Goal: Task Accomplishment & Management: Manage account settings

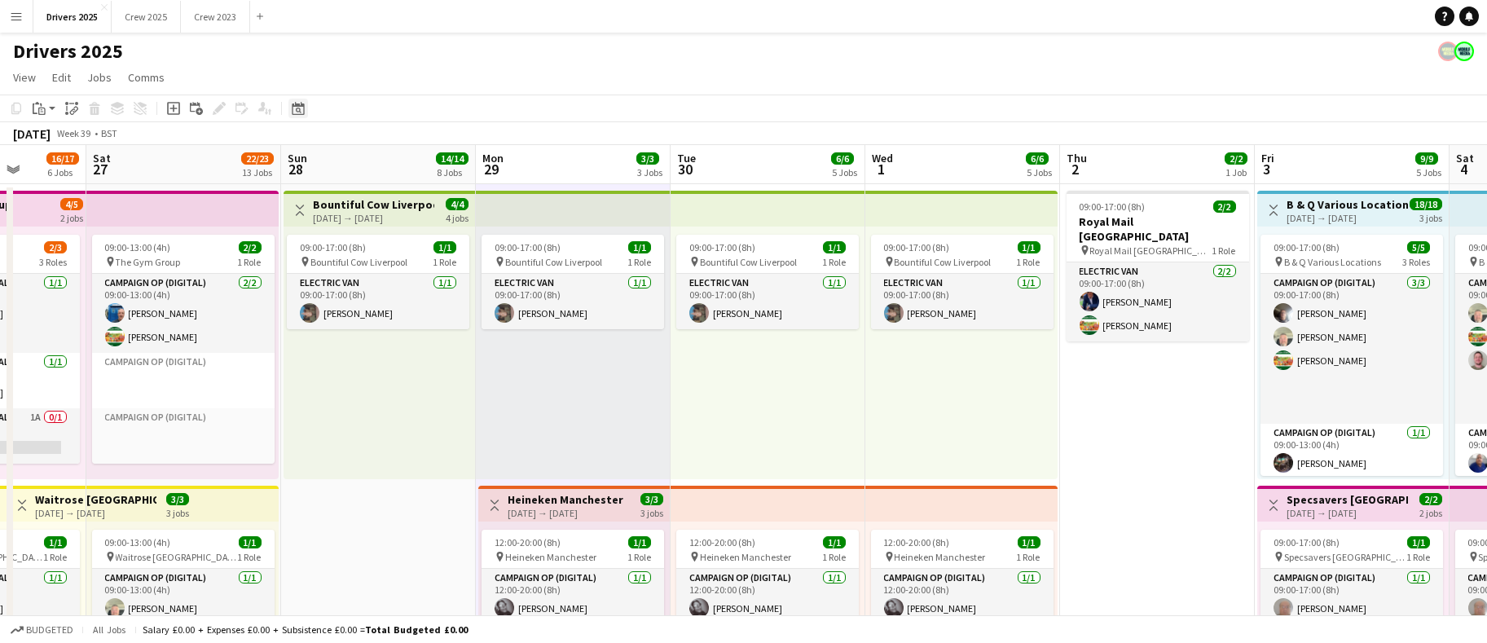
click at [299, 110] on icon at bounding box center [299, 111] width 6 height 6
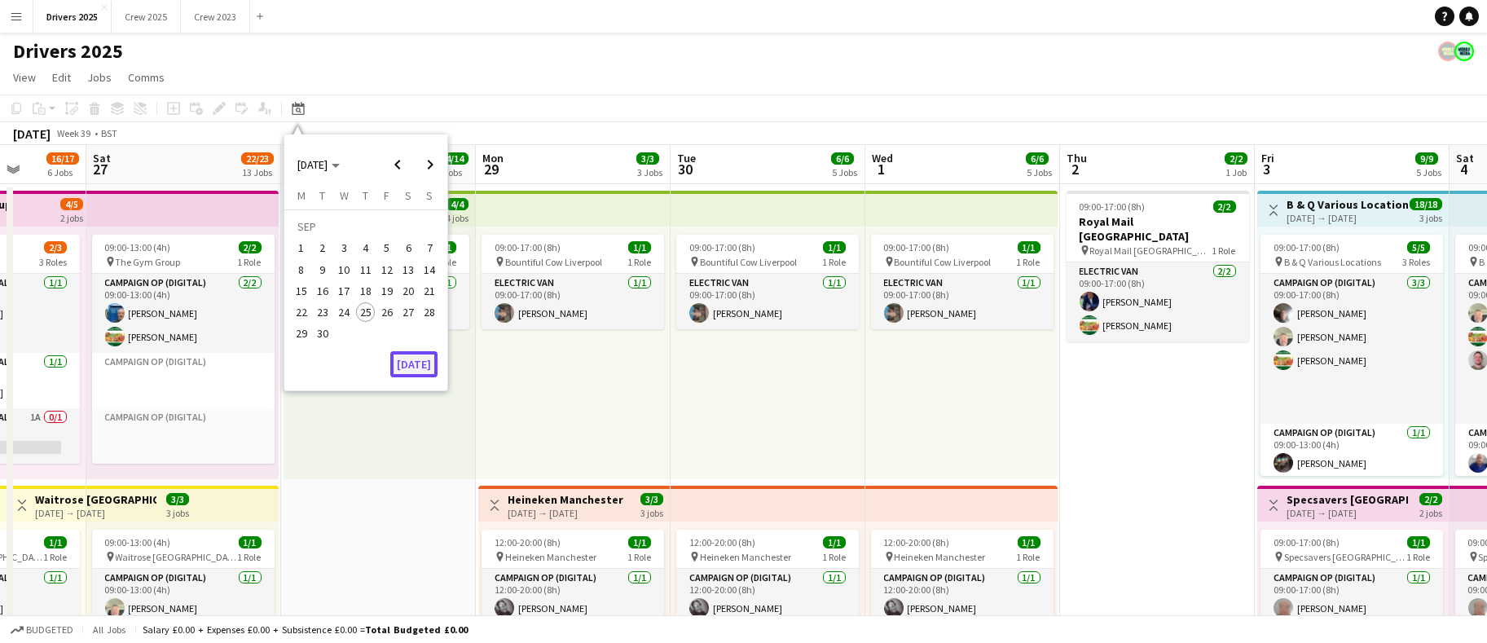
click at [422, 366] on button "[DATE]" at bounding box center [413, 364] width 47 height 26
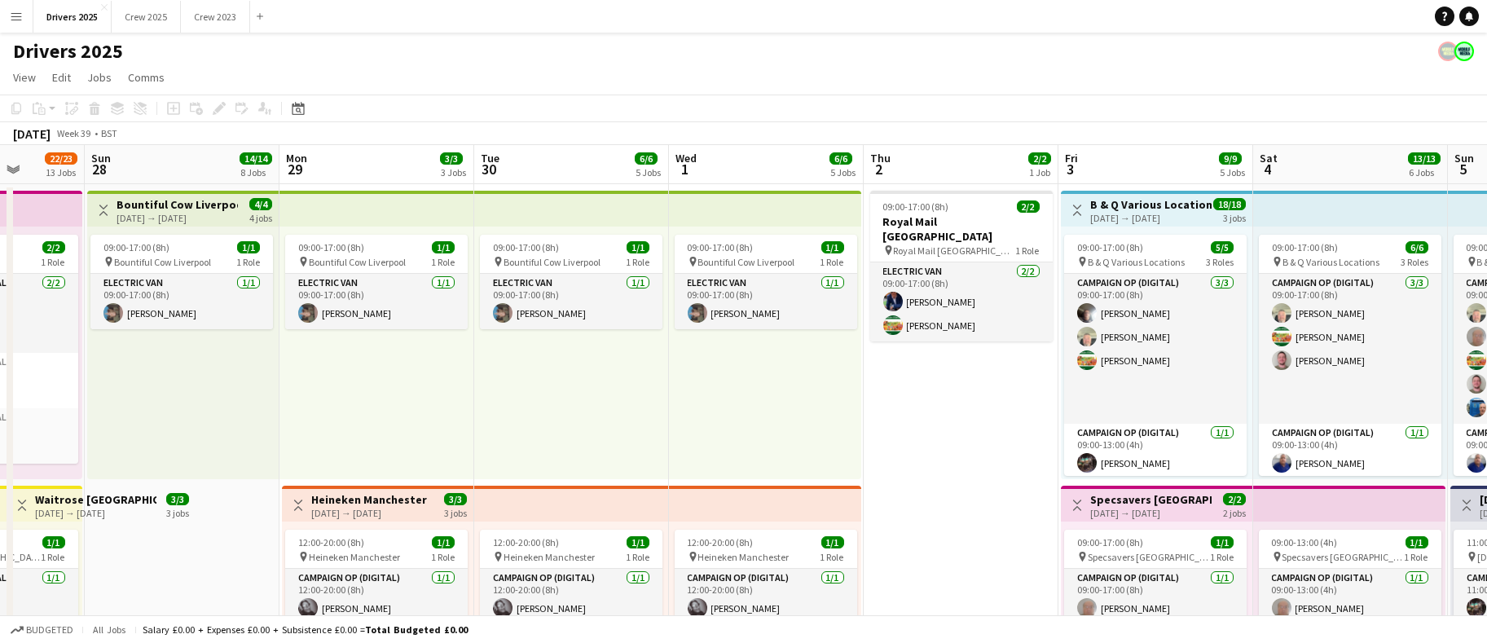
scroll to position [0, 574]
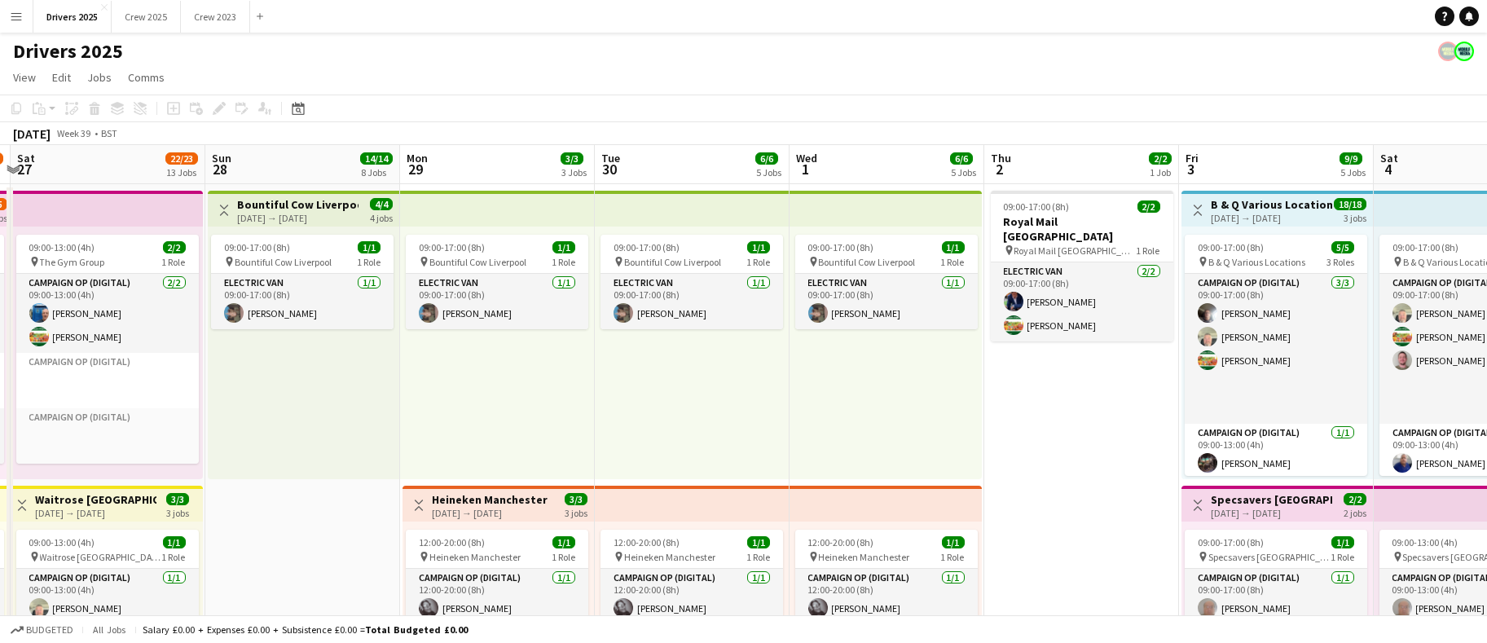
drag, startPoint x: 1246, startPoint y: 469, endPoint x: 453, endPoint y: 466, distance: 793.0
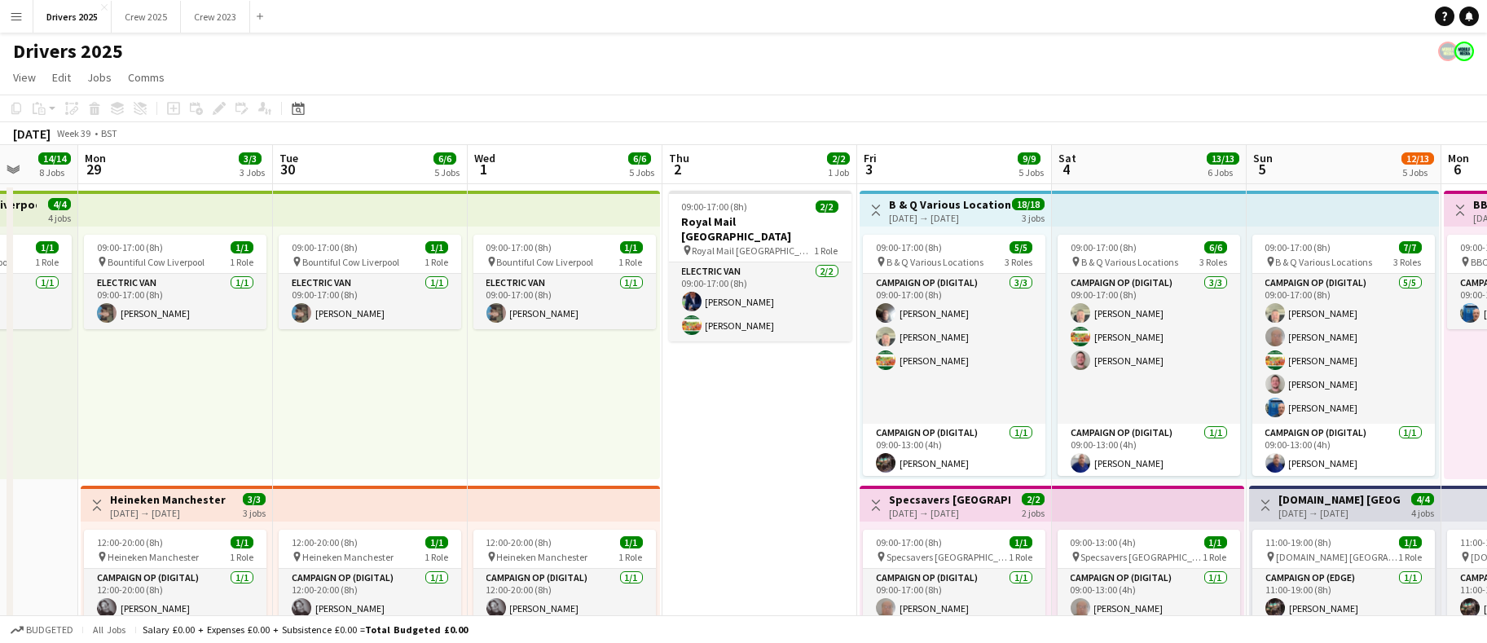
drag, startPoint x: 1025, startPoint y: 372, endPoint x: 853, endPoint y: 361, distance: 172.3
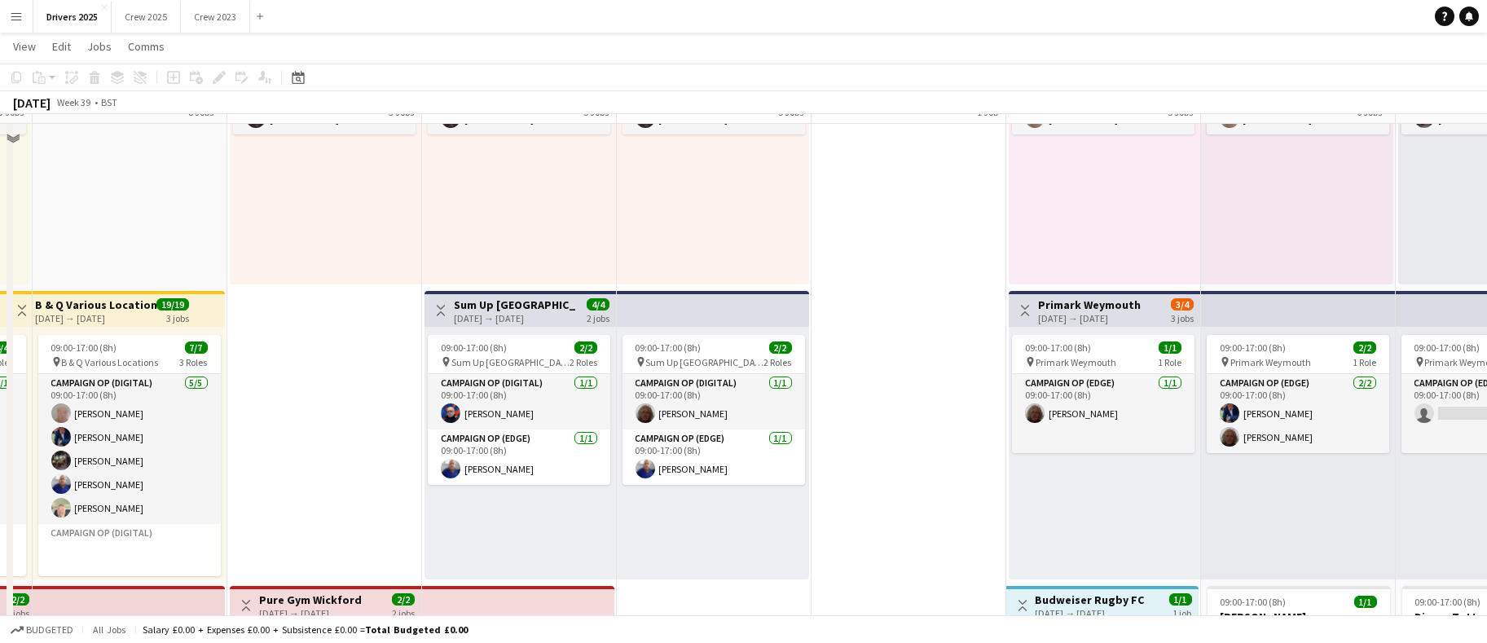
scroll to position [489, 0]
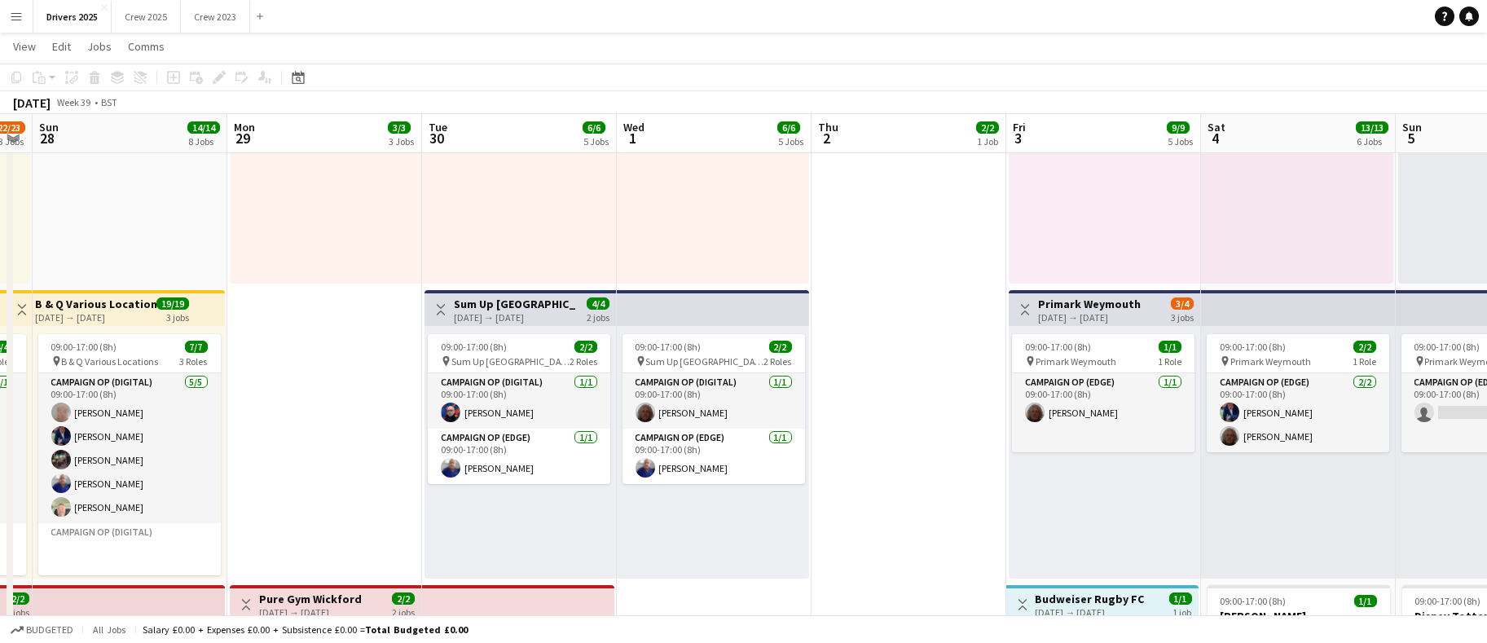
click at [677, 328] on div "09:00-17:00 (8h) 2/2 pin Sum Up London 2 Roles Campaign Op (Digital) [DATE] 09:…" at bounding box center [713, 452] width 192 height 253
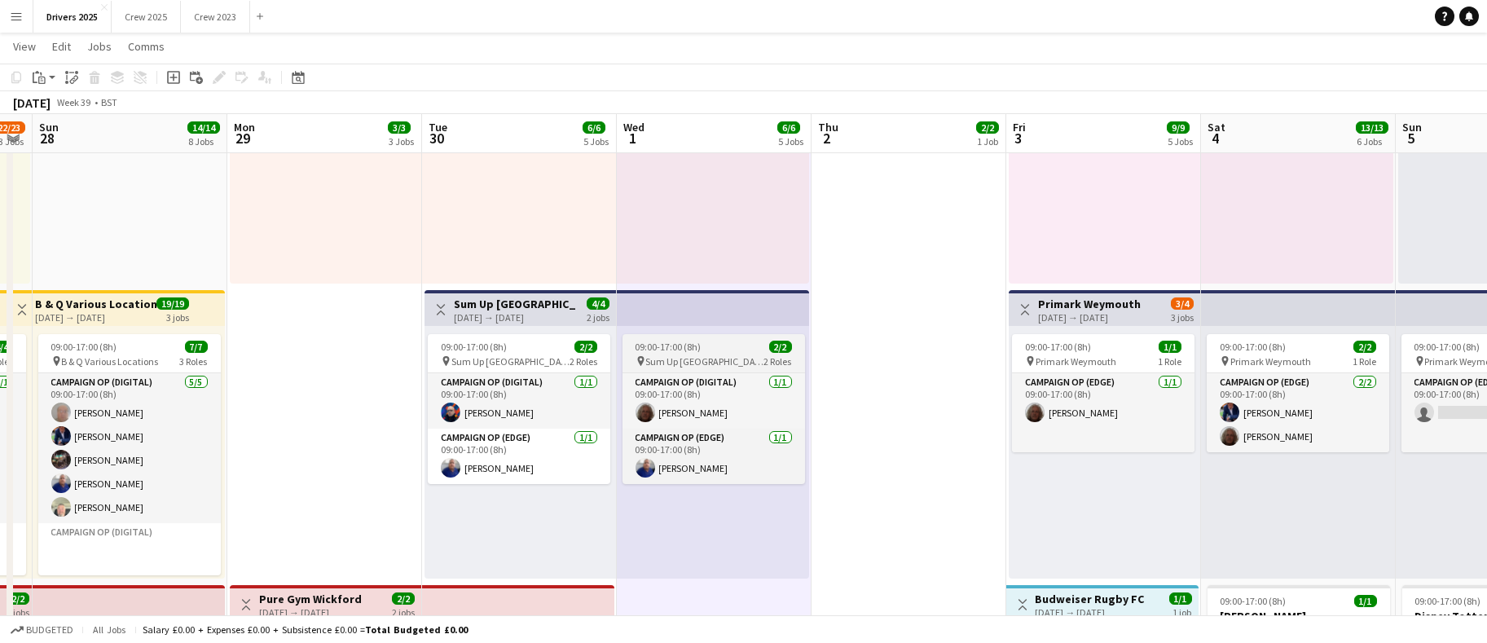
click at [678, 344] on span "09:00-17:00 (8h)" at bounding box center [669, 347] width 66 height 12
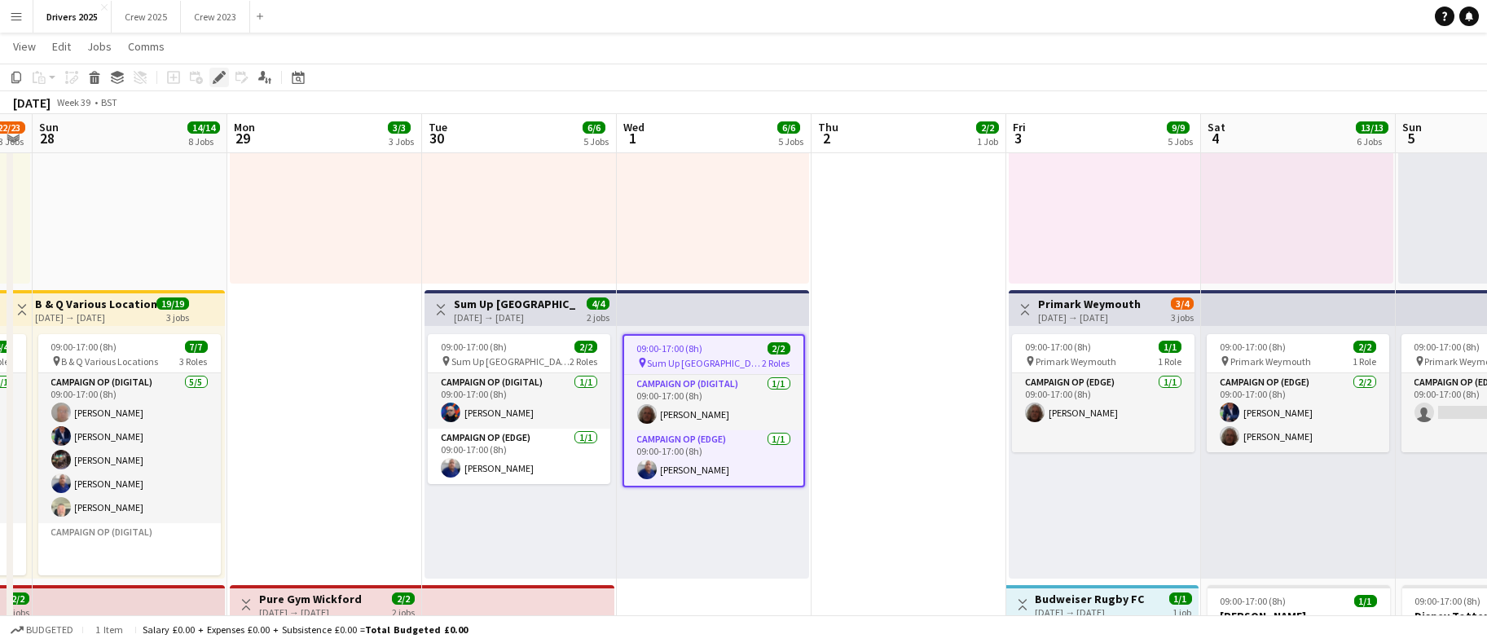
click at [224, 80] on icon "Edit" at bounding box center [219, 77] width 13 height 13
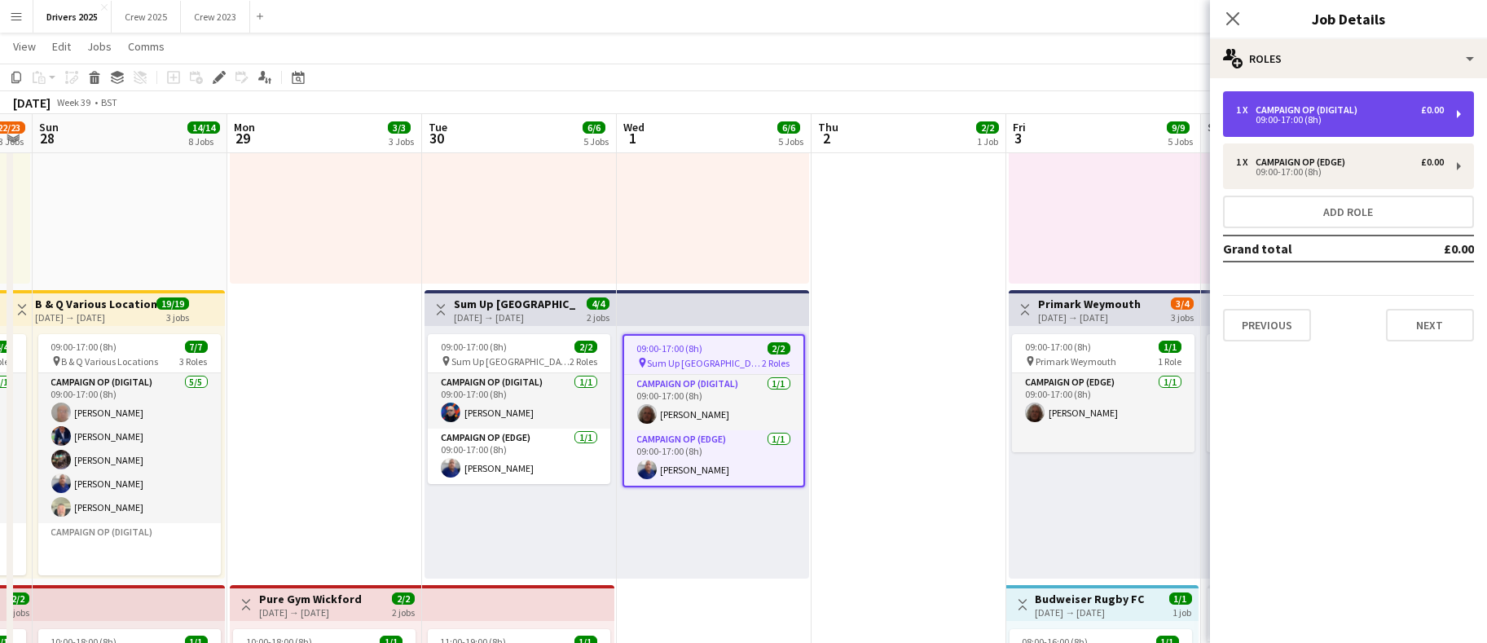
click at [1395, 118] on div "09:00-17:00 (8h)" at bounding box center [1340, 120] width 208 height 8
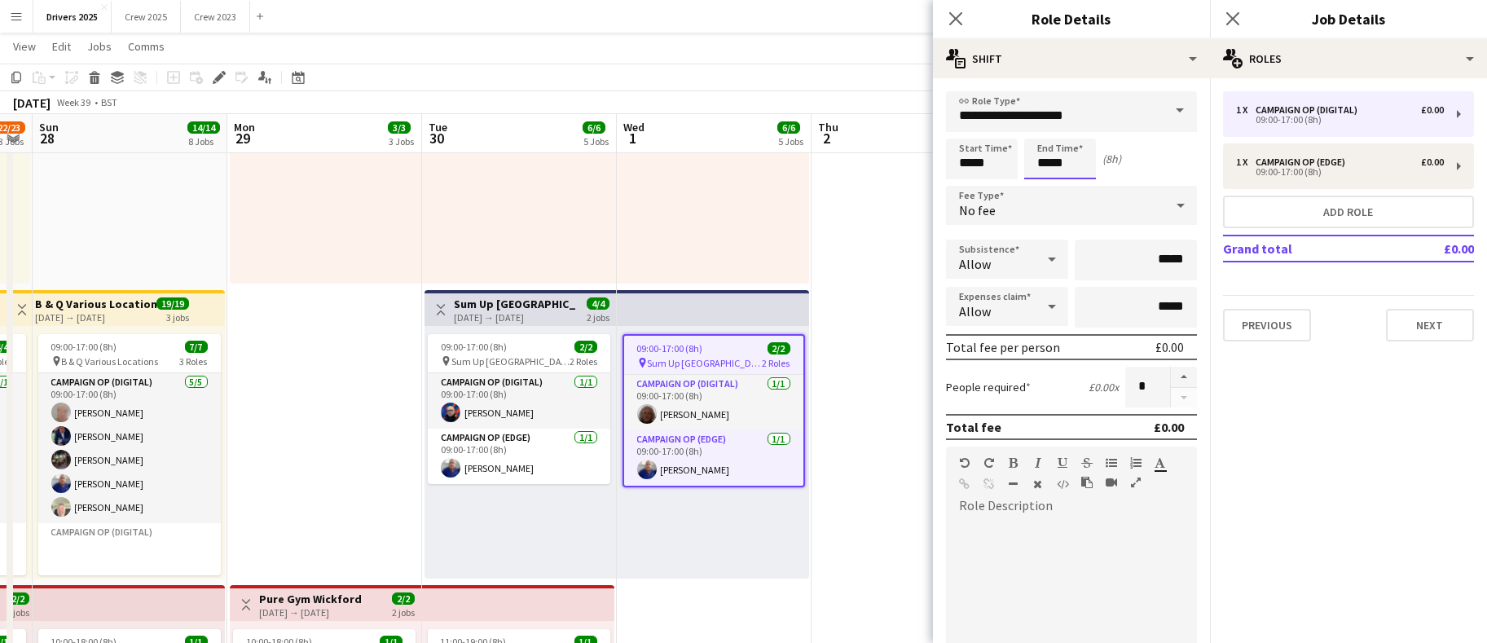
click at [1045, 156] on input "*****" at bounding box center [1061, 159] width 72 height 41
type input "*****"
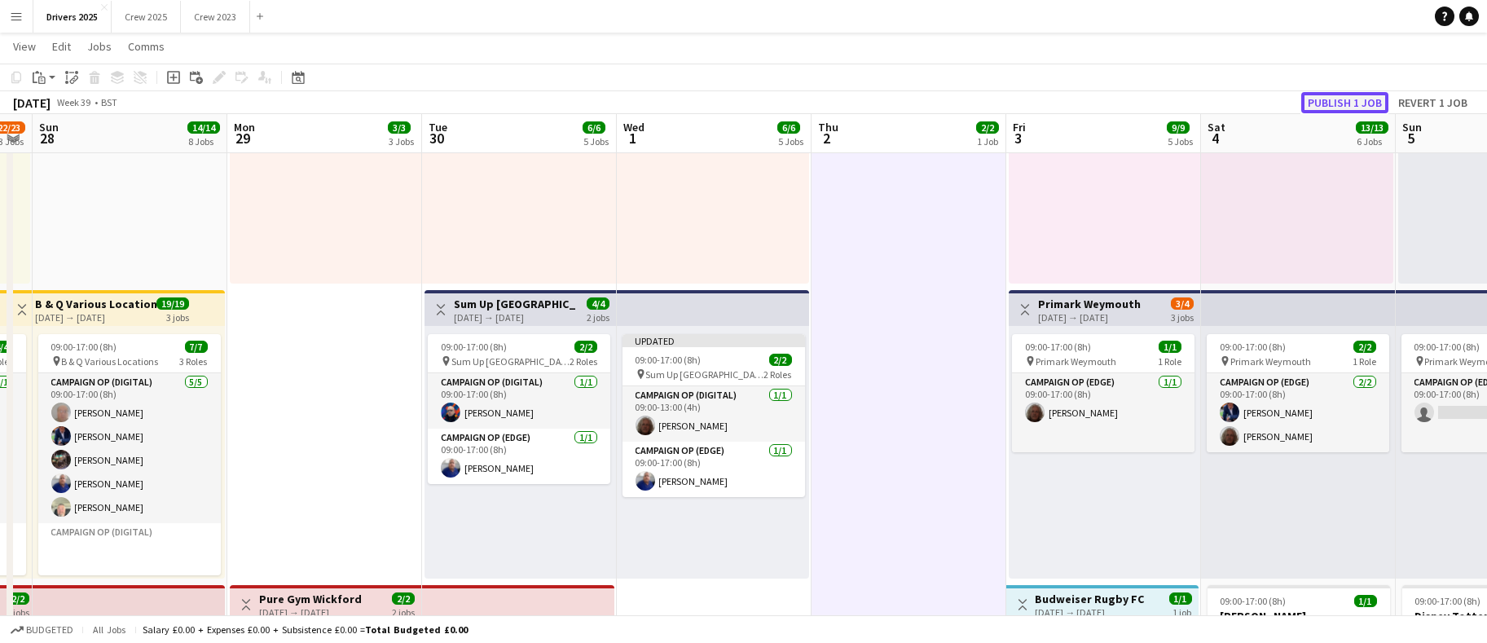
click at [1355, 104] on button "Publish 1 job" at bounding box center [1345, 102] width 87 height 21
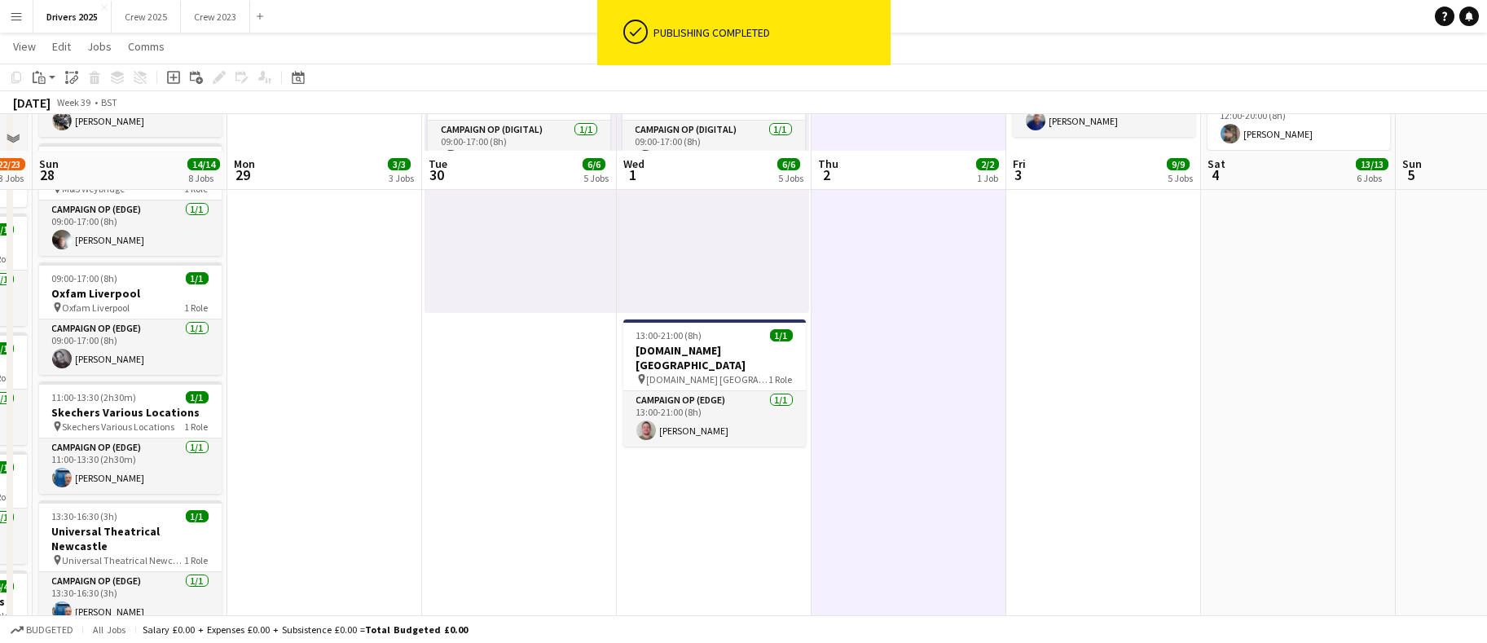
scroll to position [1467, 0]
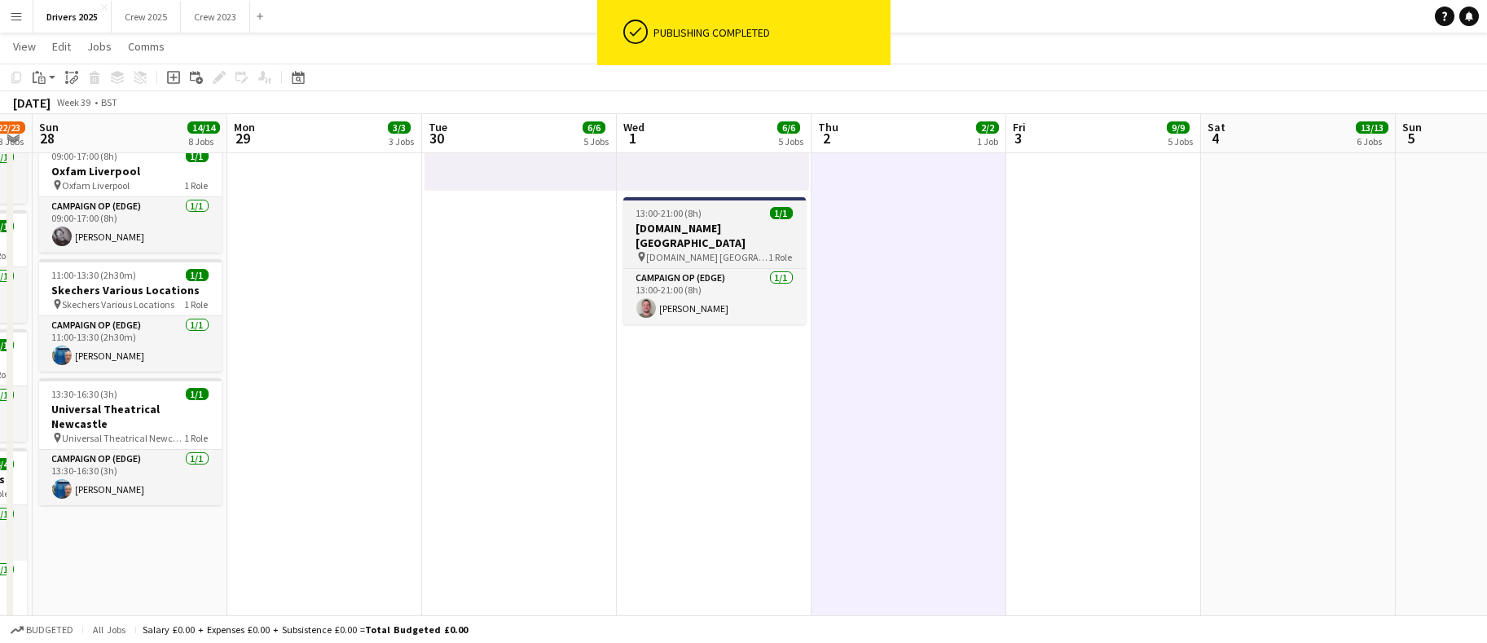
click at [669, 227] on h3 "[DOMAIN_NAME] [GEOGRAPHIC_DATA]" at bounding box center [715, 235] width 183 height 29
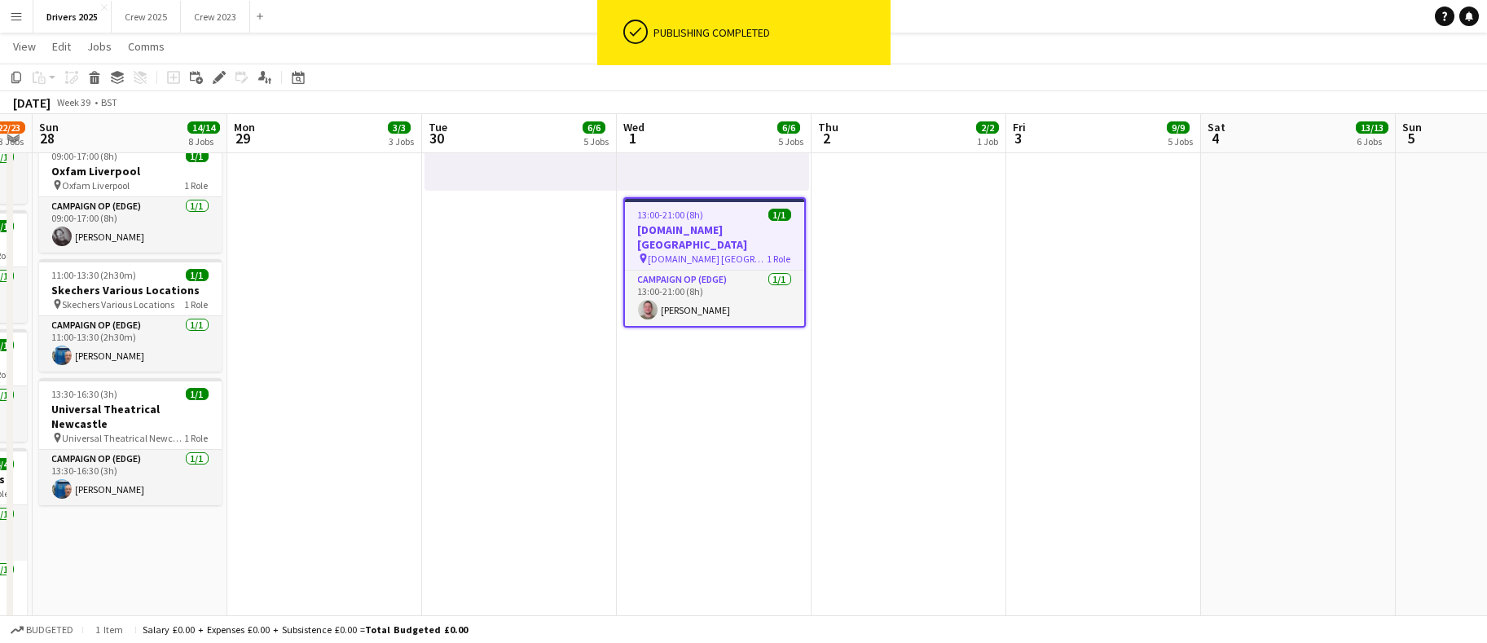
click at [218, 79] on icon at bounding box center [218, 77] width 9 height 9
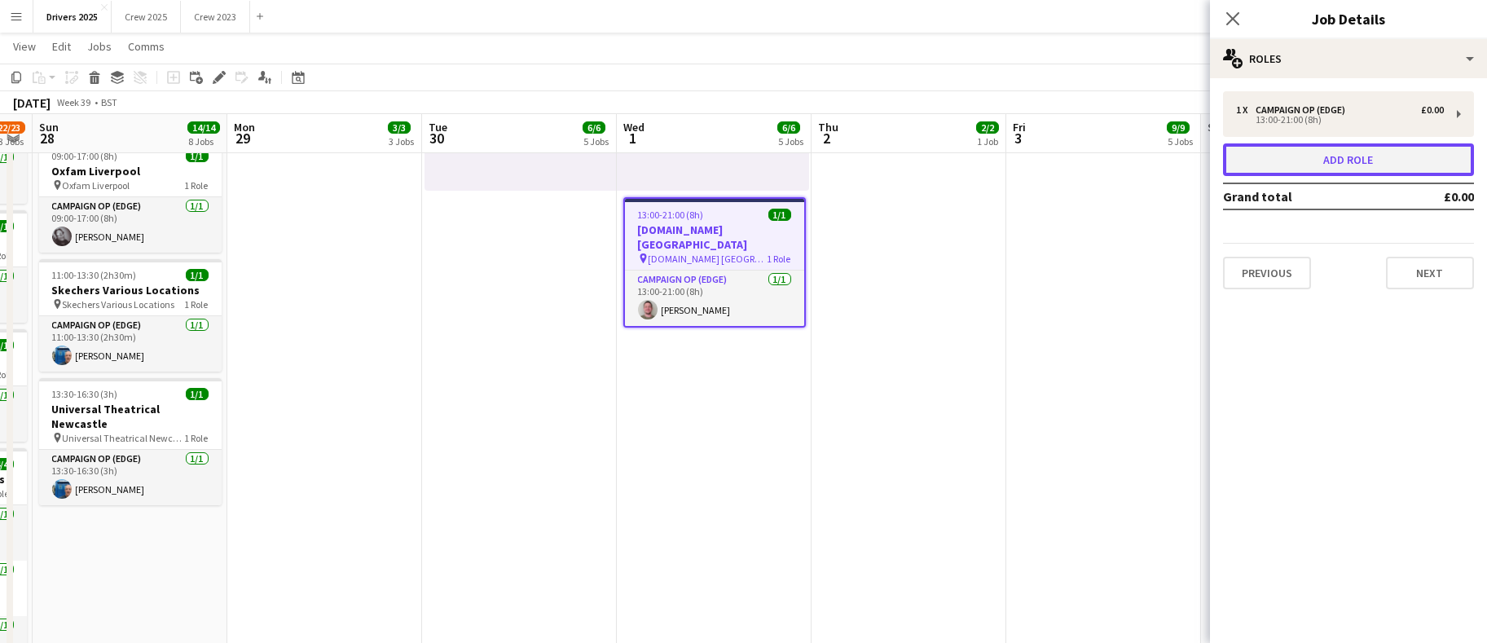
click at [1349, 155] on button "Add role" at bounding box center [1348, 159] width 251 height 33
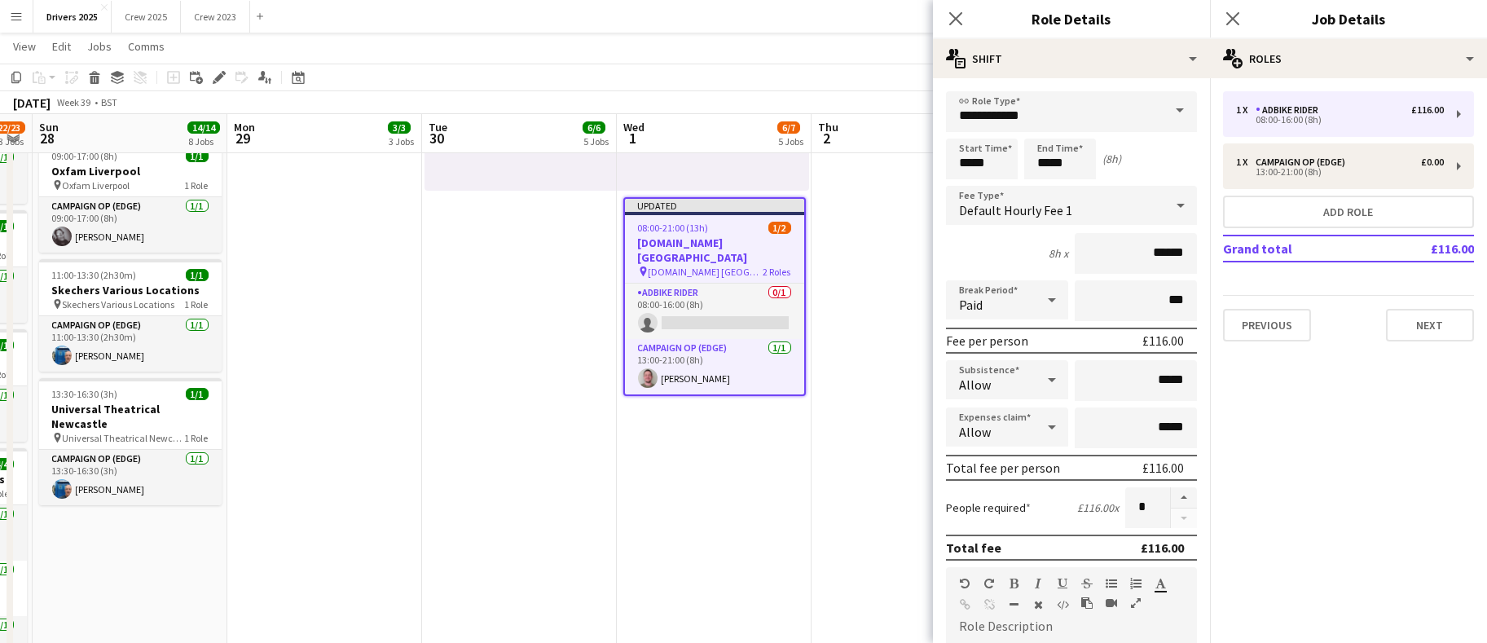
click at [1163, 107] on span at bounding box center [1180, 110] width 34 height 39
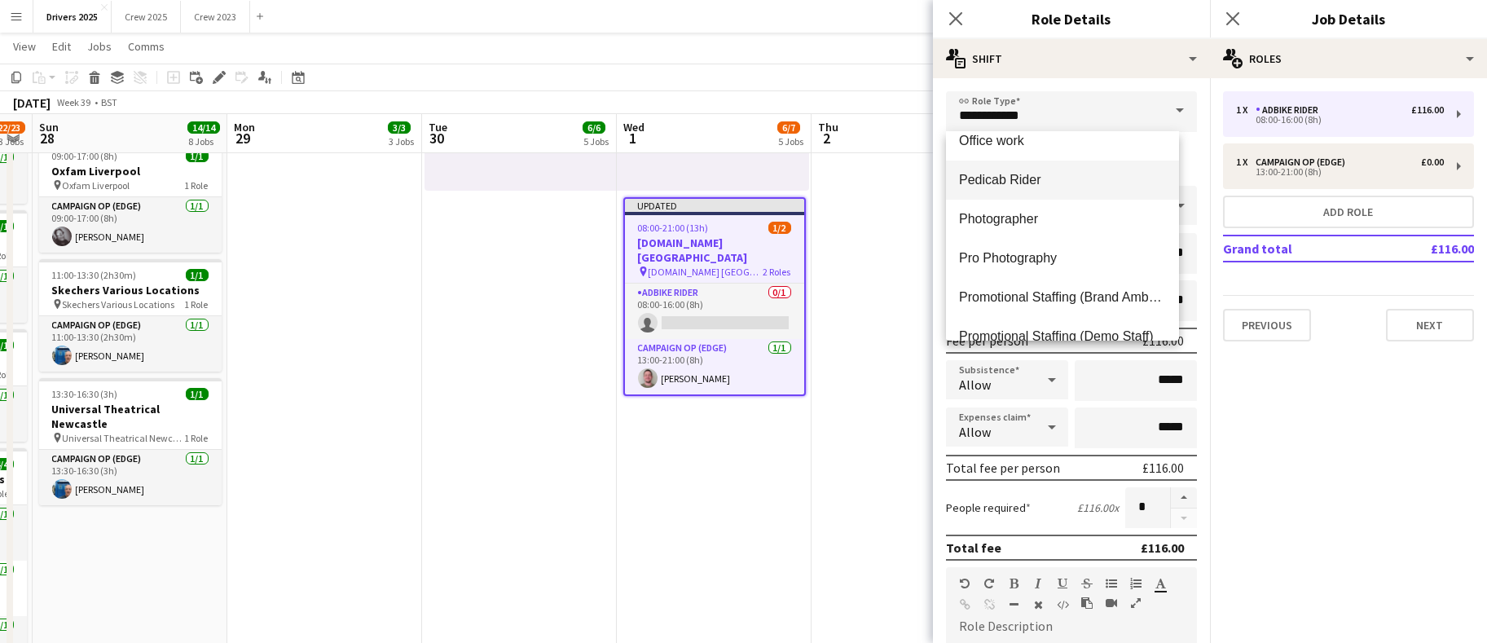
scroll to position [522, 0]
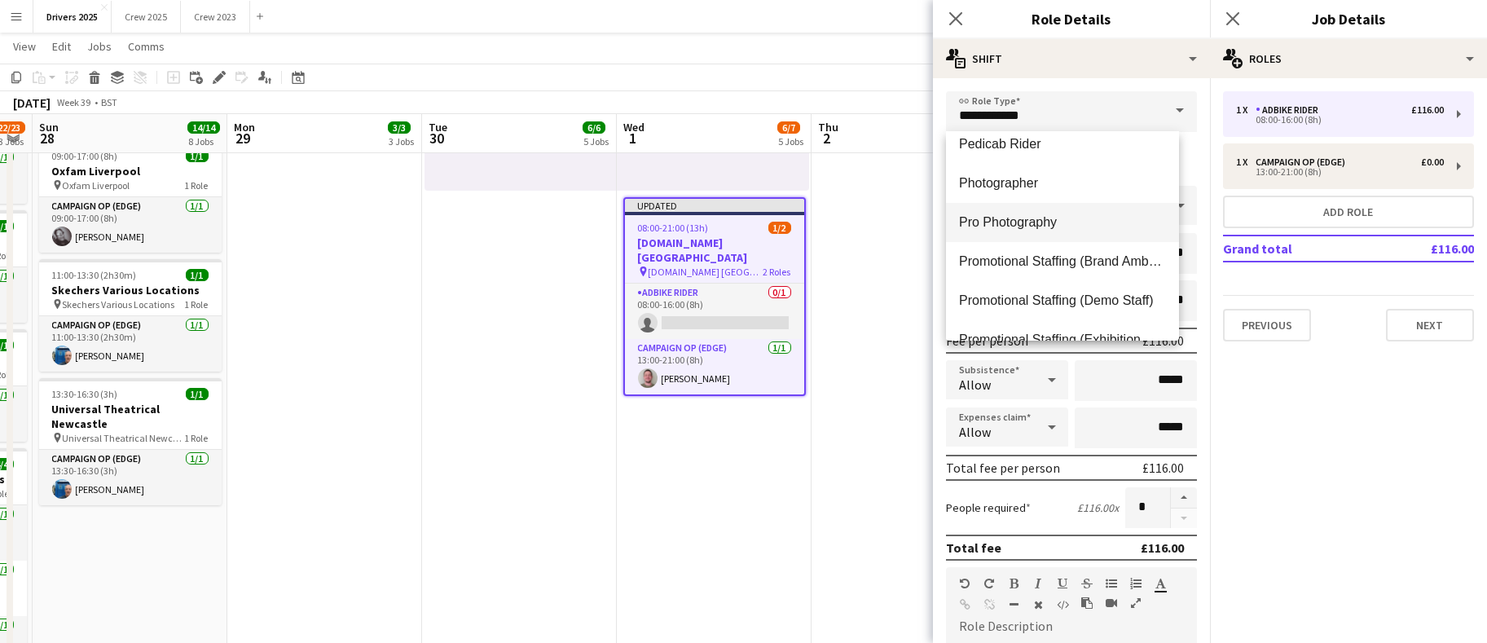
click at [1046, 223] on span "Pro Photography" at bounding box center [1062, 221] width 207 height 15
type input "**********"
type input "*****"
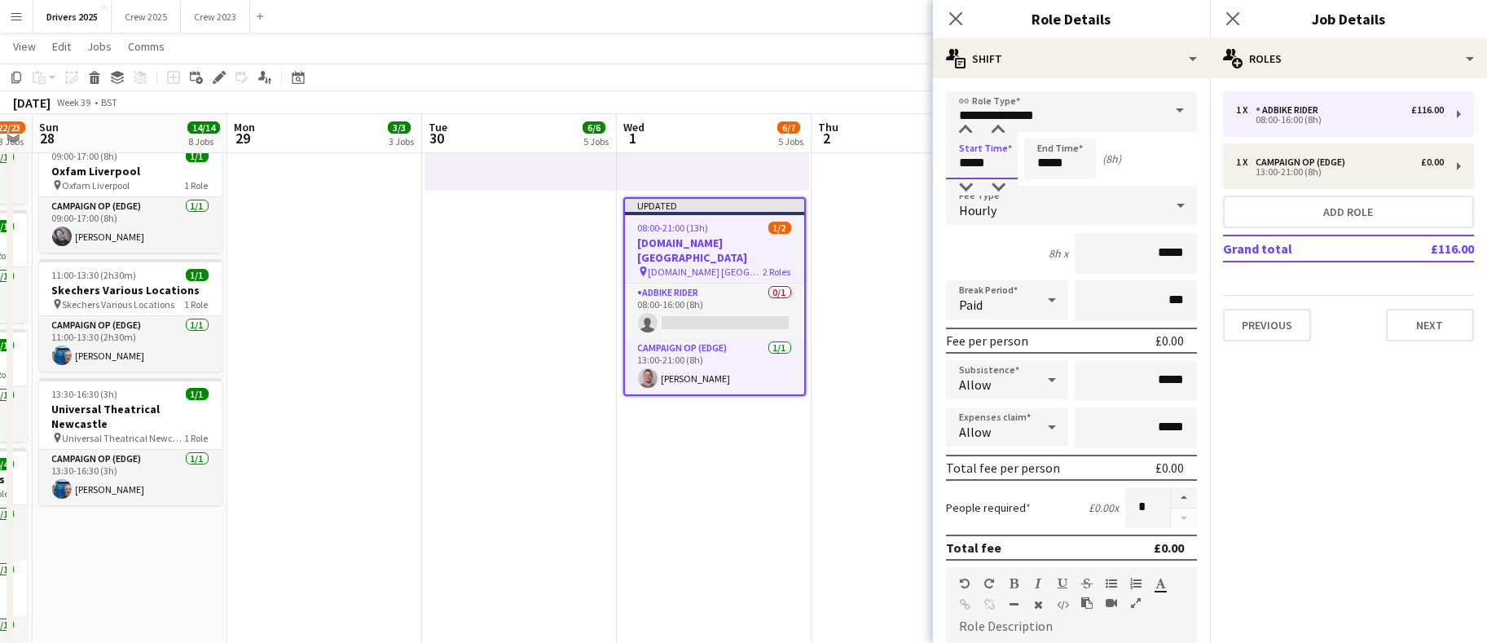
drag, startPoint x: 994, startPoint y: 165, endPoint x: 744, endPoint y: 148, distance: 250.7
type input "*****"
click at [1068, 214] on div "Hourly" at bounding box center [1055, 205] width 218 height 39
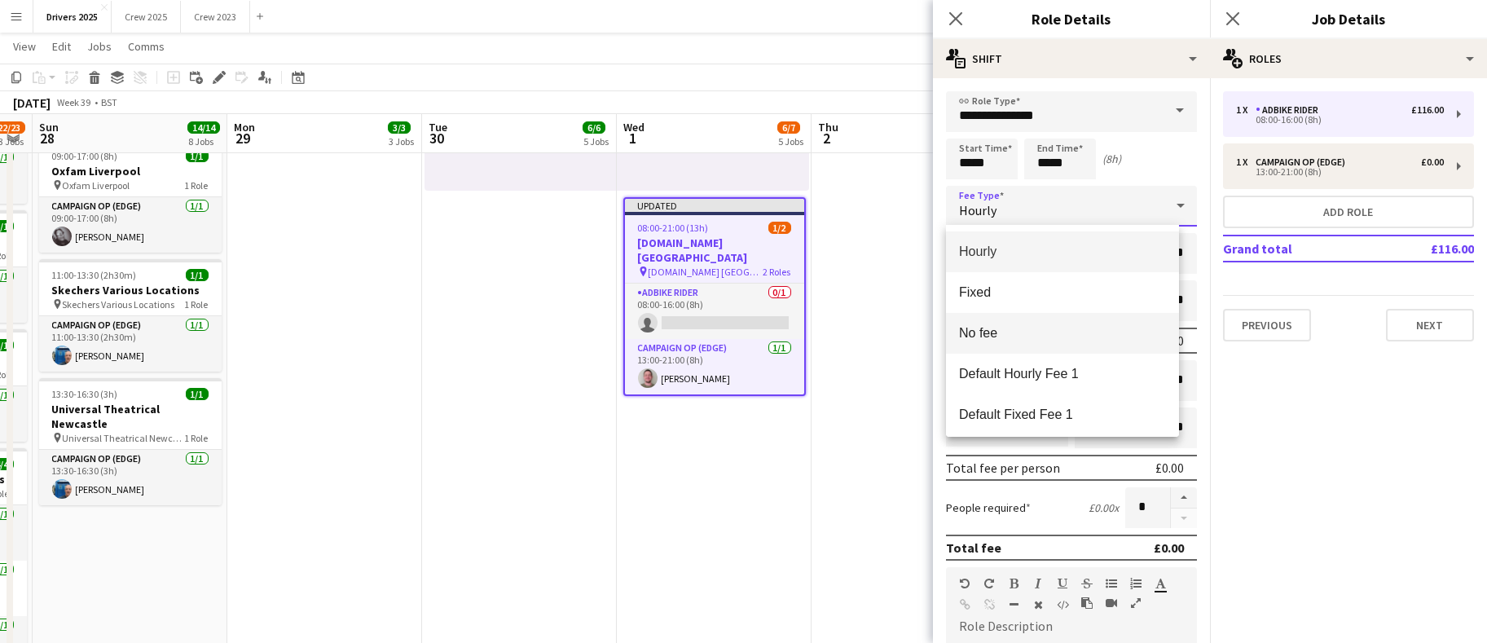
click at [1050, 333] on span "No fee" at bounding box center [1062, 332] width 207 height 15
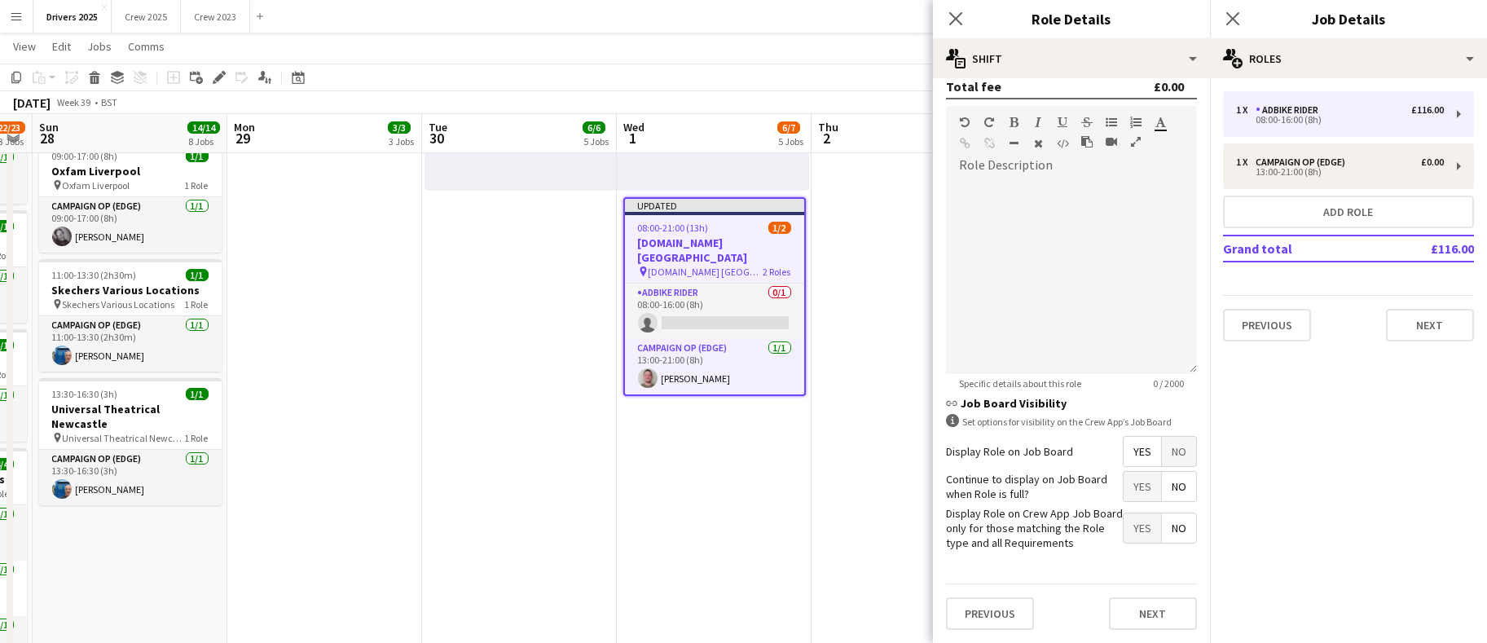
click at [1162, 437] on span "No" at bounding box center [1179, 451] width 34 height 29
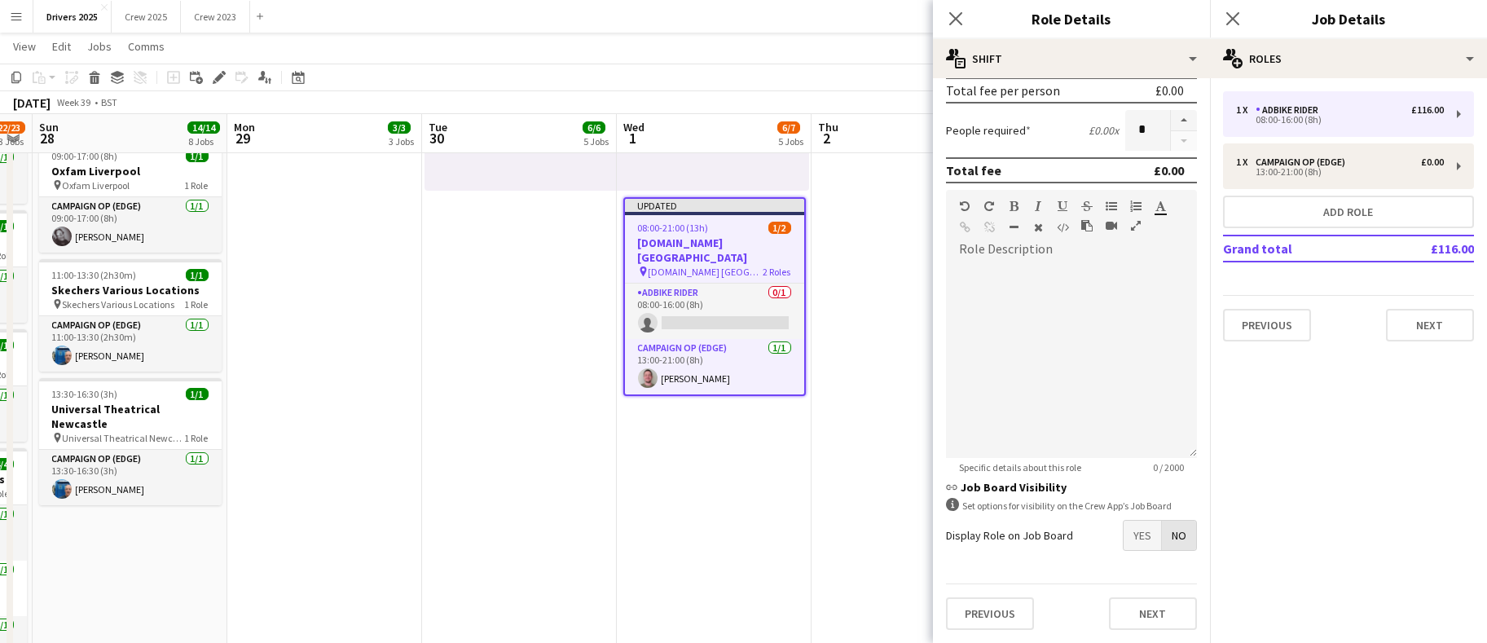
scroll to position [264, 0]
click at [1433, 333] on button "Next" at bounding box center [1430, 325] width 88 height 33
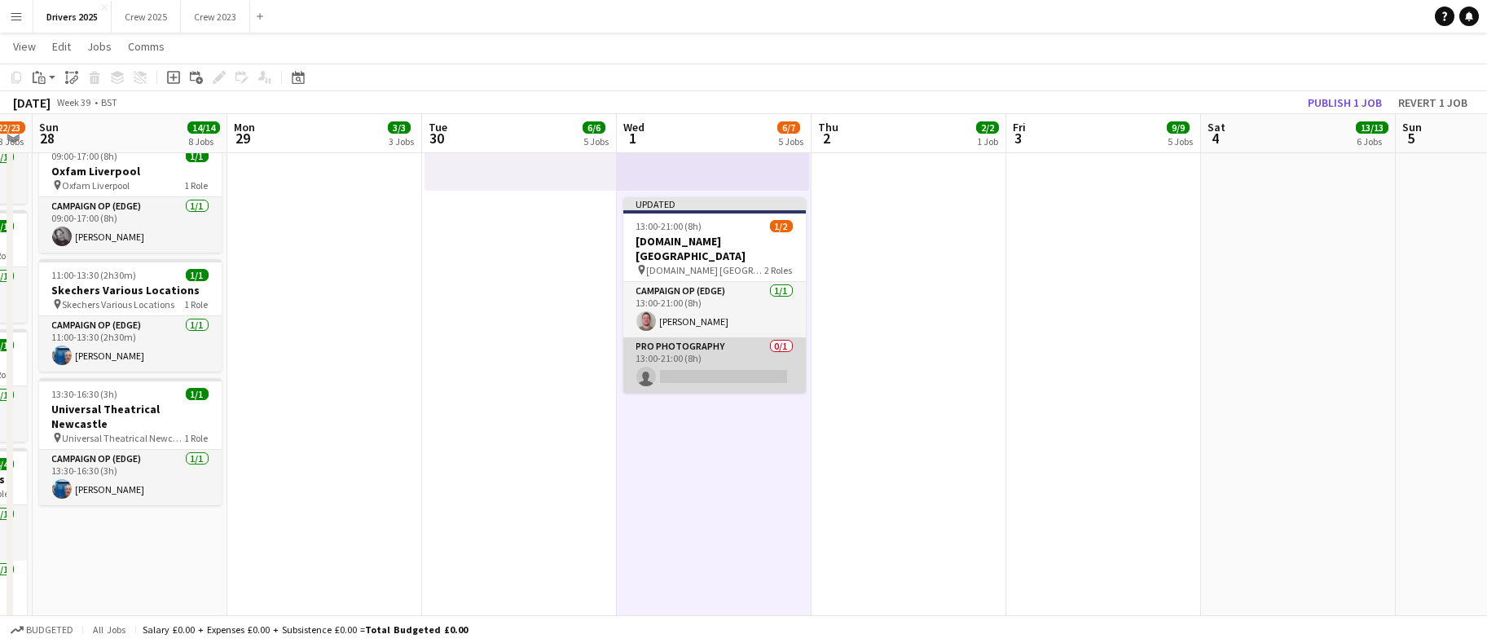
click at [683, 356] on app-card-role "Pro Photography 0/1 13:00-21:00 (8h) single-neutral-actions" at bounding box center [715, 364] width 183 height 55
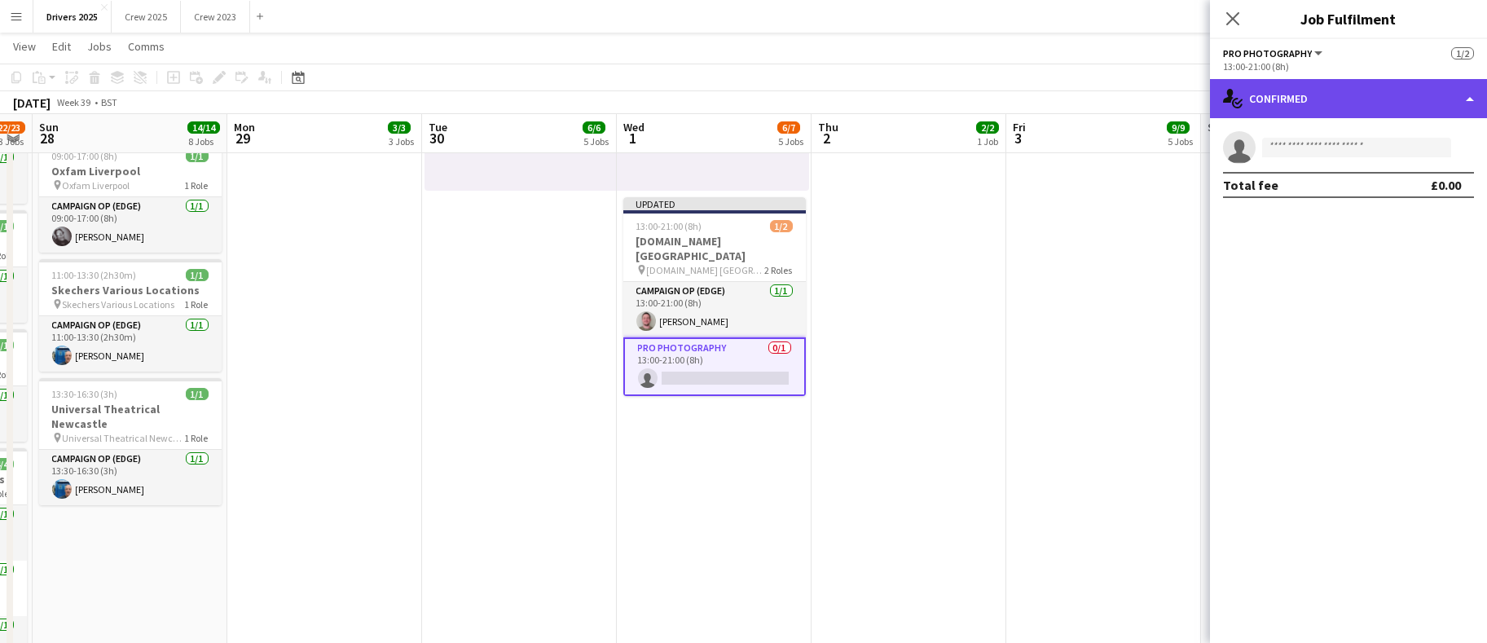
click at [1330, 104] on div "single-neutral-actions-check-2 Confirmed" at bounding box center [1348, 98] width 277 height 39
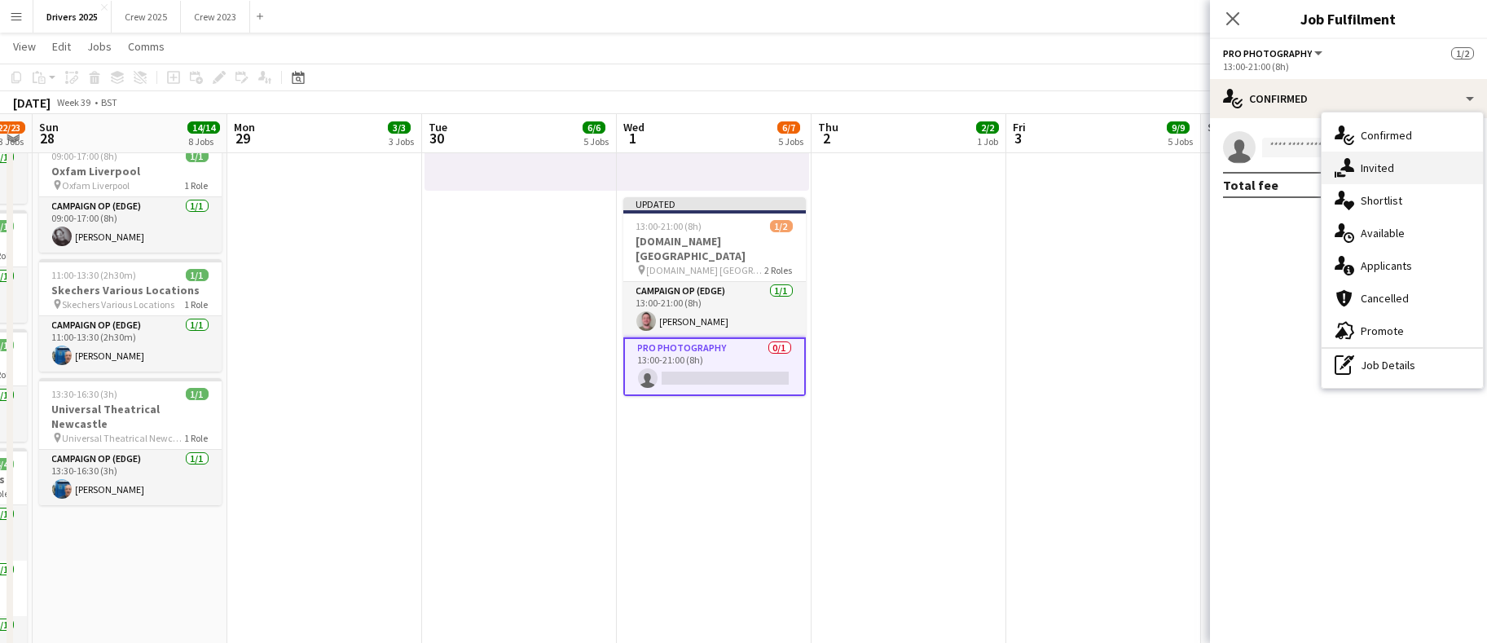
click at [1370, 165] on span "Invited" at bounding box center [1377, 168] width 33 height 15
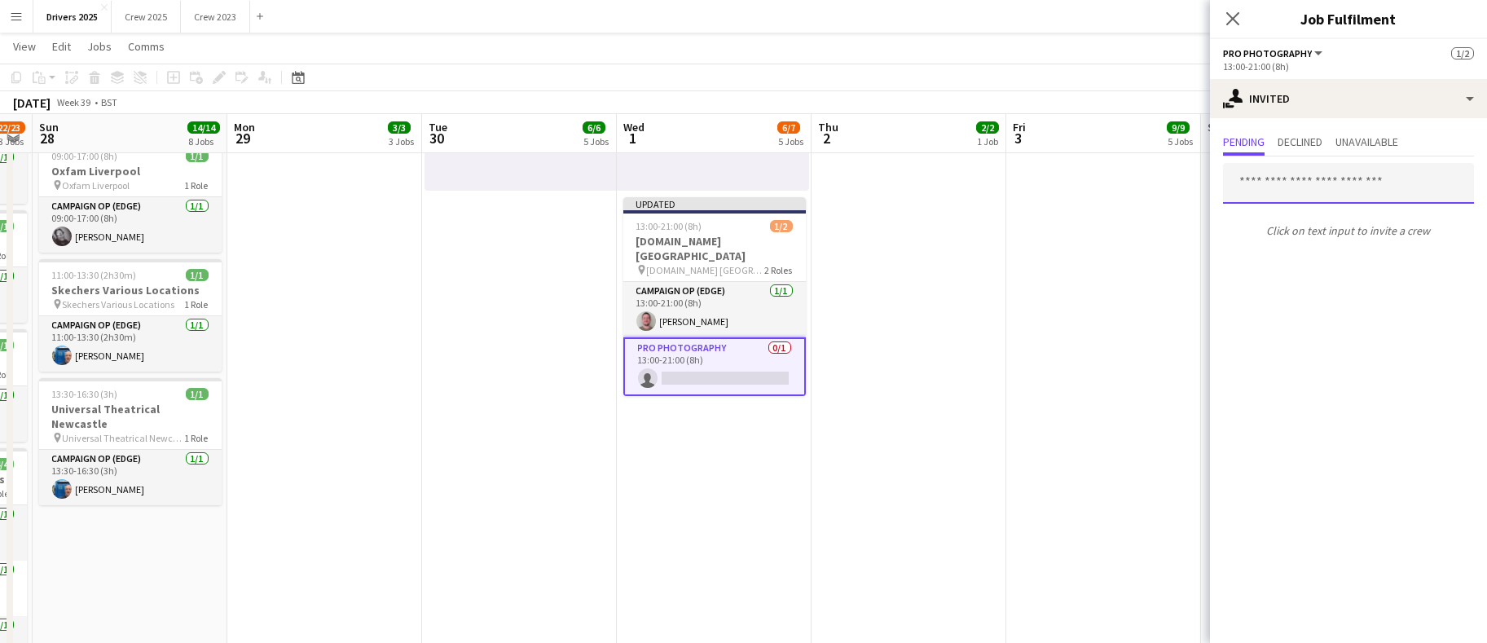
click at [1321, 176] on input "text" at bounding box center [1348, 183] width 251 height 41
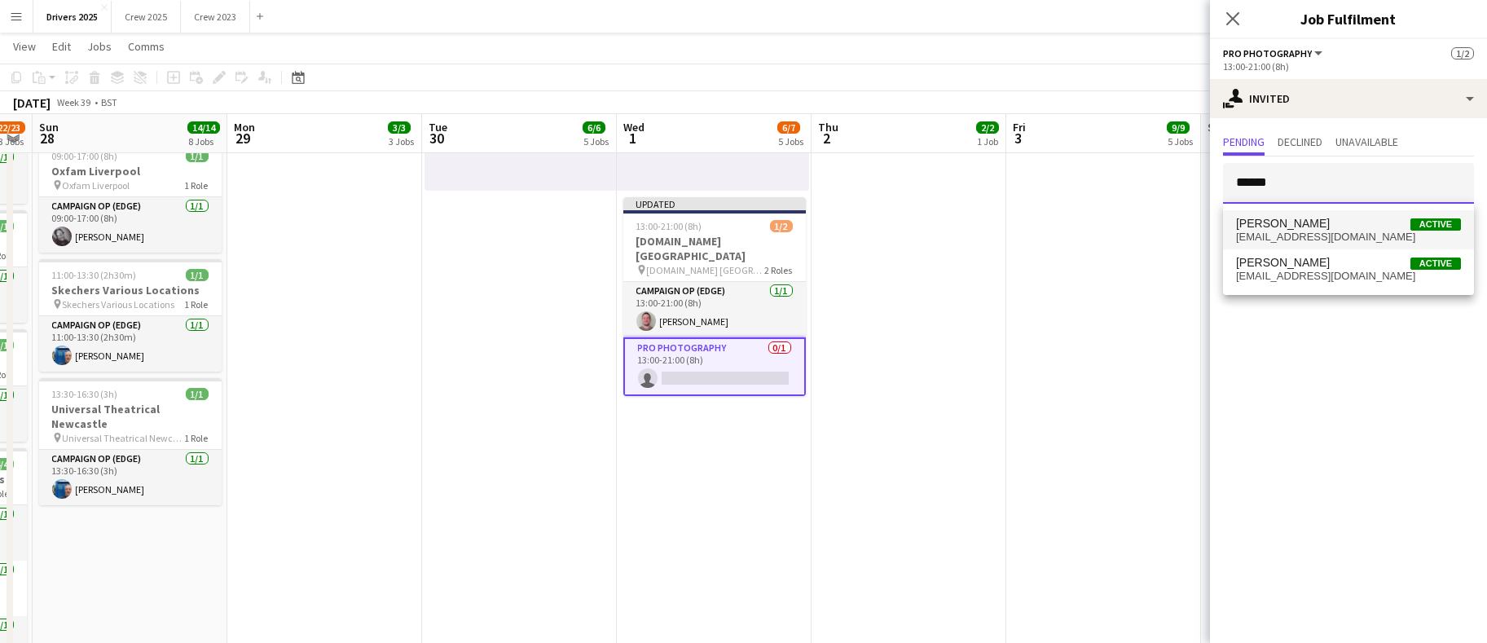
type input "******"
click at [1313, 218] on span "[PERSON_NAME] Active" at bounding box center [1348, 224] width 225 height 14
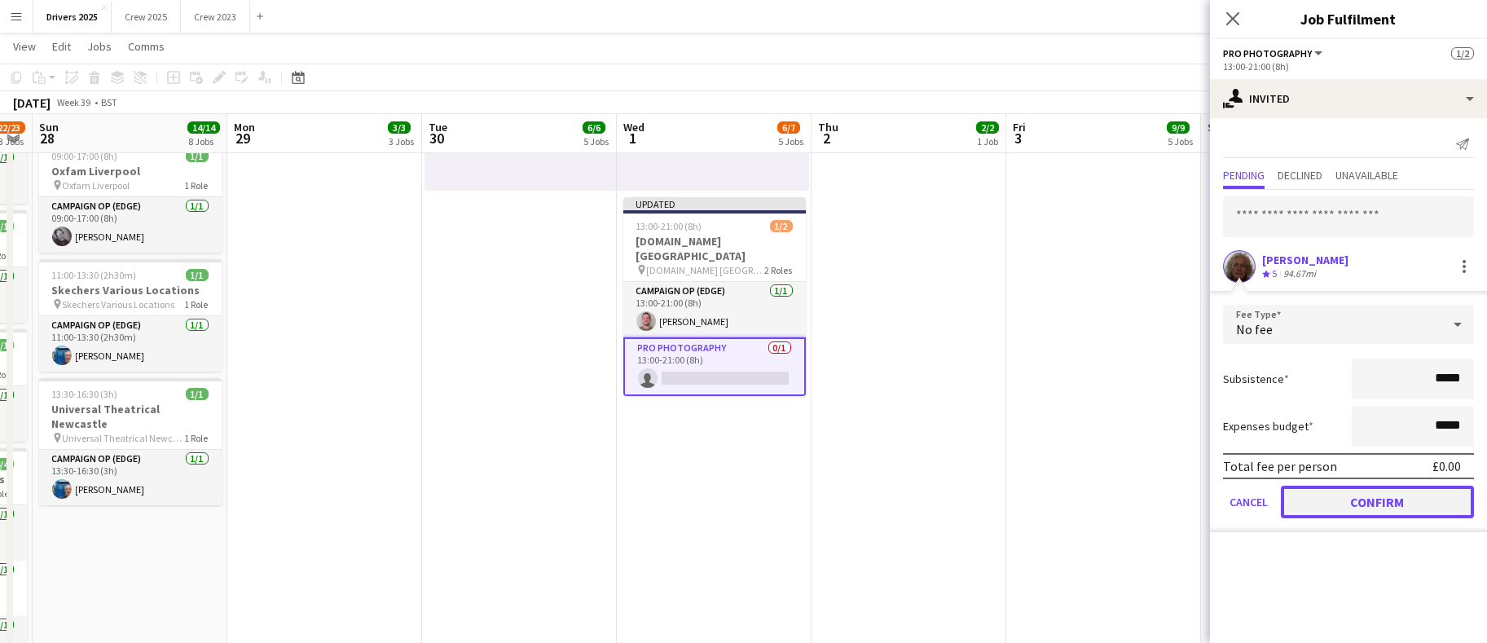
click at [1344, 503] on button "Confirm" at bounding box center [1377, 502] width 193 height 33
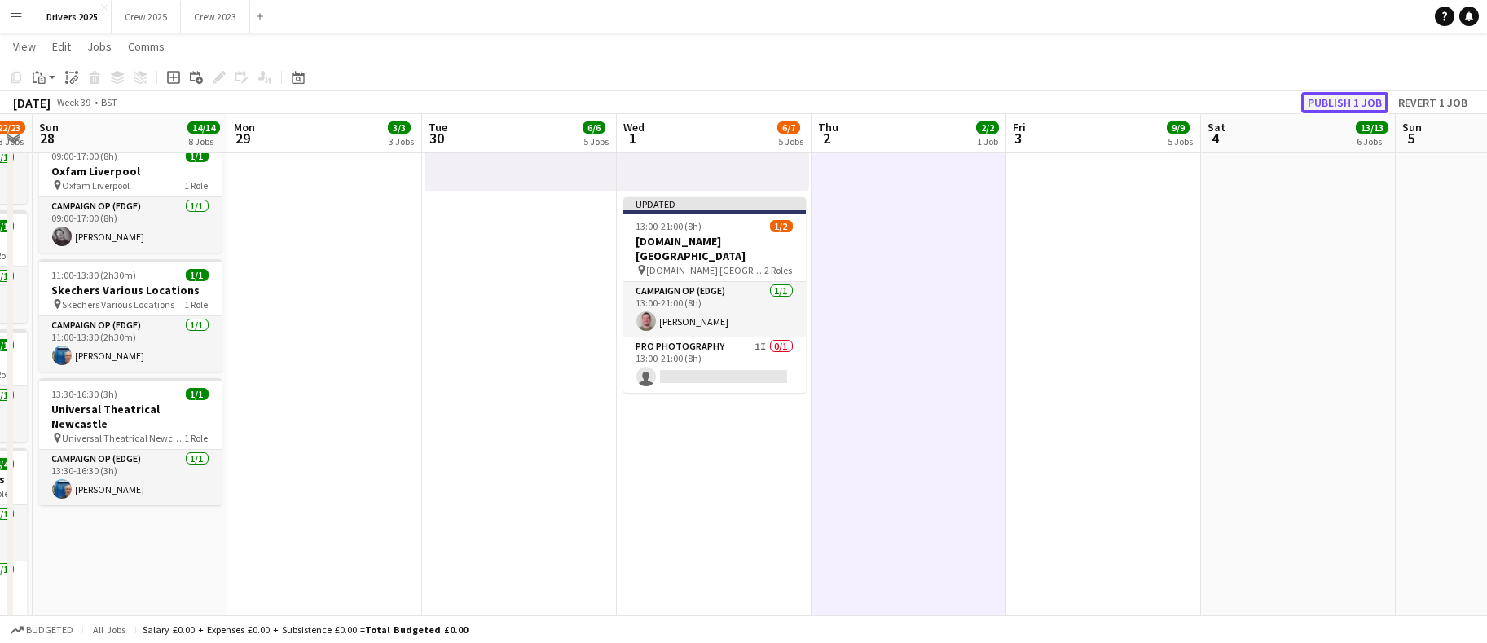
click at [1324, 103] on button "Publish 1 job" at bounding box center [1345, 102] width 87 height 21
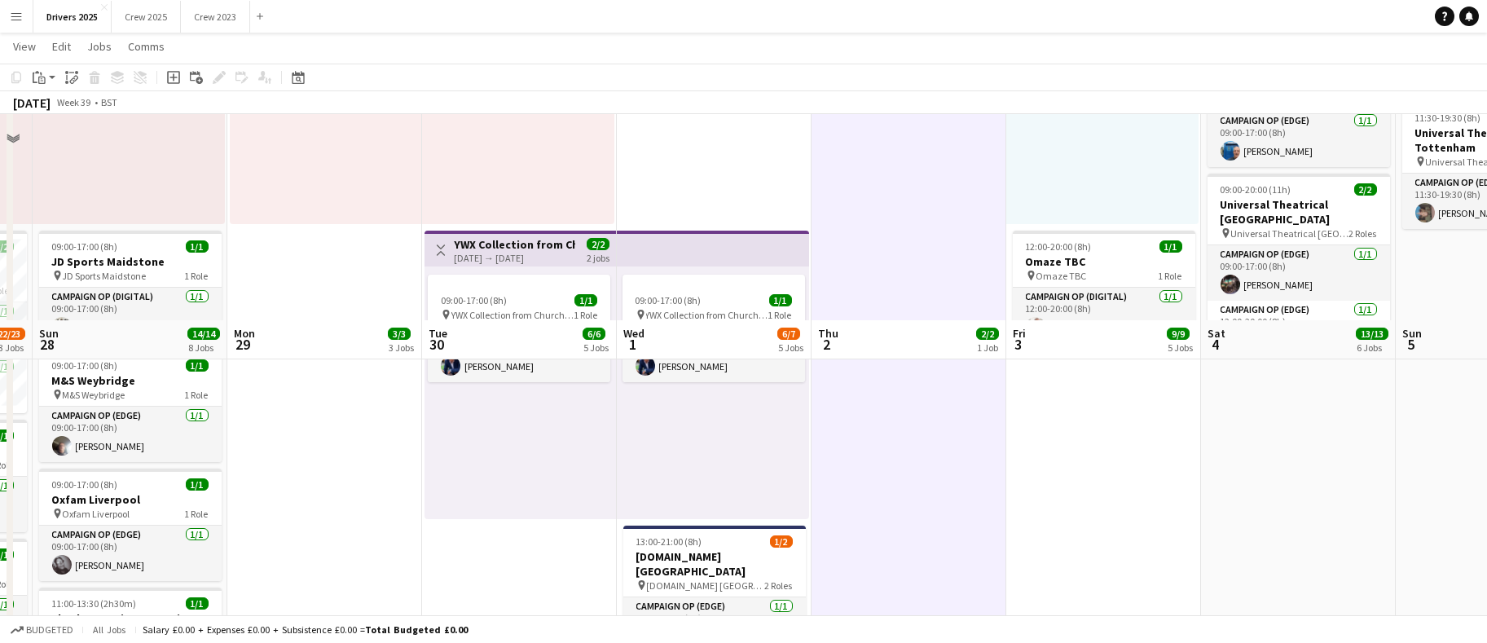
scroll to position [978, 0]
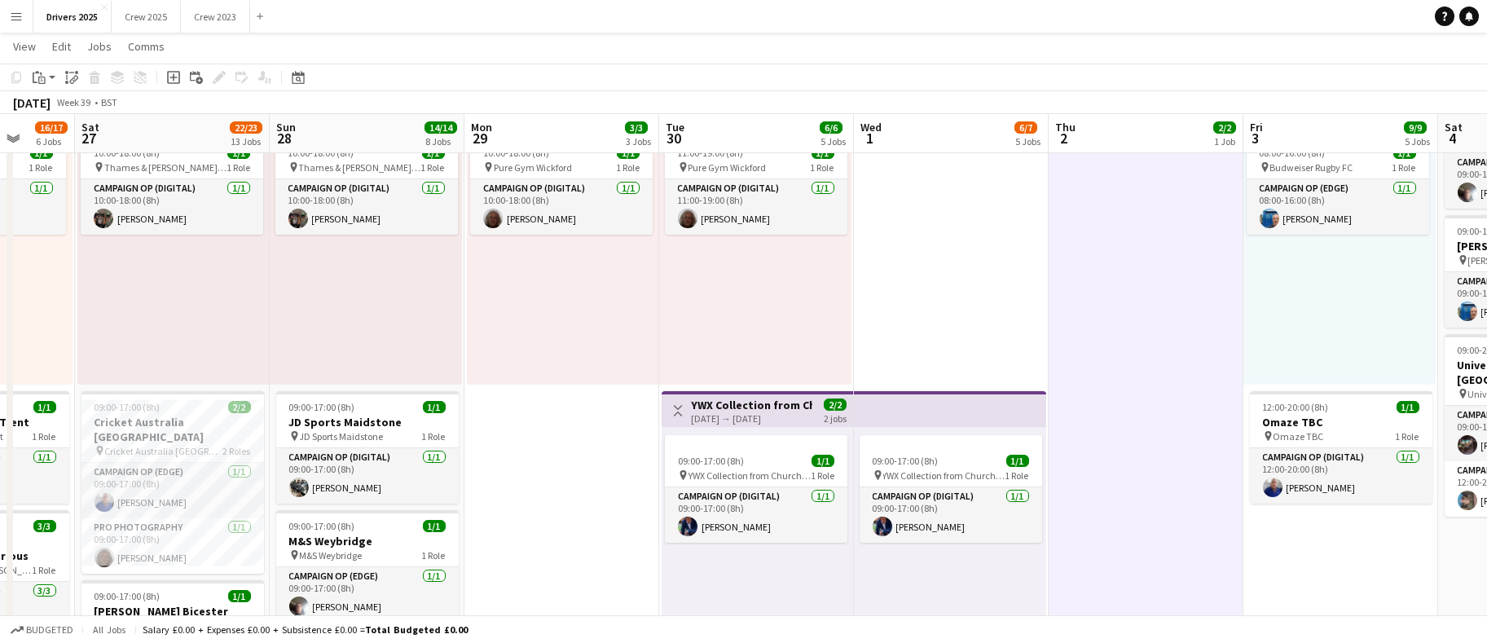
drag, startPoint x: 466, startPoint y: 463, endPoint x: 703, endPoint y: 468, distance: 237.2
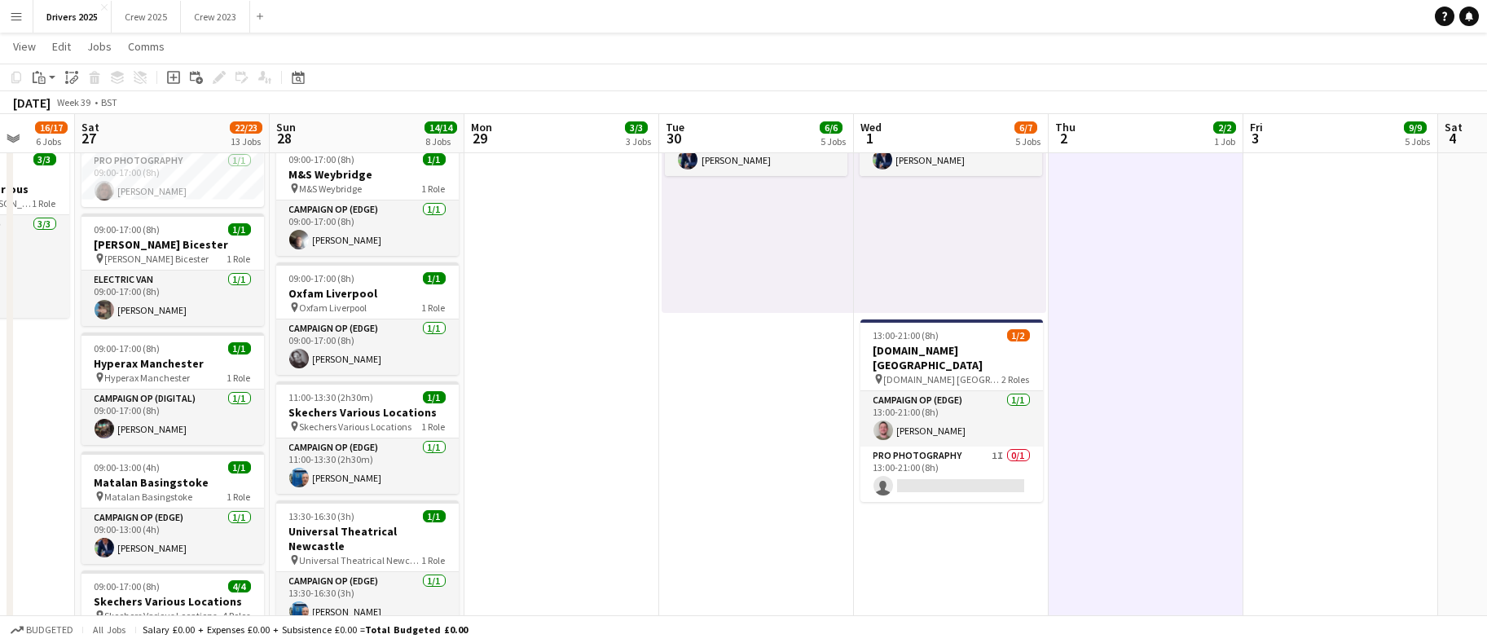
scroll to position [0, 574]
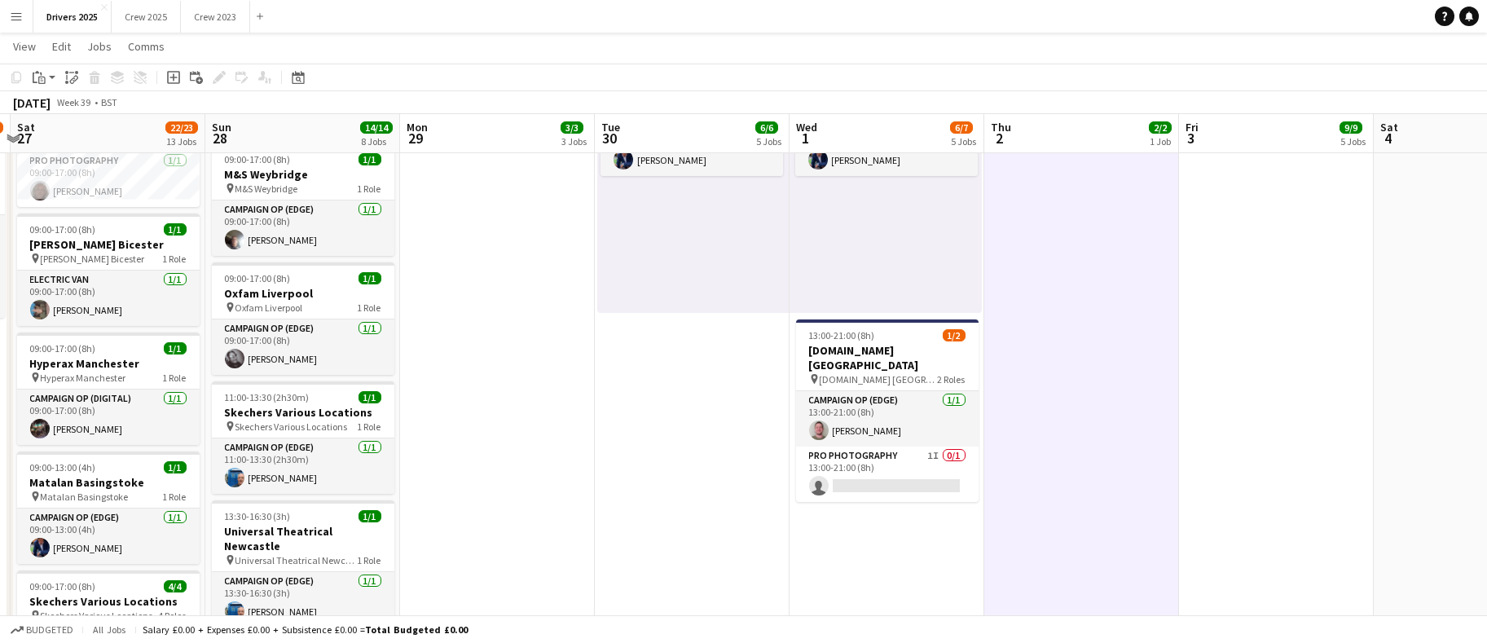
drag, startPoint x: 1254, startPoint y: 442, endPoint x: 1191, endPoint y: 443, distance: 63.6
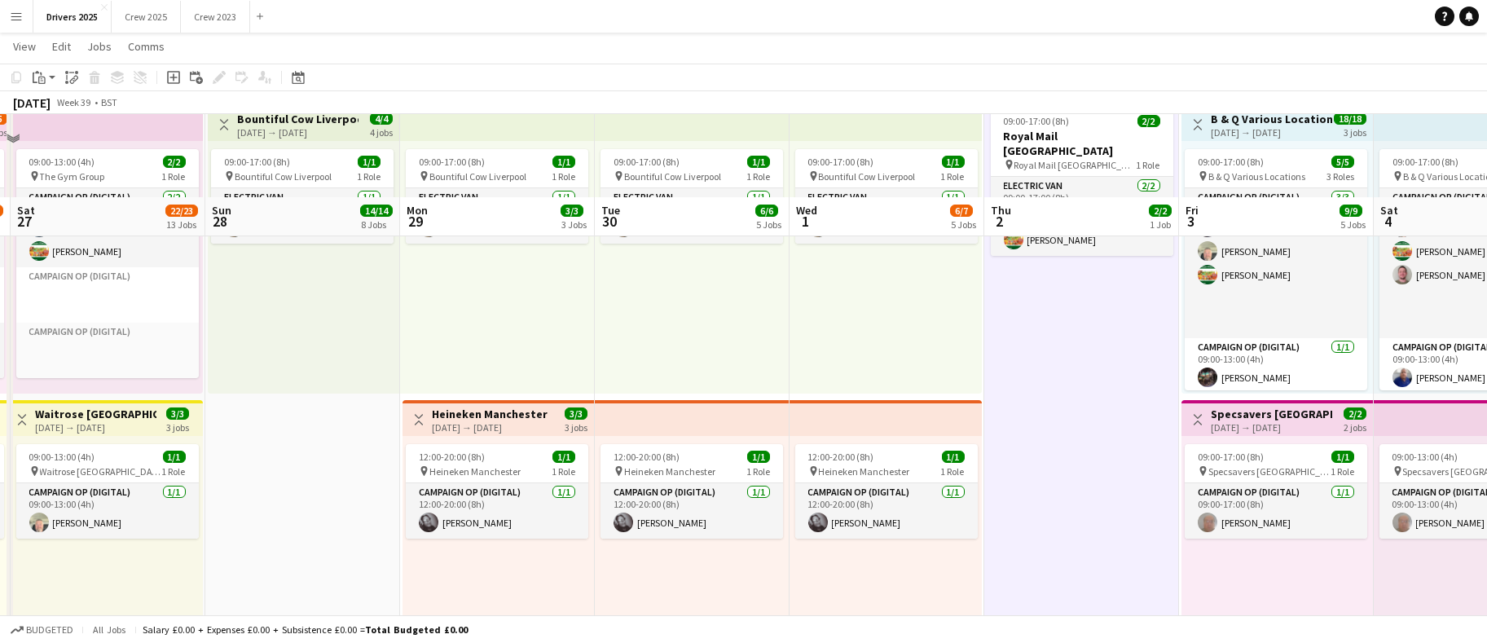
scroll to position [0, 0]
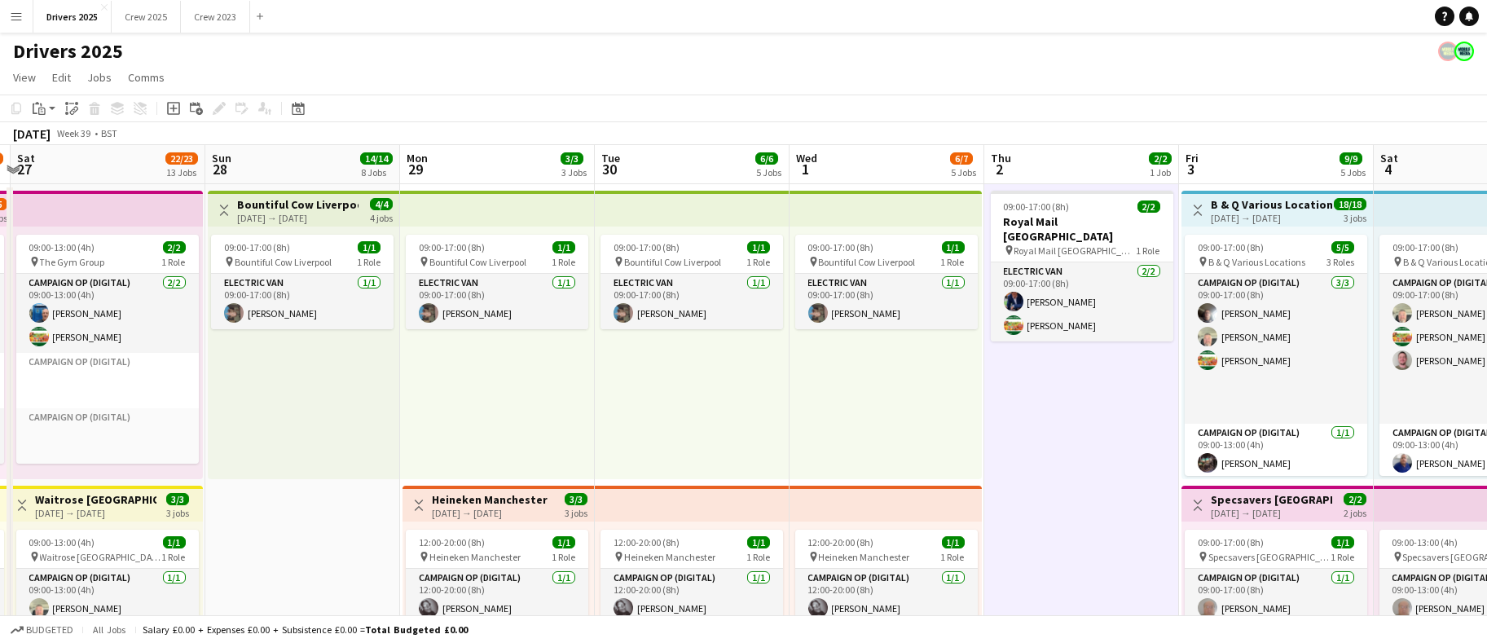
click at [471, 166] on app-board-header-date "Mon 29 3/3 3 Jobs" at bounding box center [497, 164] width 195 height 39
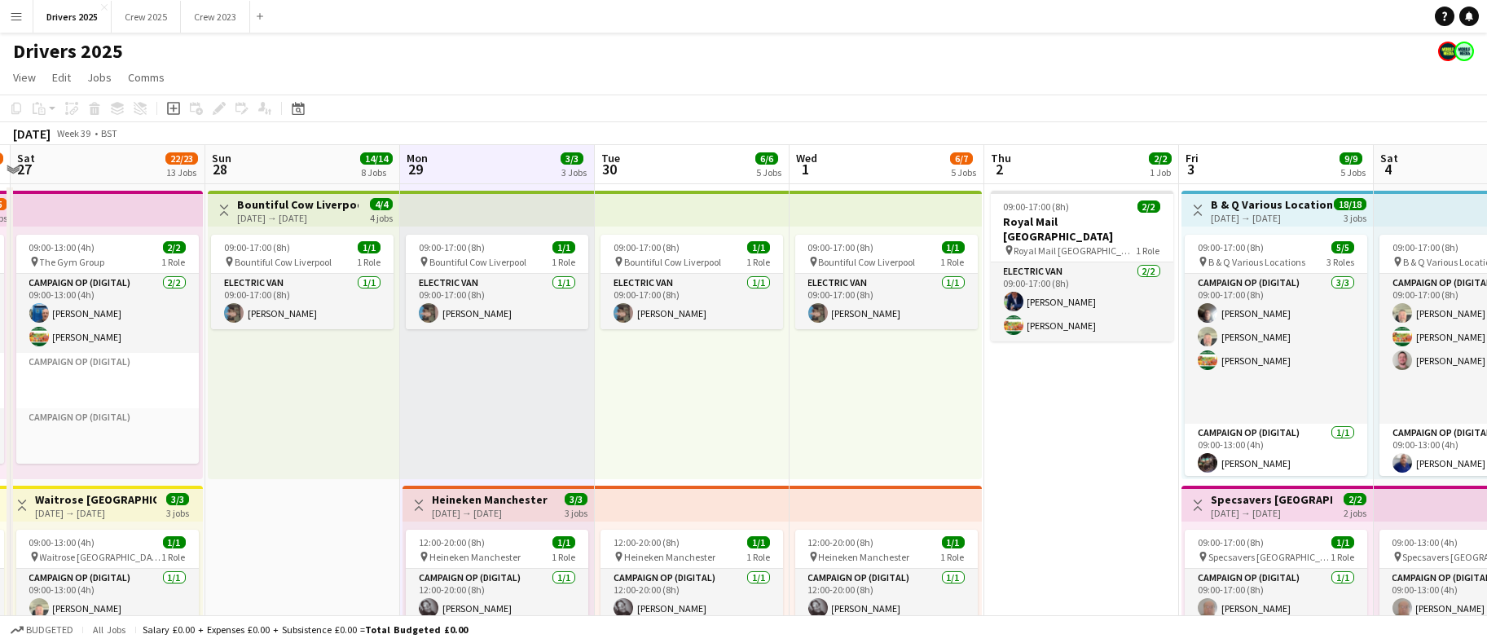
click at [695, 168] on app-board-header-date "Tue 30 6/6 5 Jobs" at bounding box center [692, 164] width 195 height 39
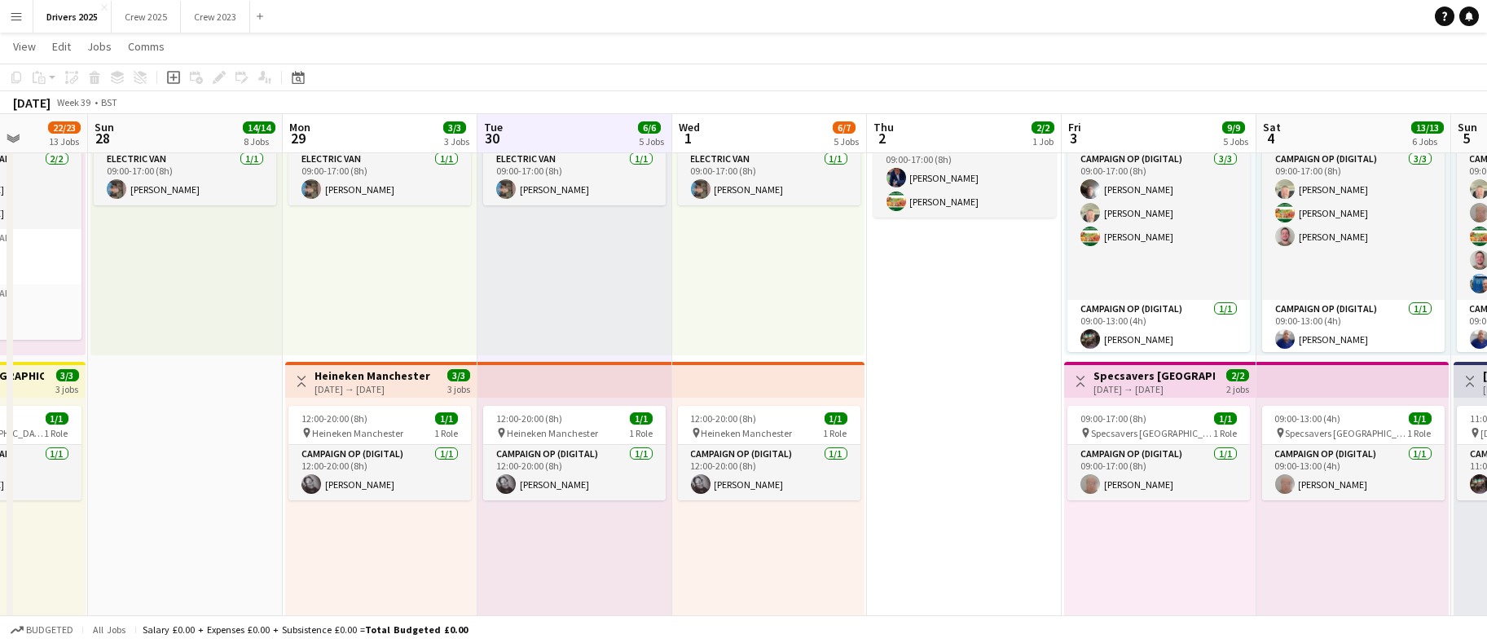
scroll to position [0, 693]
drag, startPoint x: 1071, startPoint y: 341, endPoint x: 954, endPoint y: 350, distance: 117.8
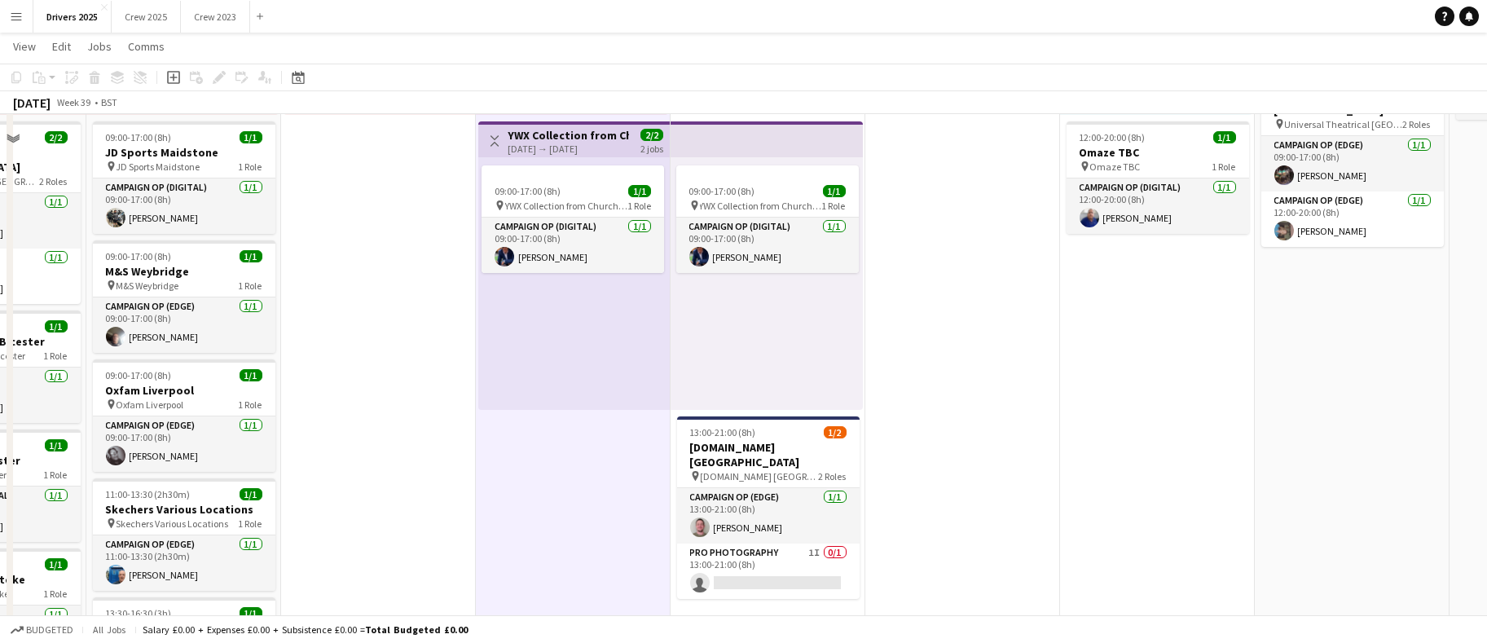
scroll to position [1100, 0]
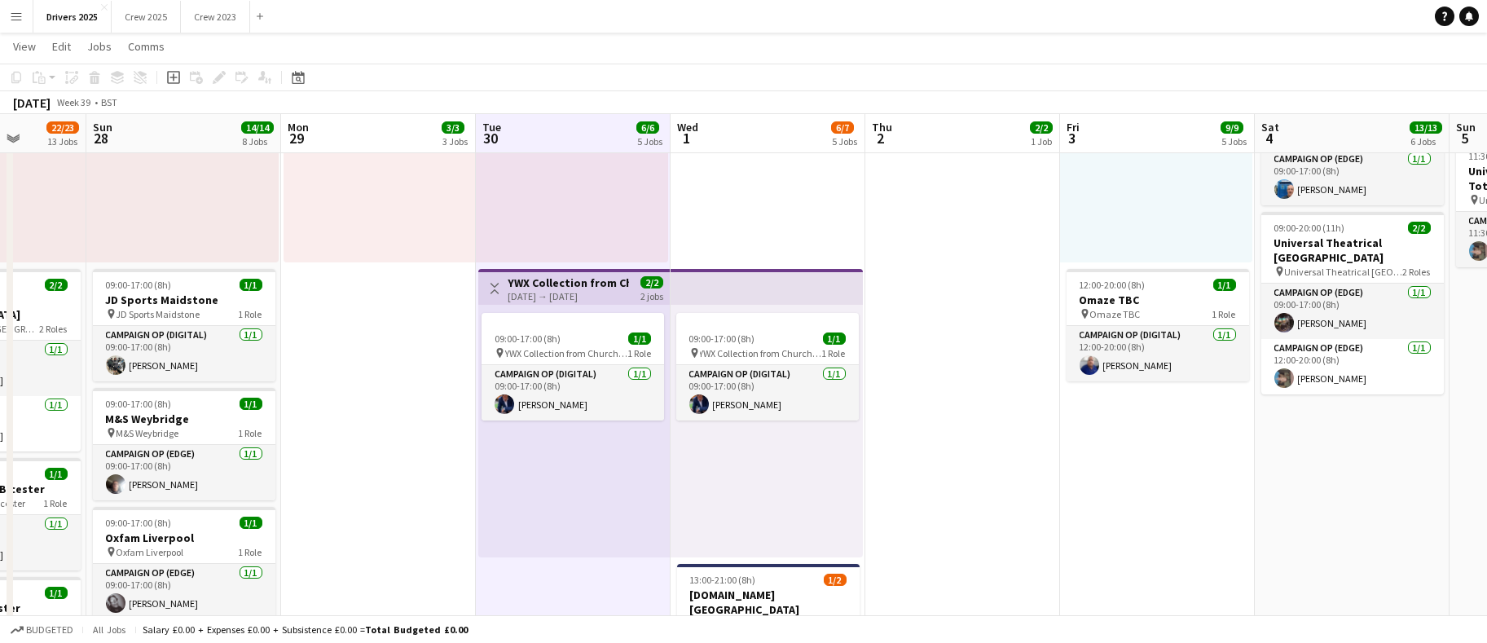
click at [538, 397] on app-card-role "Campaign Op (Digital) [DATE] 09:00-17:00 (8h) [PERSON_NAME]" at bounding box center [573, 392] width 183 height 55
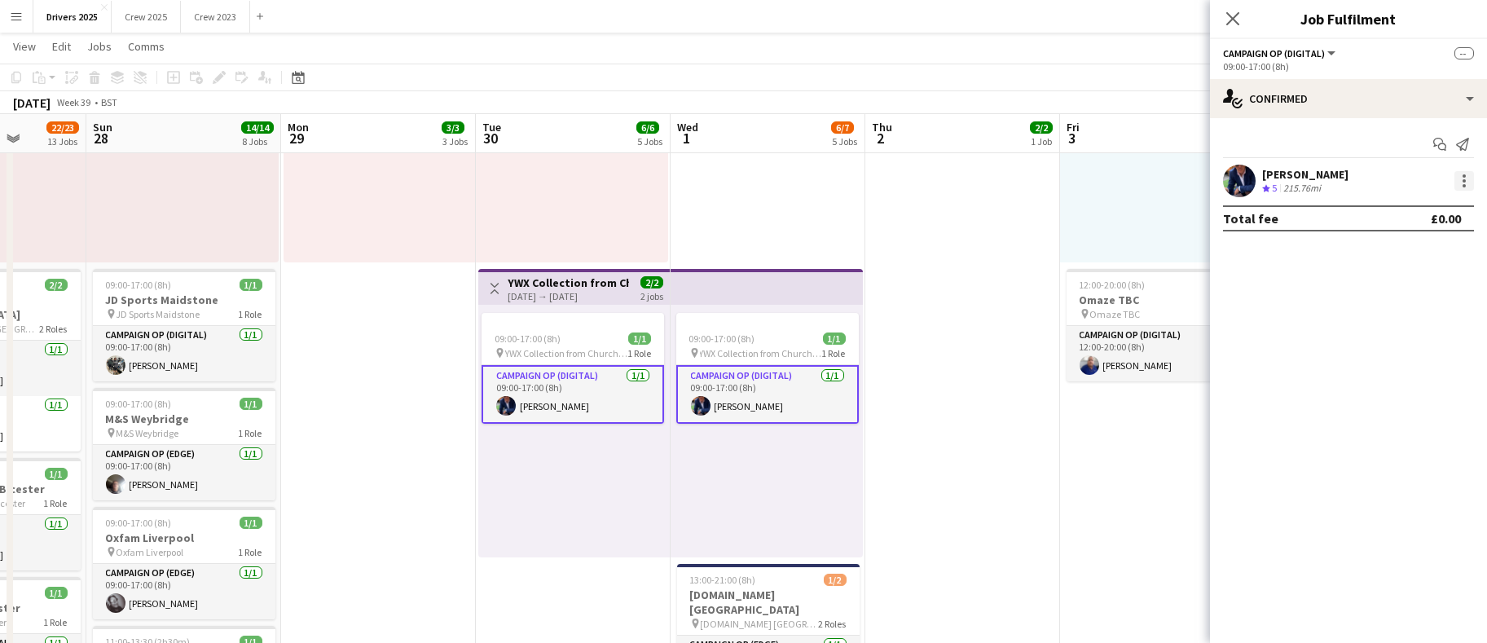
click at [1465, 185] on div at bounding box center [1464, 185] width 3 height 3
click at [1412, 310] on button "Remove" at bounding box center [1410, 328] width 127 height 39
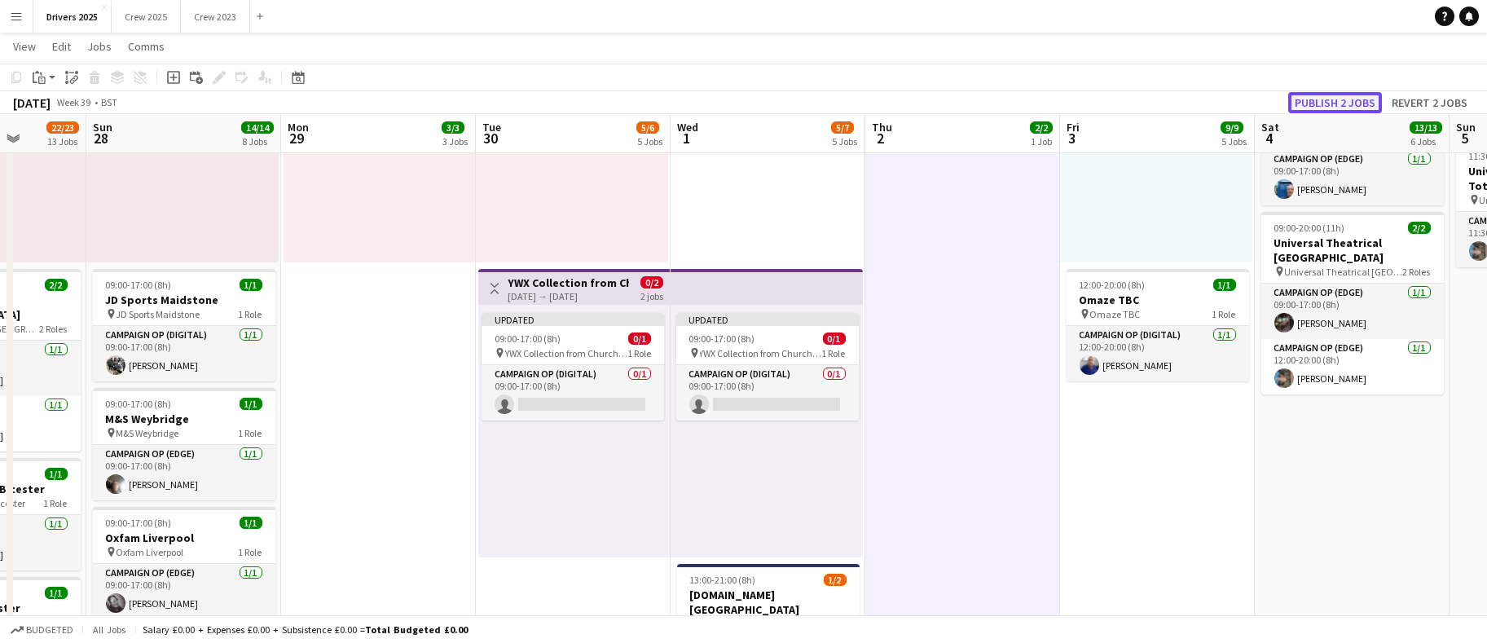
click at [1315, 103] on button "Publish 2 jobs" at bounding box center [1336, 102] width 94 height 21
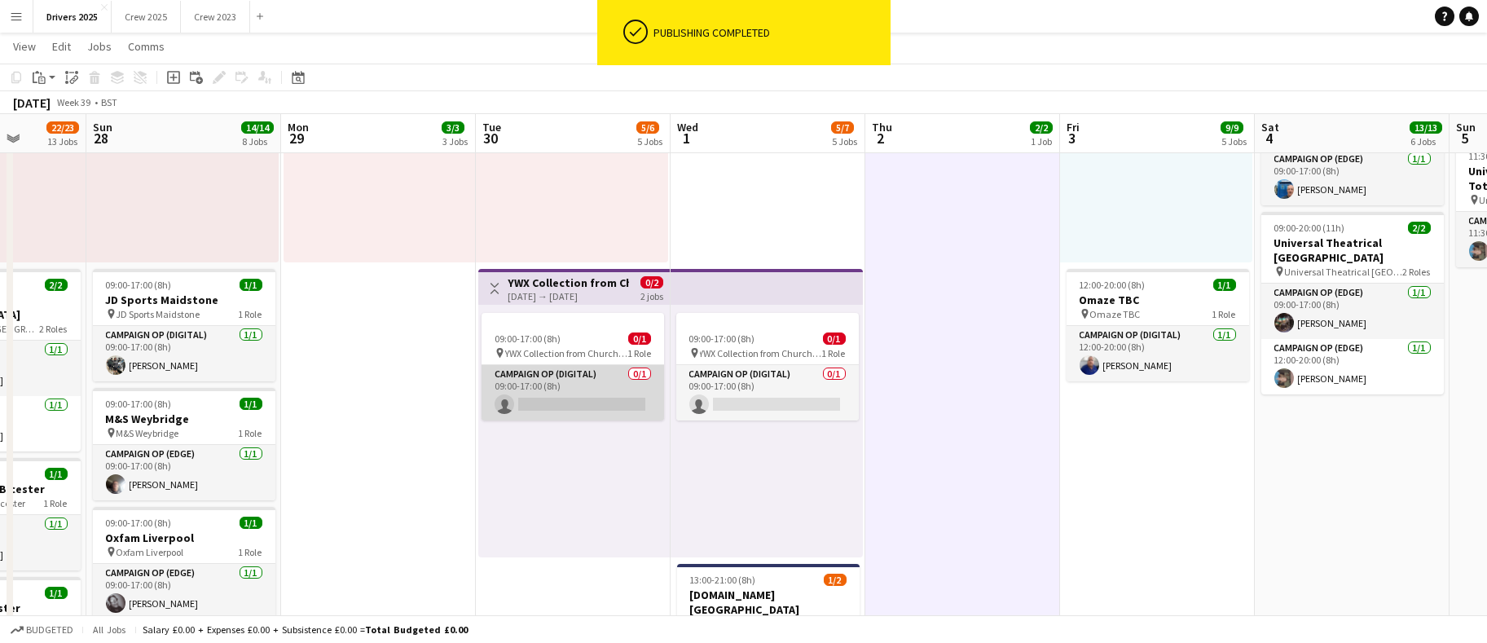
click at [577, 394] on app-card-role "Campaign Op (Digital) 0/1 09:00-17:00 (8h) single-neutral-actions" at bounding box center [573, 392] width 183 height 55
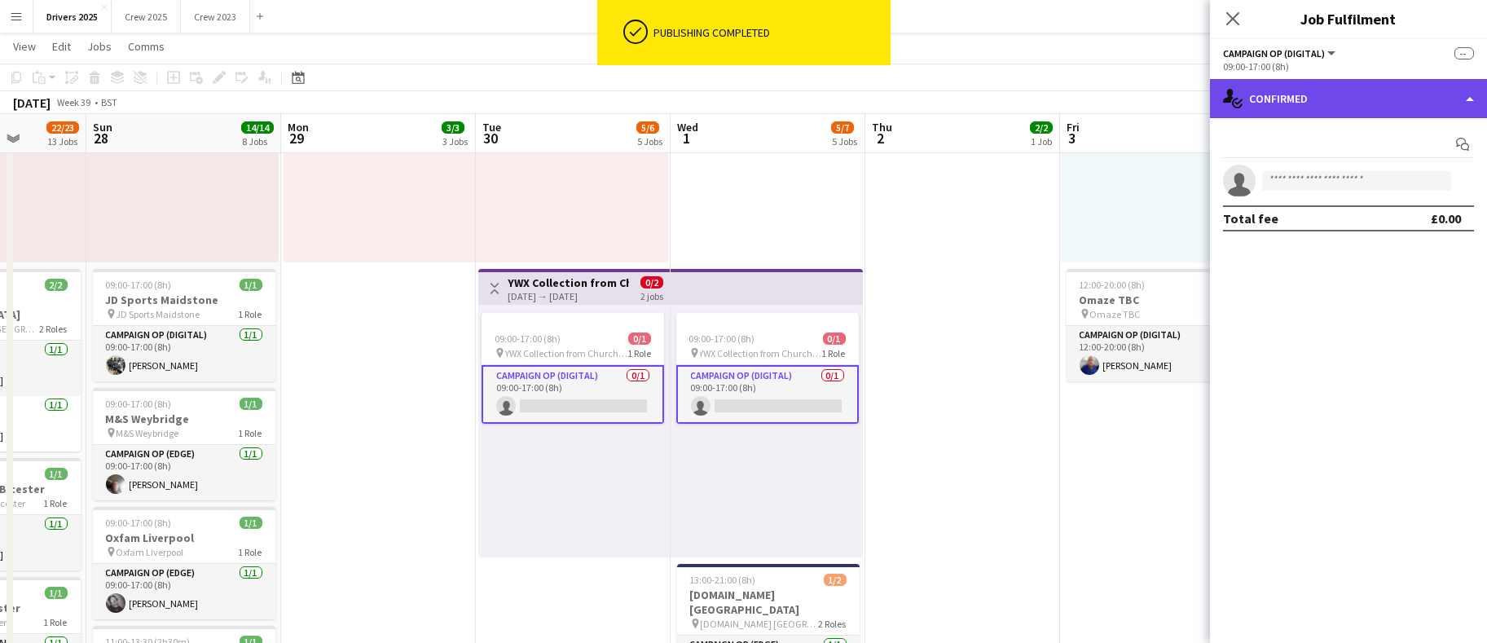
click at [1377, 111] on div "single-neutral-actions-check-2 Confirmed" at bounding box center [1348, 98] width 277 height 39
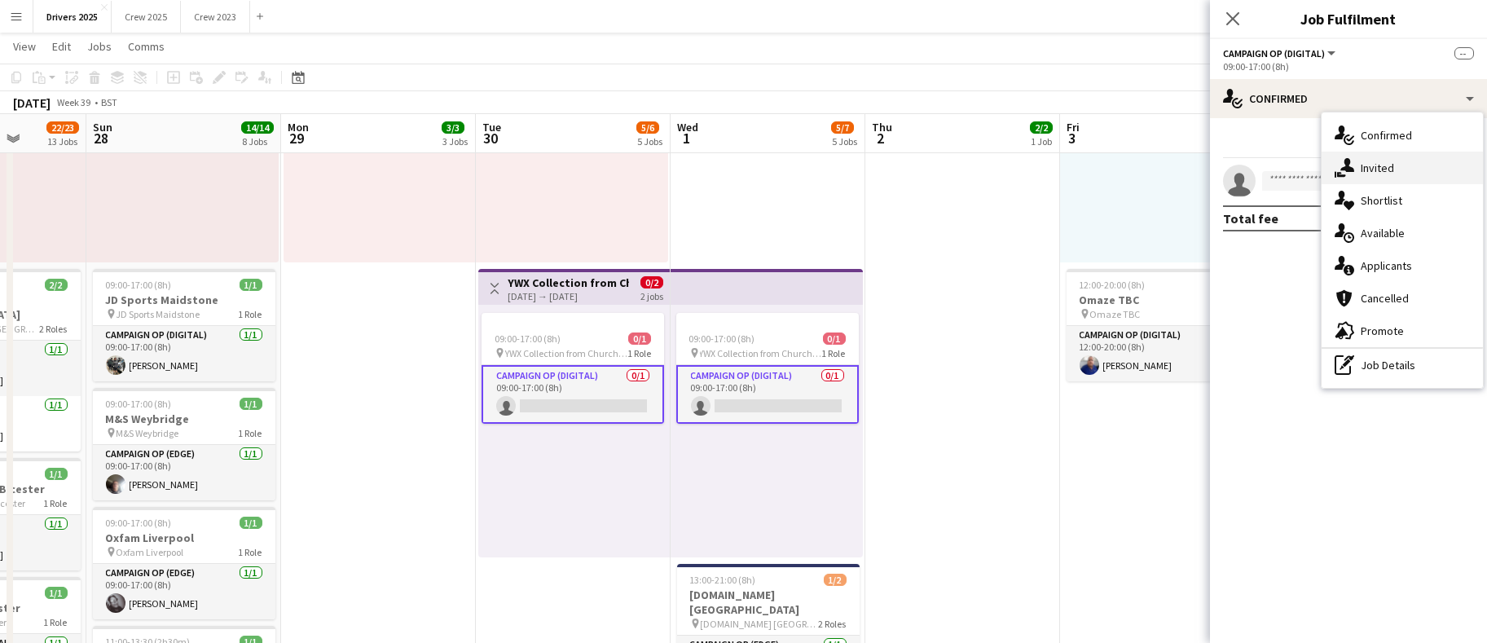
click at [1385, 154] on div "single-neutral-actions-share-1 Invited" at bounding box center [1402, 168] width 161 height 33
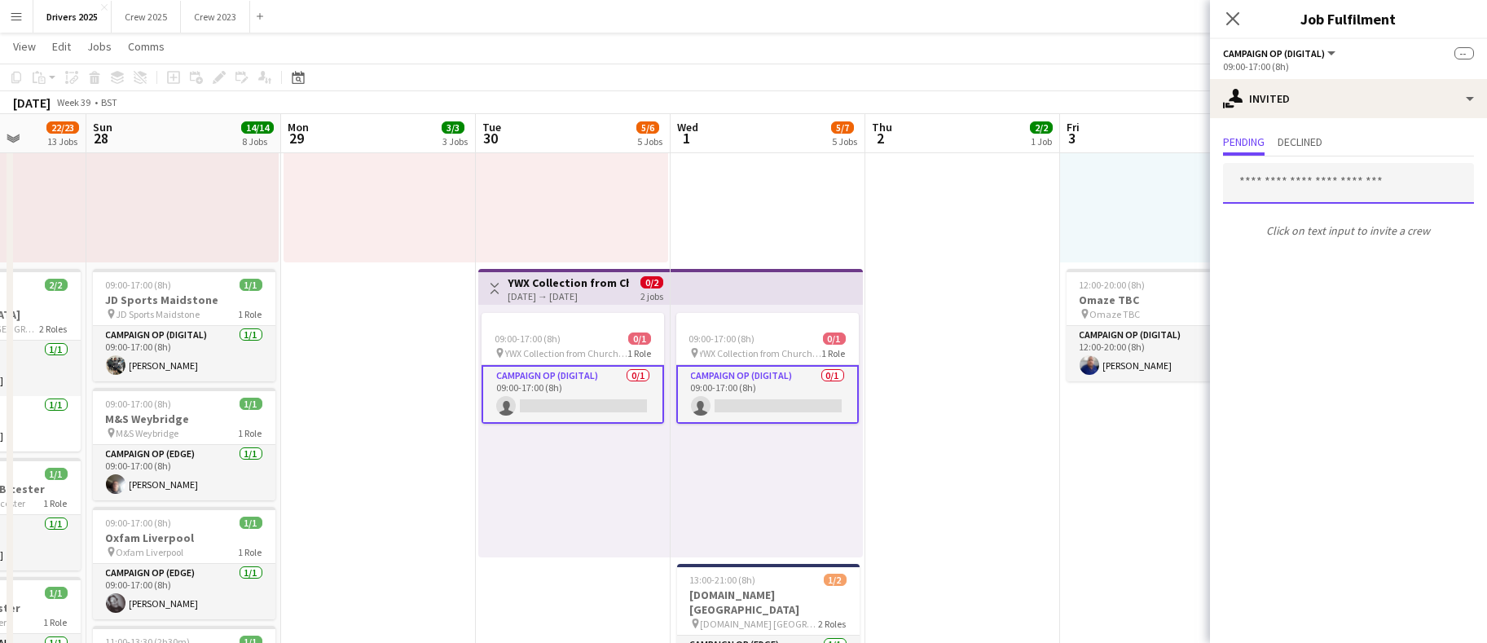
click at [1342, 178] on input "text" at bounding box center [1348, 183] width 251 height 41
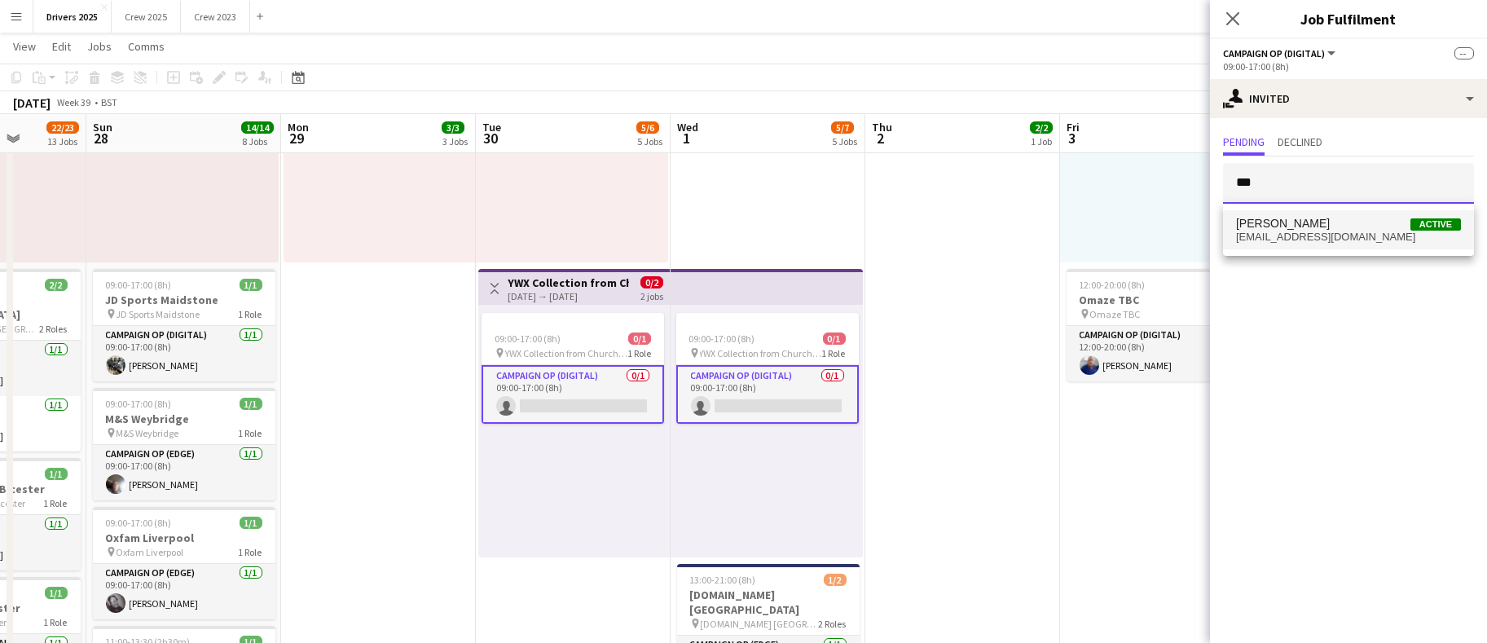
type input "***"
click at [1284, 222] on span "[PERSON_NAME]" at bounding box center [1283, 224] width 94 height 14
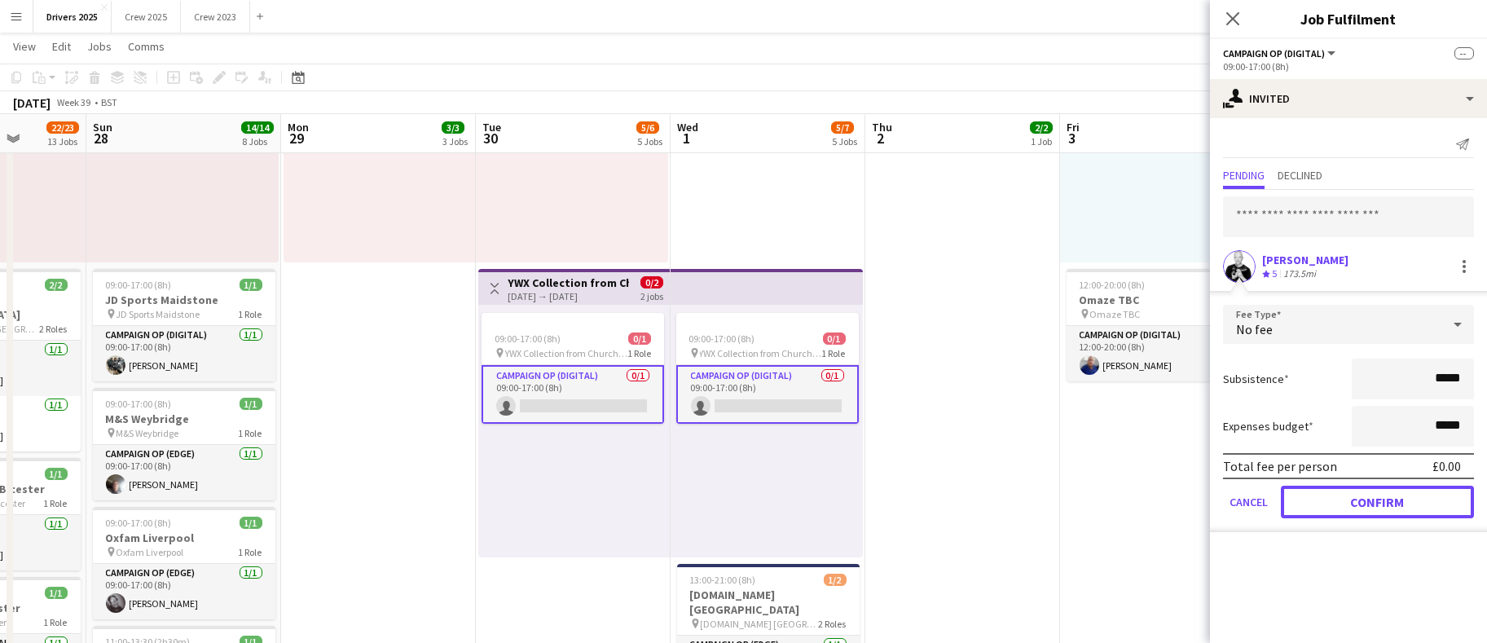
click at [1373, 503] on button "Confirm" at bounding box center [1377, 502] width 193 height 33
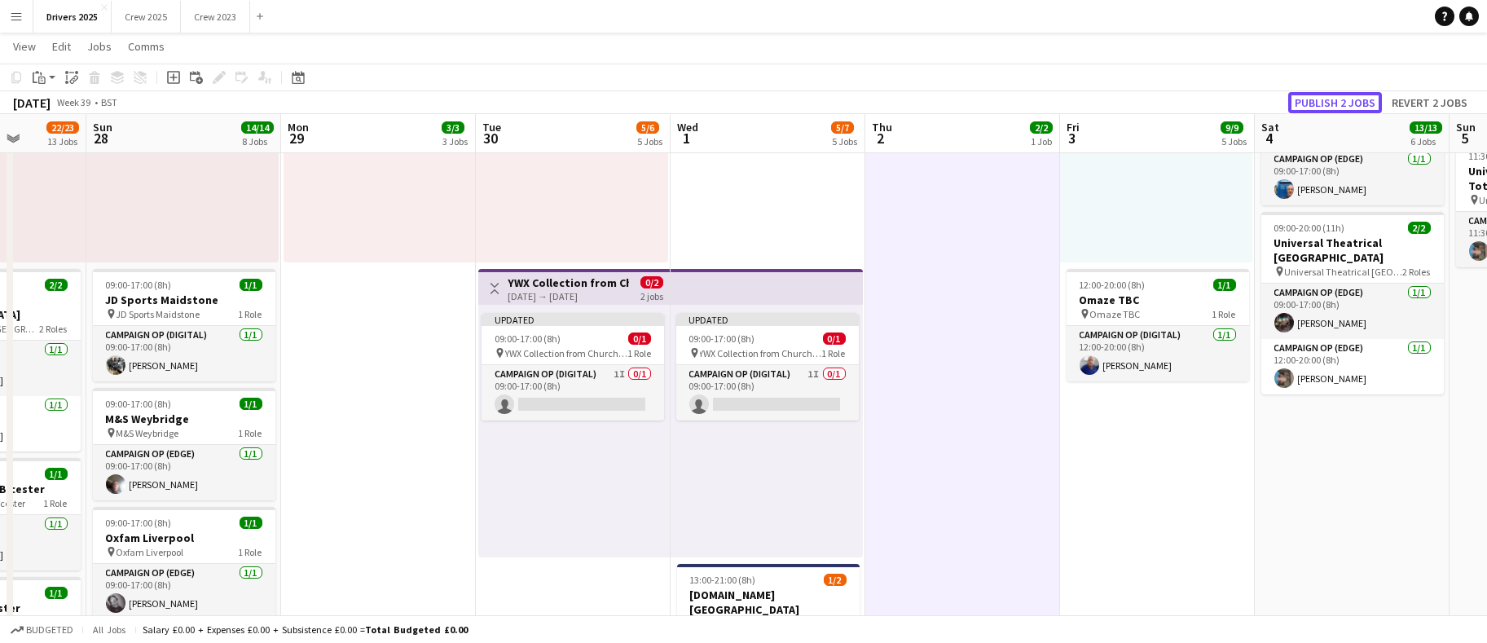
click at [1363, 97] on button "Publish 2 jobs" at bounding box center [1336, 102] width 94 height 21
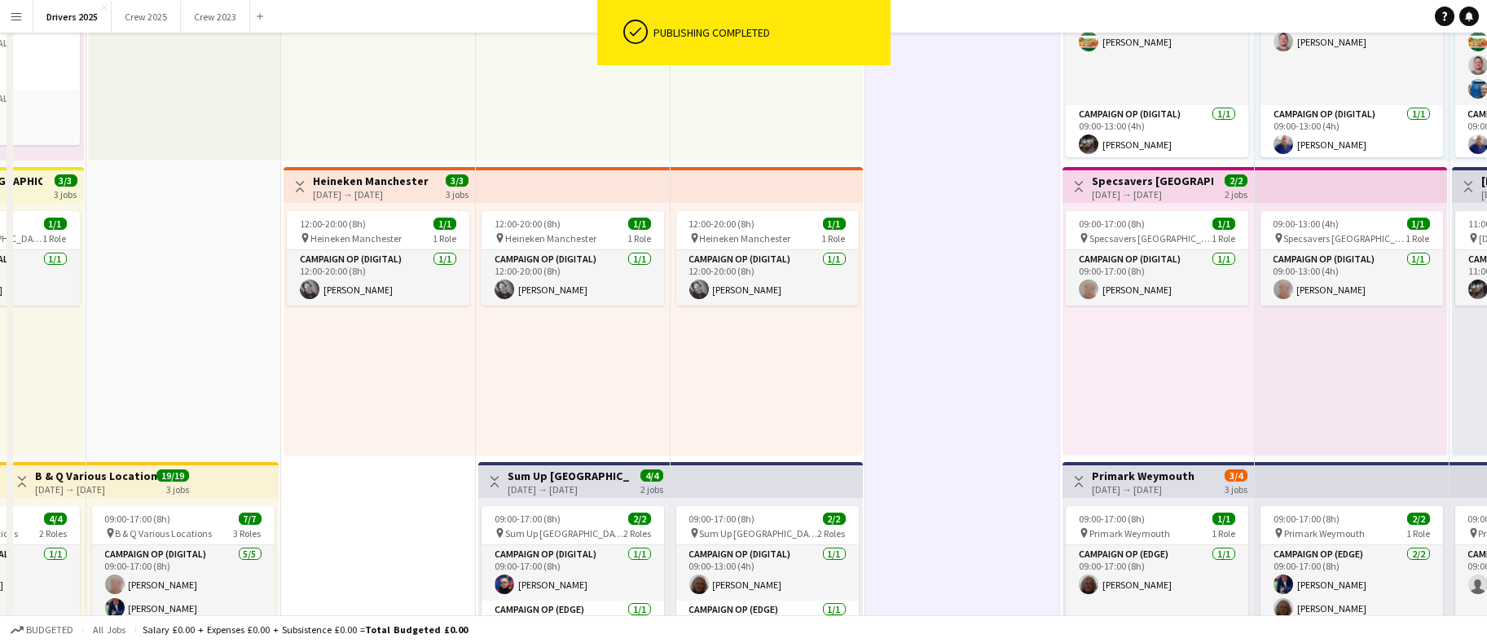
scroll to position [0, 0]
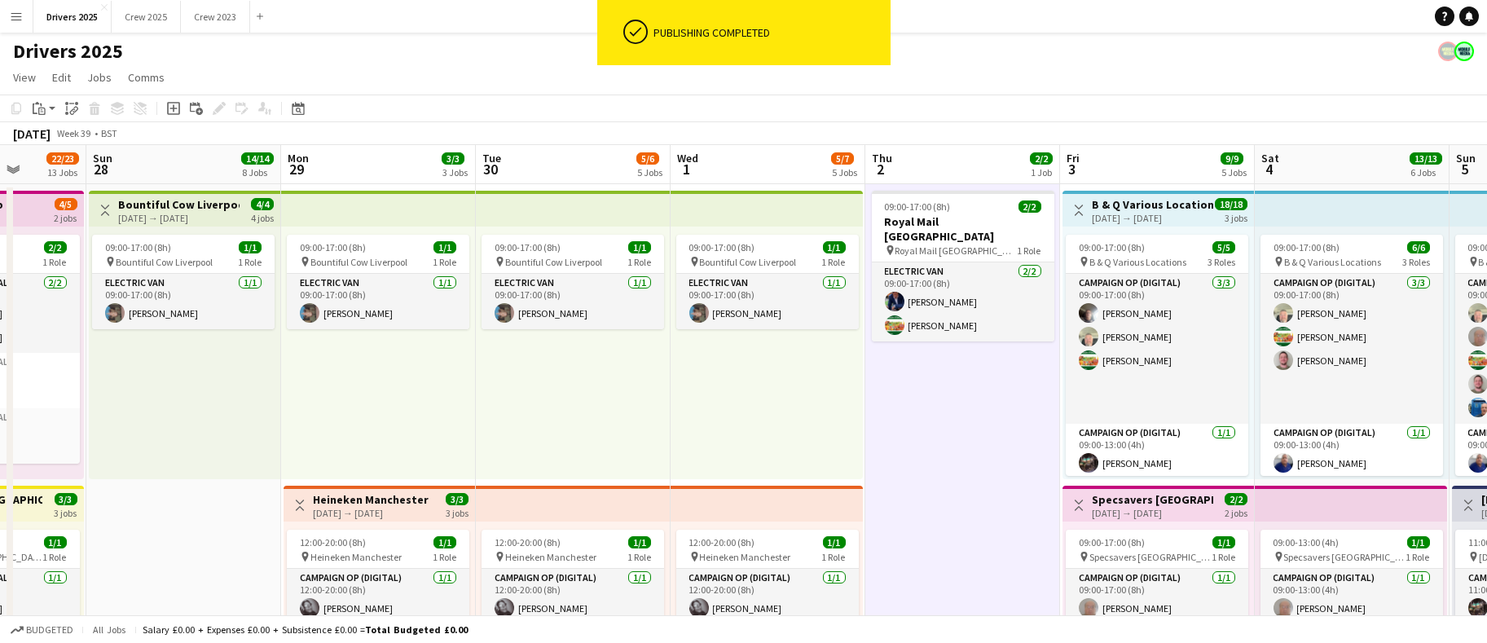
click at [768, 177] on app-board-header-date "Wed 1 5/7 5 Jobs" at bounding box center [768, 164] width 195 height 39
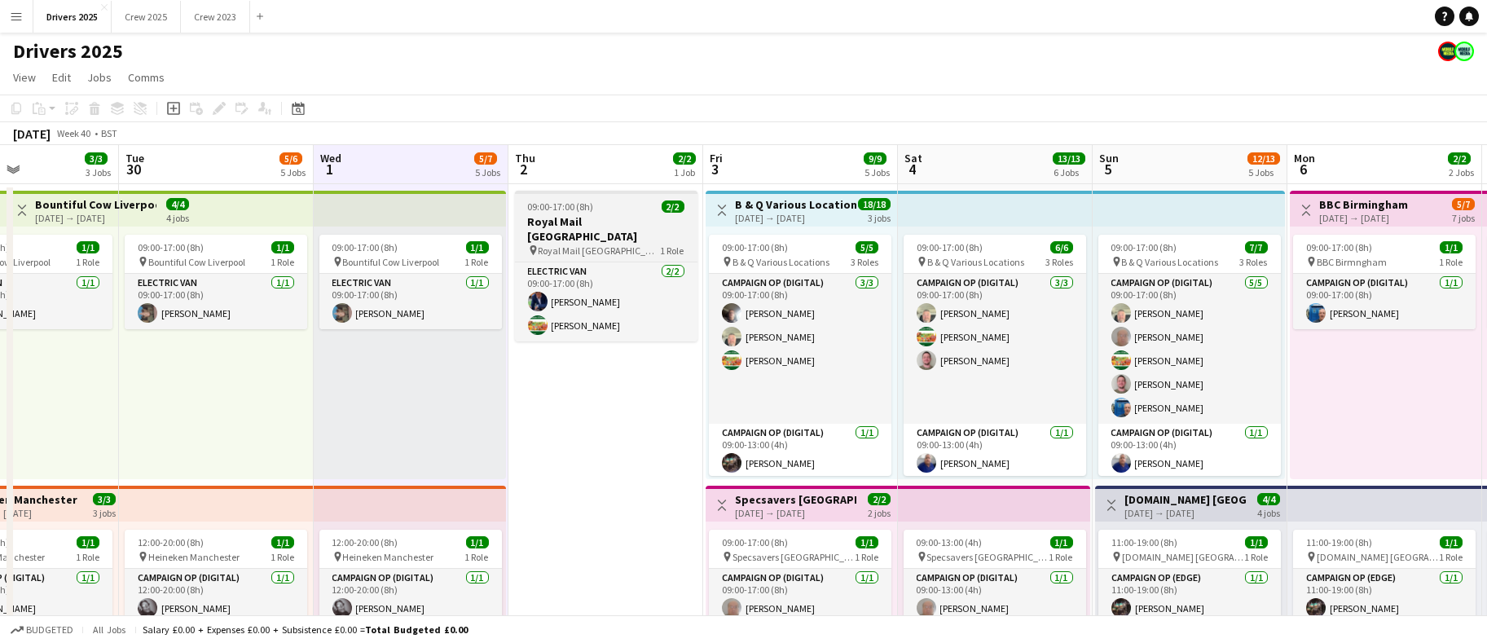
drag, startPoint x: 931, startPoint y: 403, endPoint x: 459, endPoint y: 229, distance: 503.1
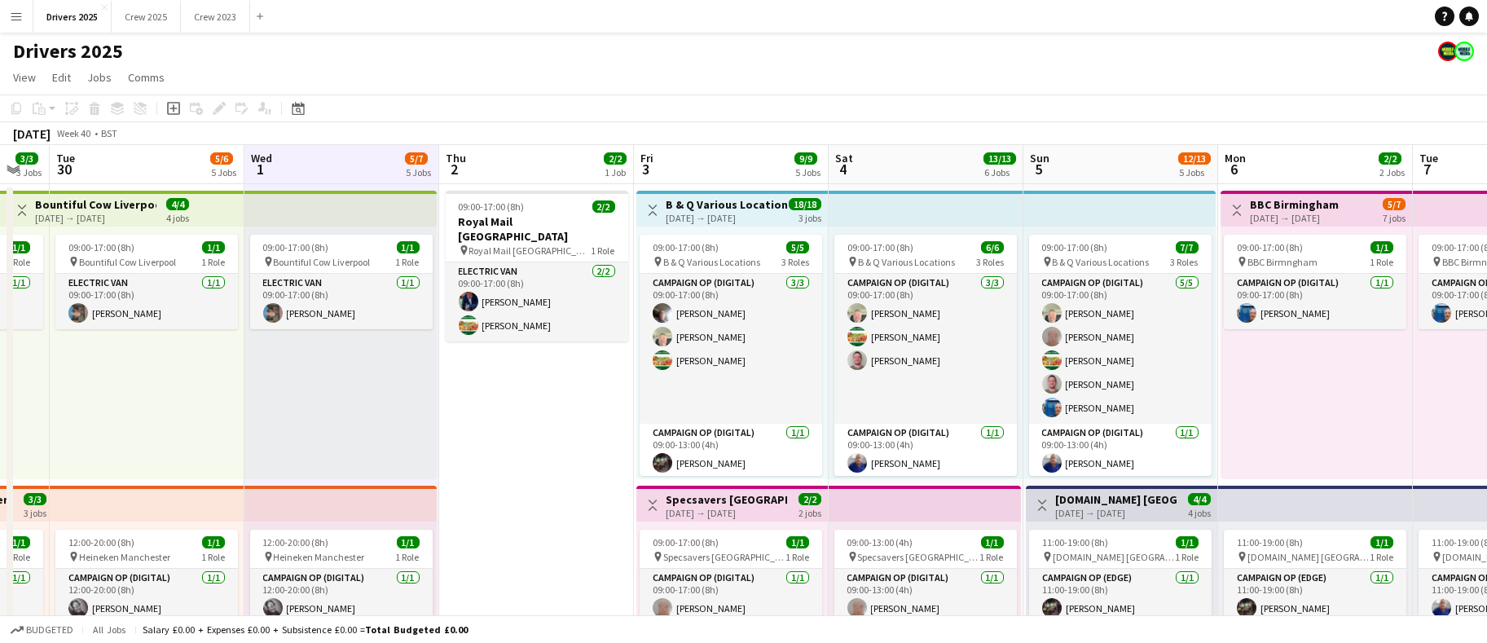
click at [489, 118] on app-toolbar "Copy Paste Paste Ctrl+V Paste with crew Ctrl+Shift+V Paste linked Job [GEOGRAPH…" at bounding box center [743, 109] width 1487 height 28
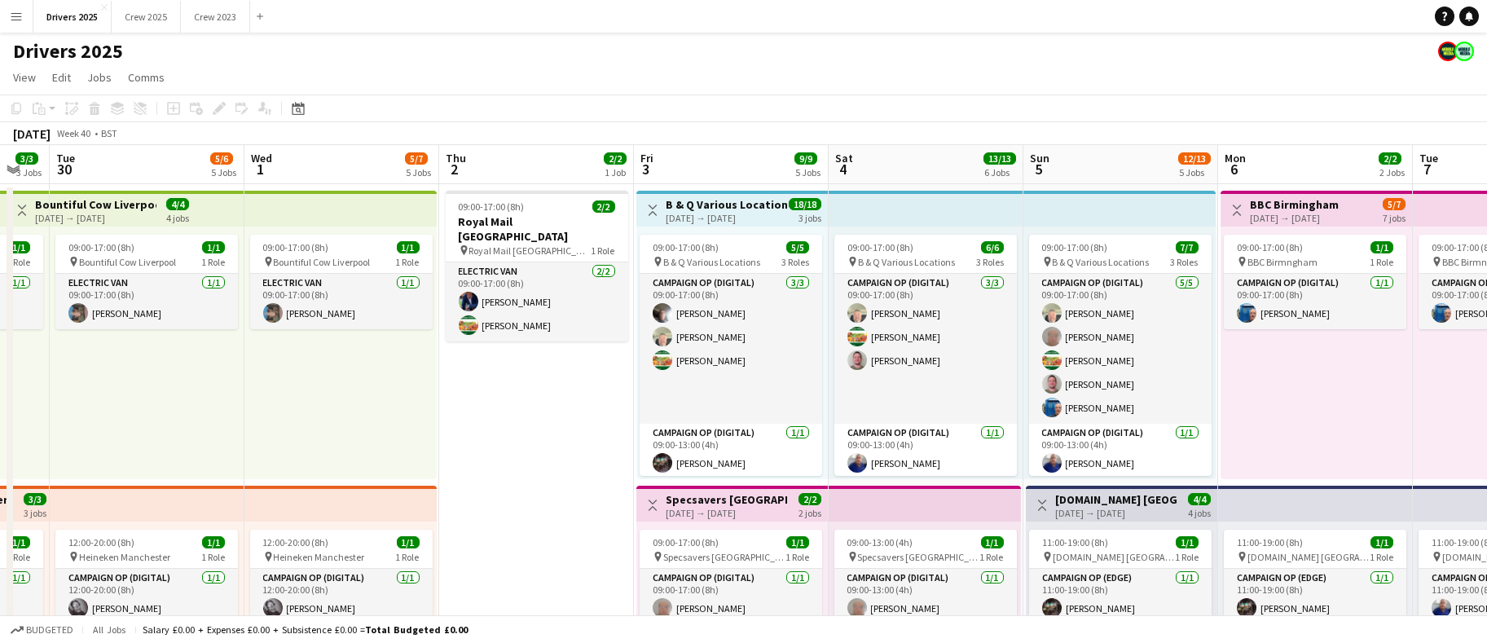
click at [501, 169] on app-board-header-date "Thu 2 2/2 1 Job" at bounding box center [536, 164] width 195 height 39
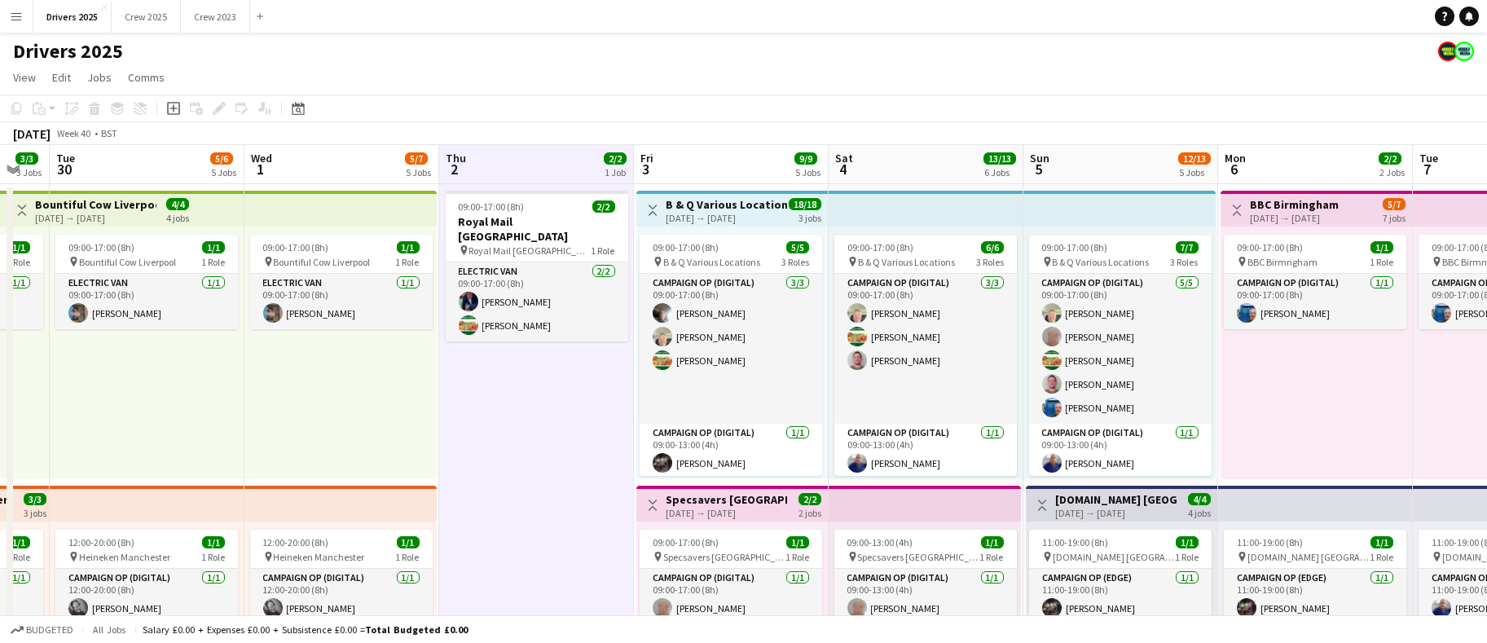
click at [734, 165] on app-board-header-date "Fri 3 9/9 5 Jobs" at bounding box center [731, 164] width 195 height 39
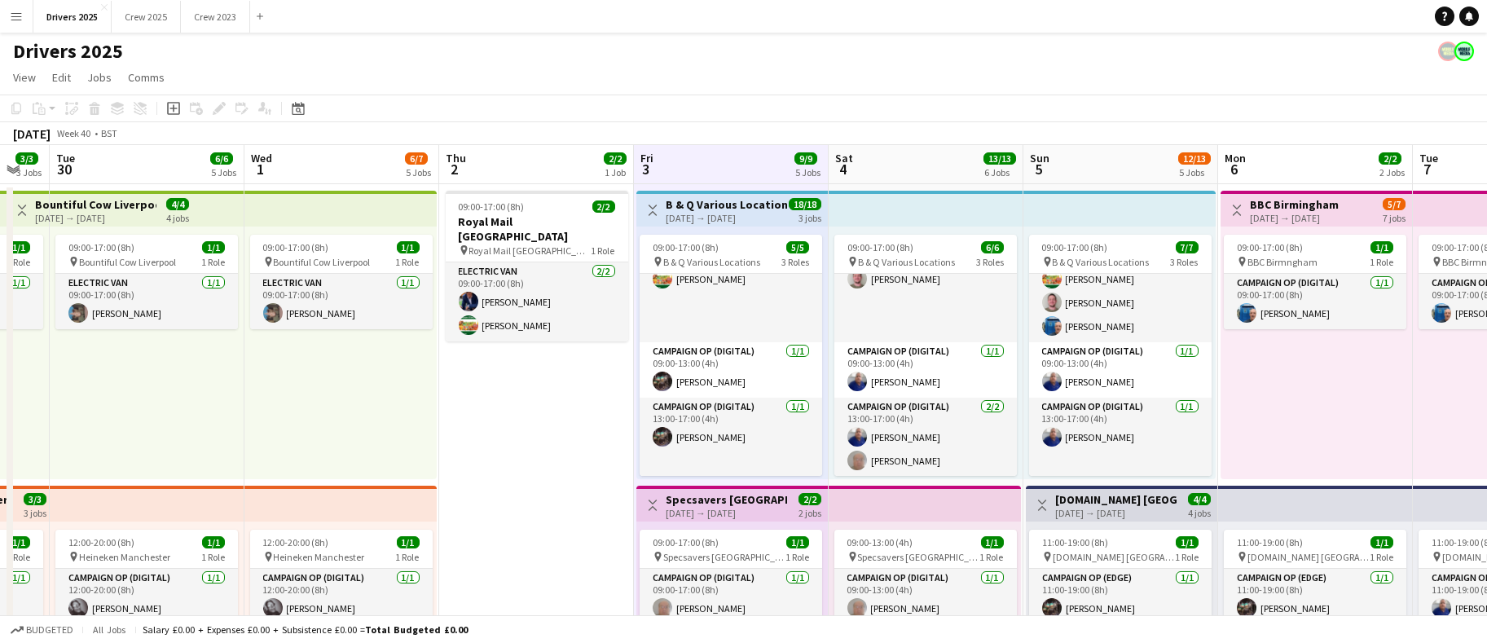
scroll to position [0, 0]
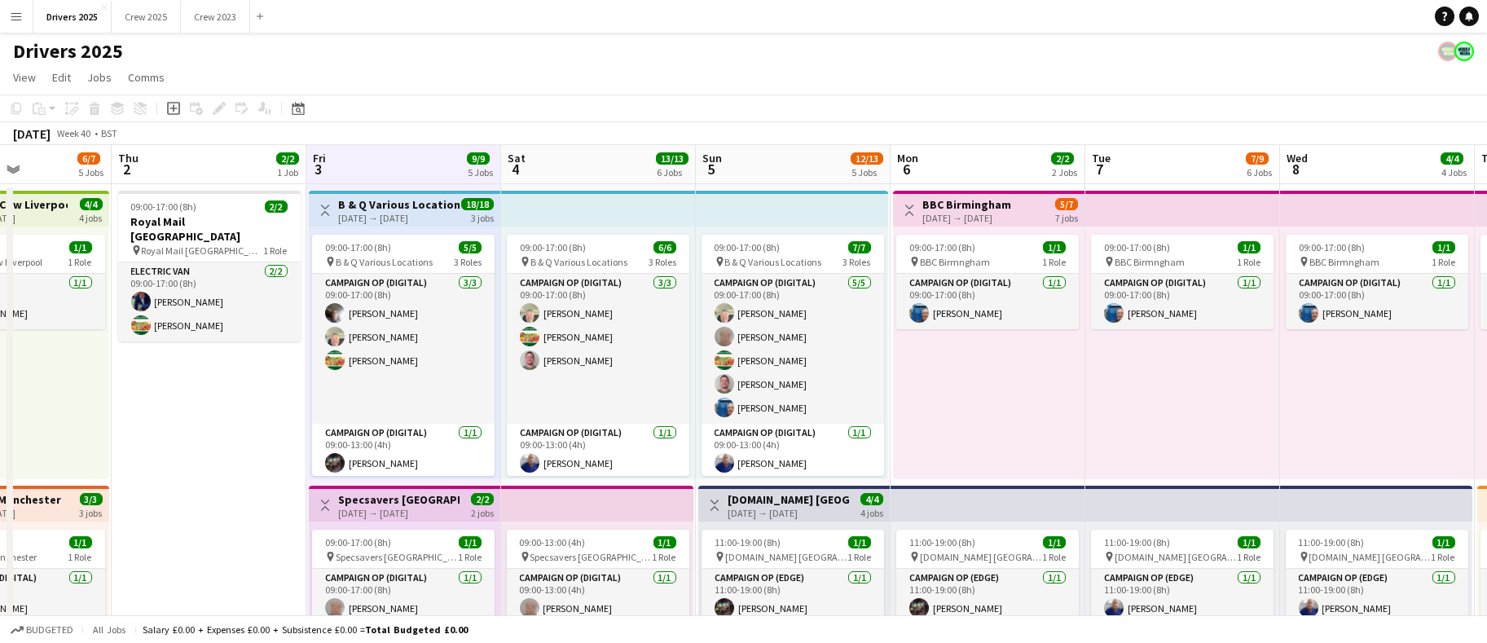
drag, startPoint x: 795, startPoint y: 331, endPoint x: 456, endPoint y: 323, distance: 339.2
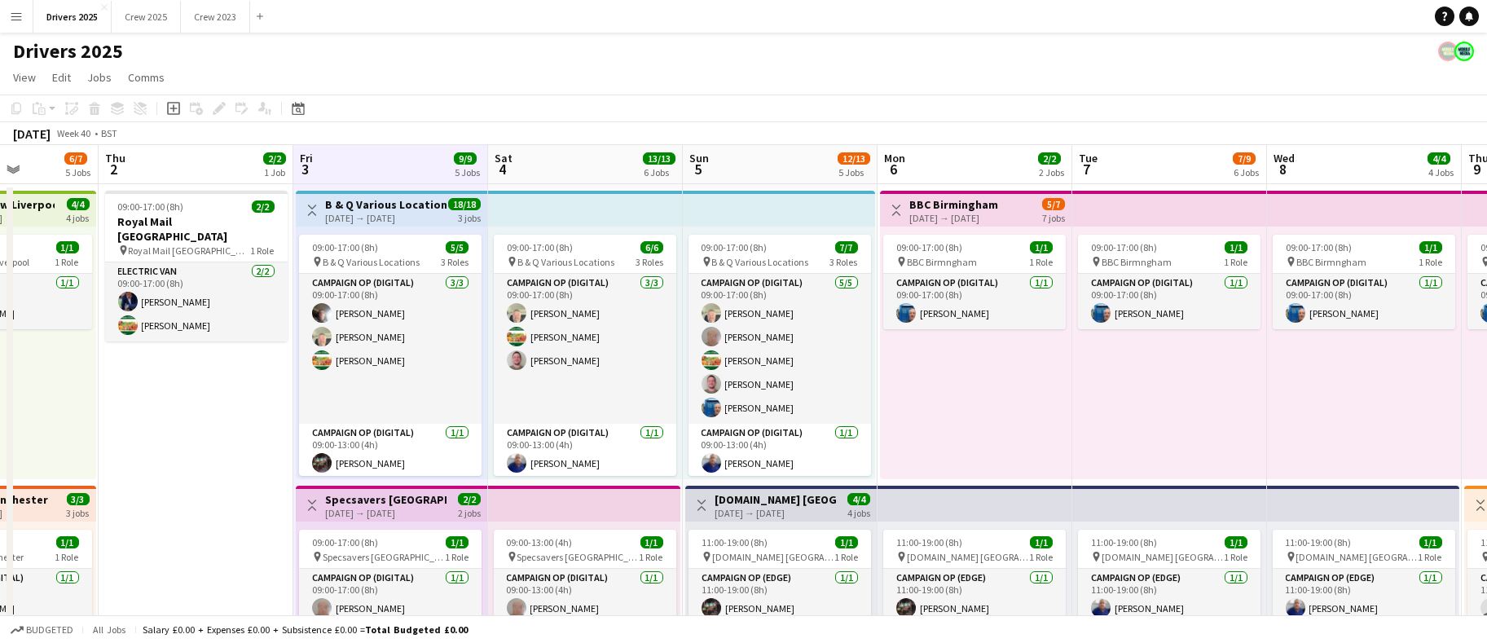
click at [571, 151] on app-board-header-date "Sat 4 13/13 6 Jobs" at bounding box center [585, 164] width 195 height 39
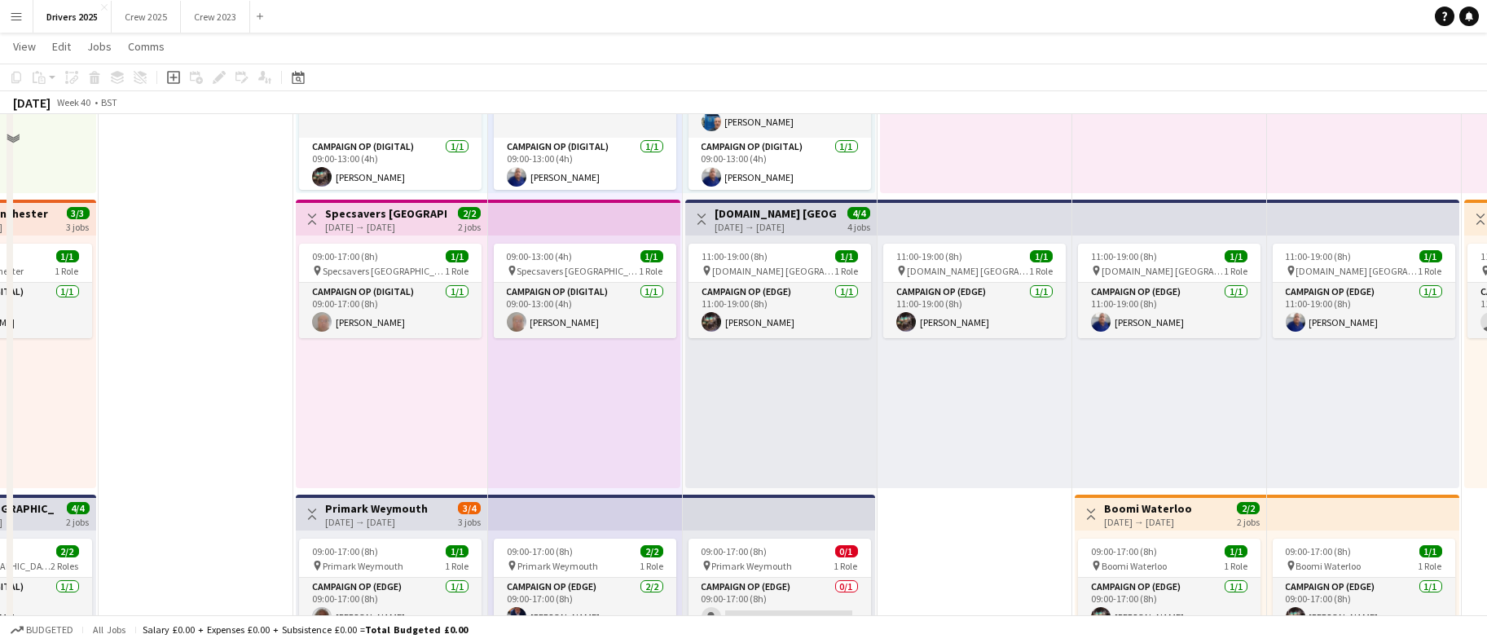
scroll to position [0, 0]
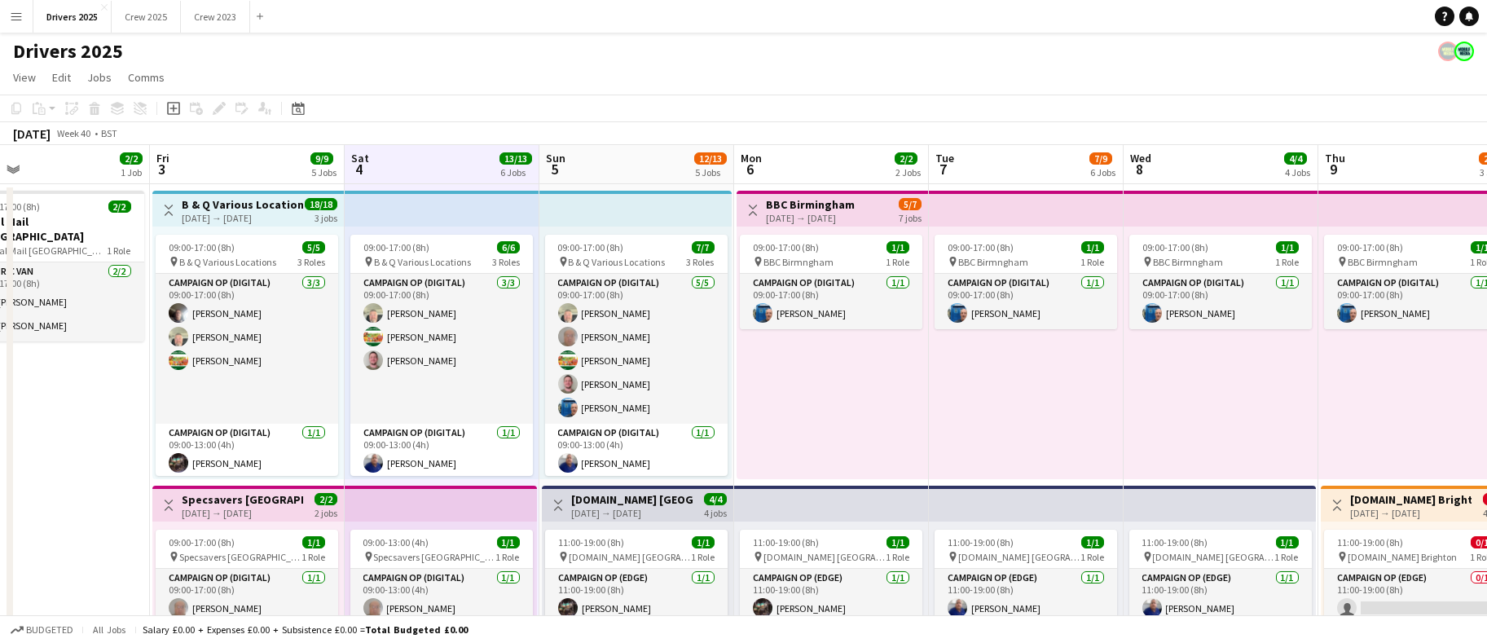
drag, startPoint x: 1040, startPoint y: 404, endPoint x: 791, endPoint y: 416, distance: 249.7
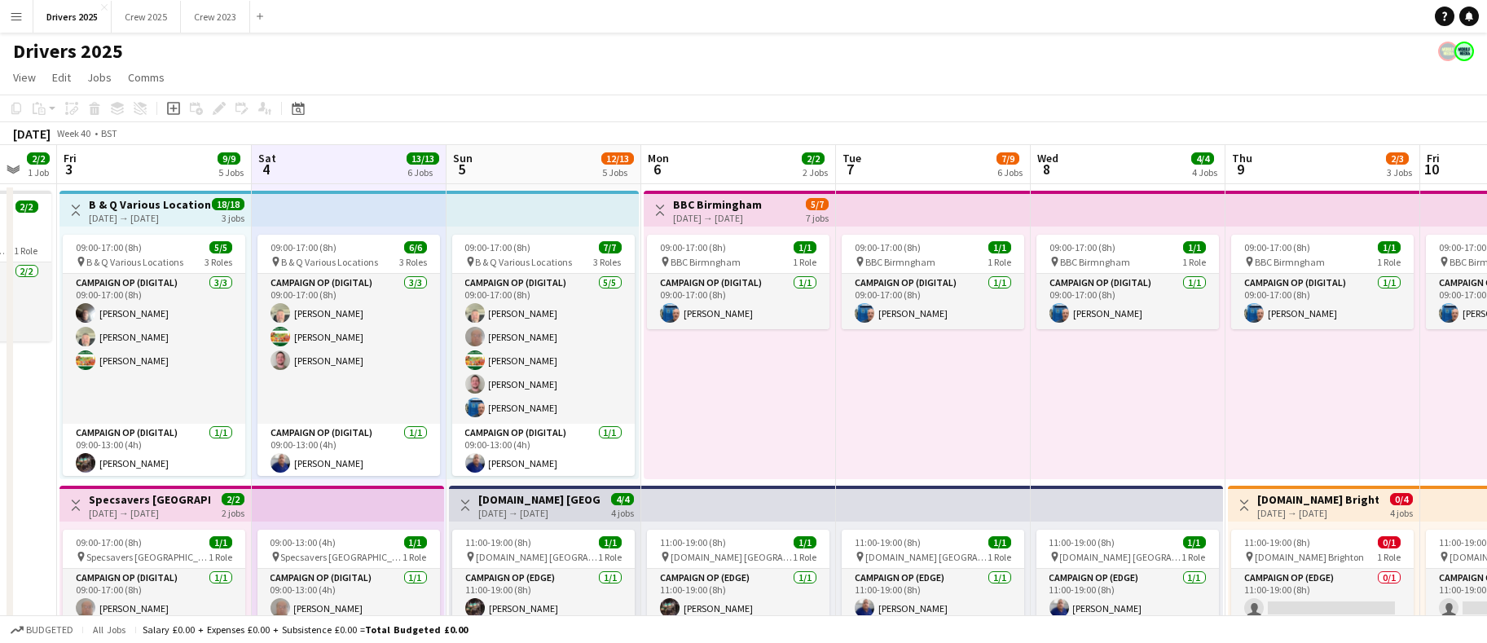
click at [550, 168] on app-board-header-date "Sun 5 12/13 5 Jobs" at bounding box center [544, 164] width 195 height 39
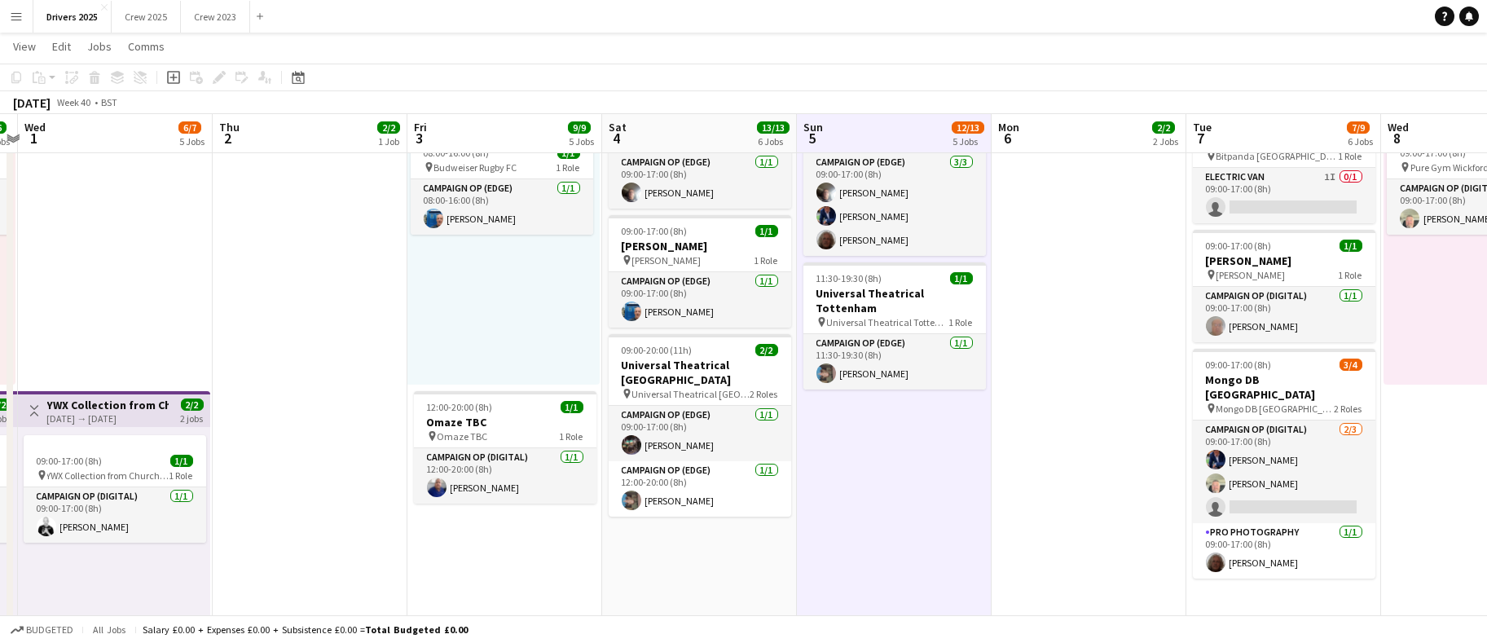
scroll to position [0, 408]
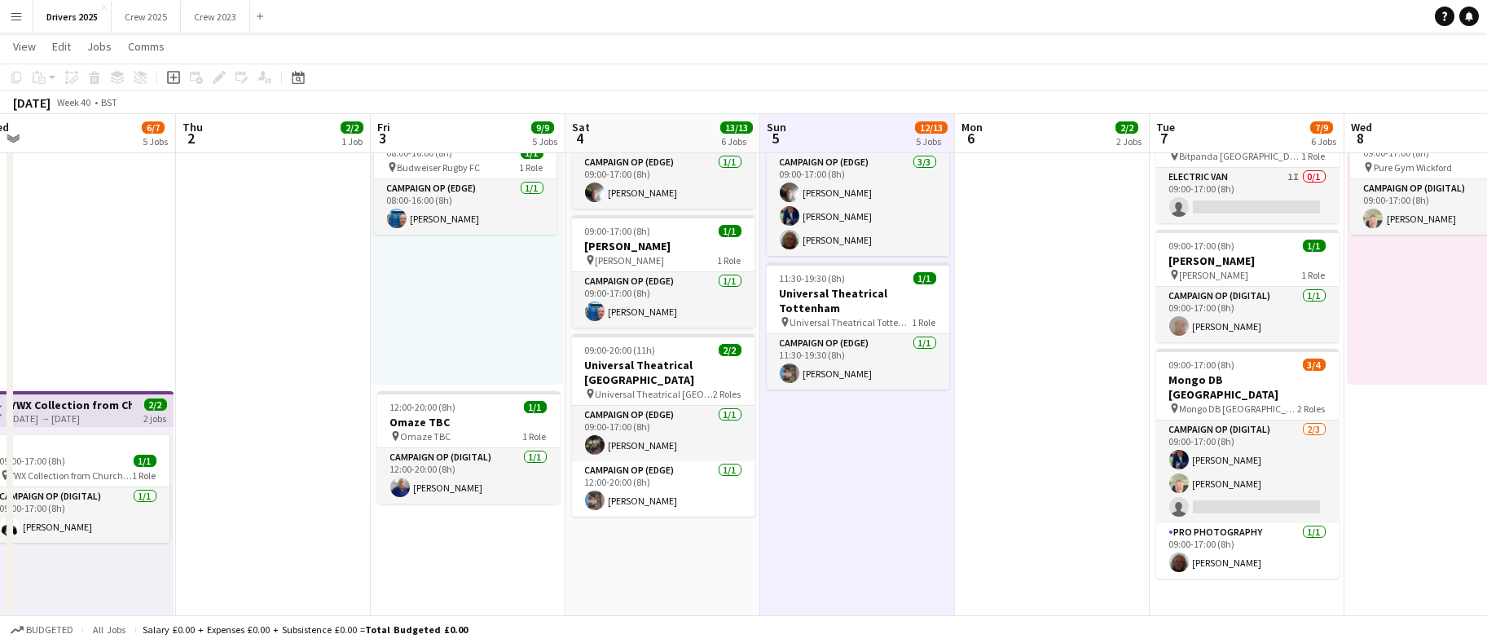
drag, startPoint x: 352, startPoint y: 563, endPoint x: 665, endPoint y: 526, distance: 315.2
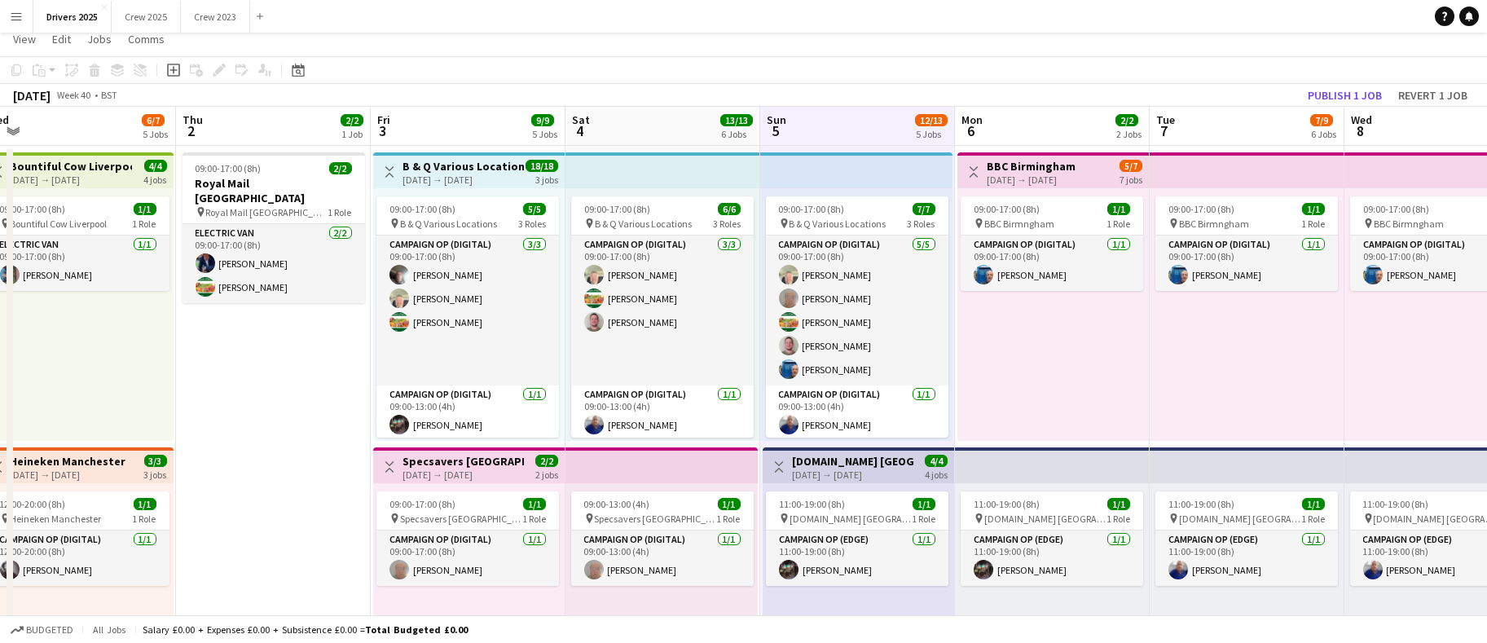
scroll to position [0, 0]
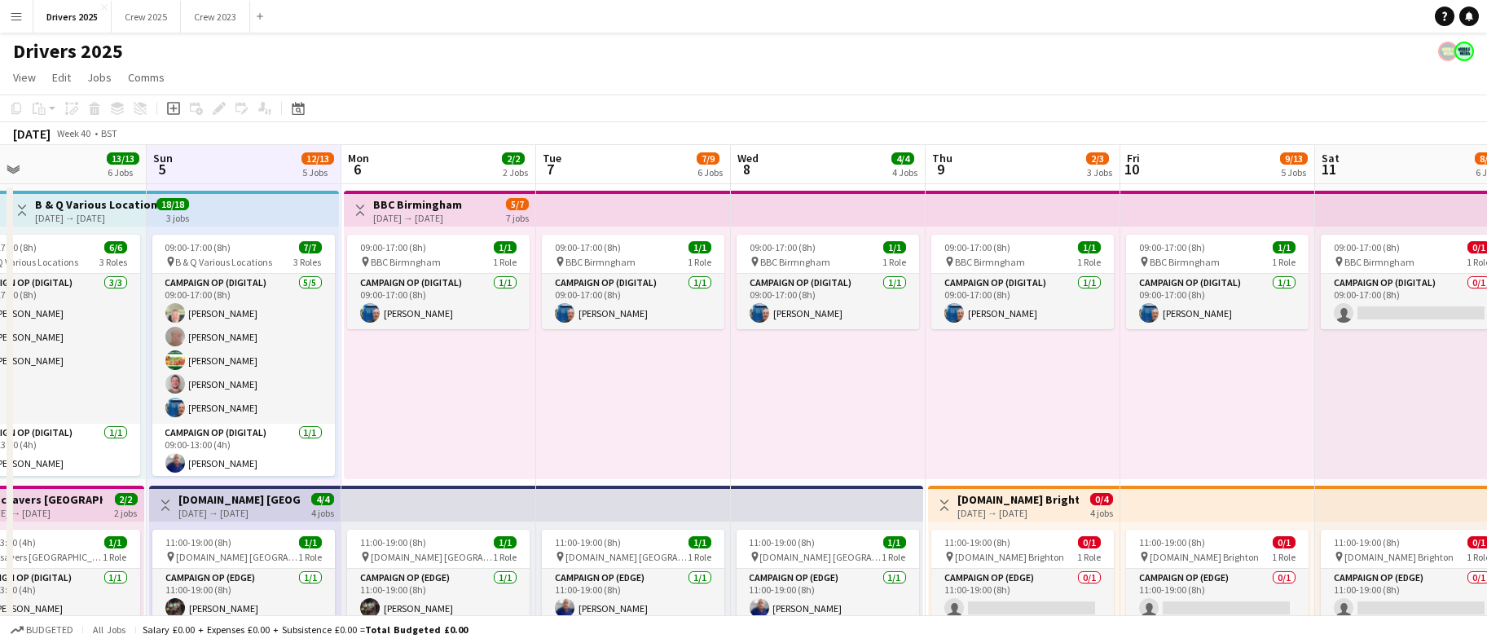
drag, startPoint x: 1221, startPoint y: 319, endPoint x: 492, endPoint y: 224, distance: 734.8
click at [448, 158] on app-board-header-date "Mon 6 2/2 2 Jobs" at bounding box center [438, 164] width 195 height 39
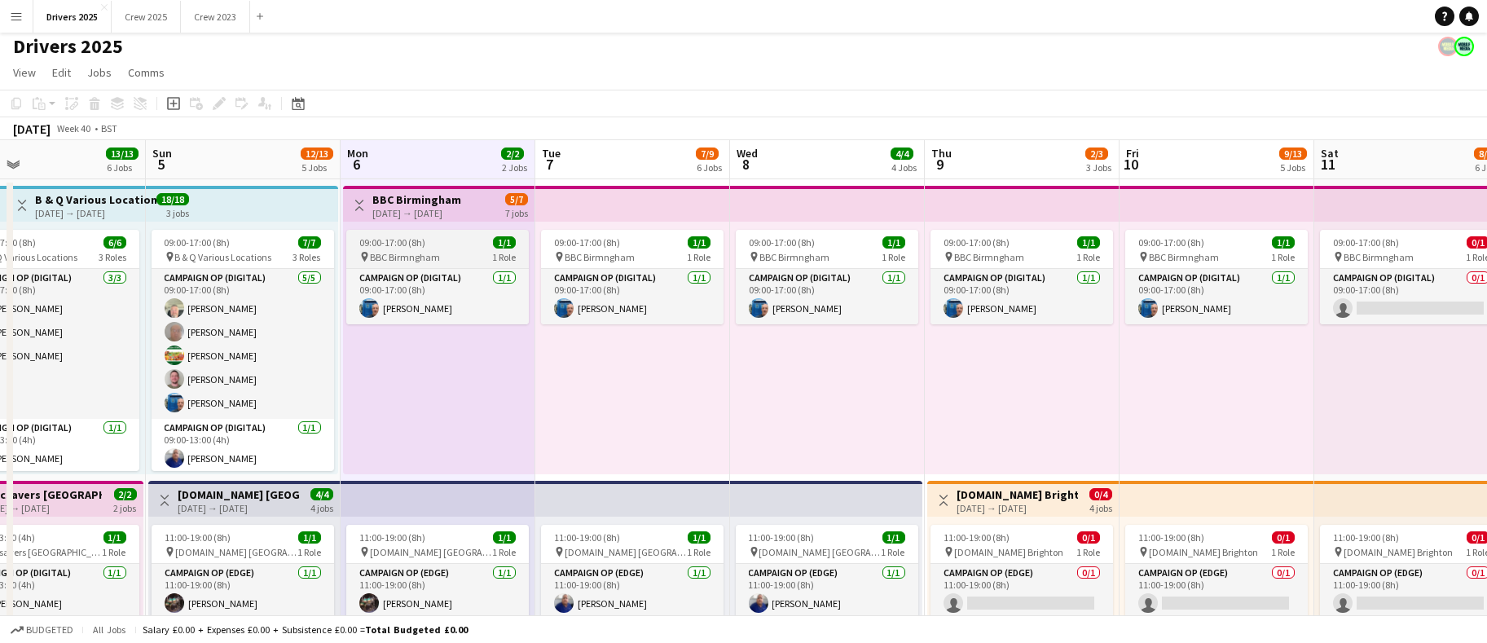
scroll to position [0, 0]
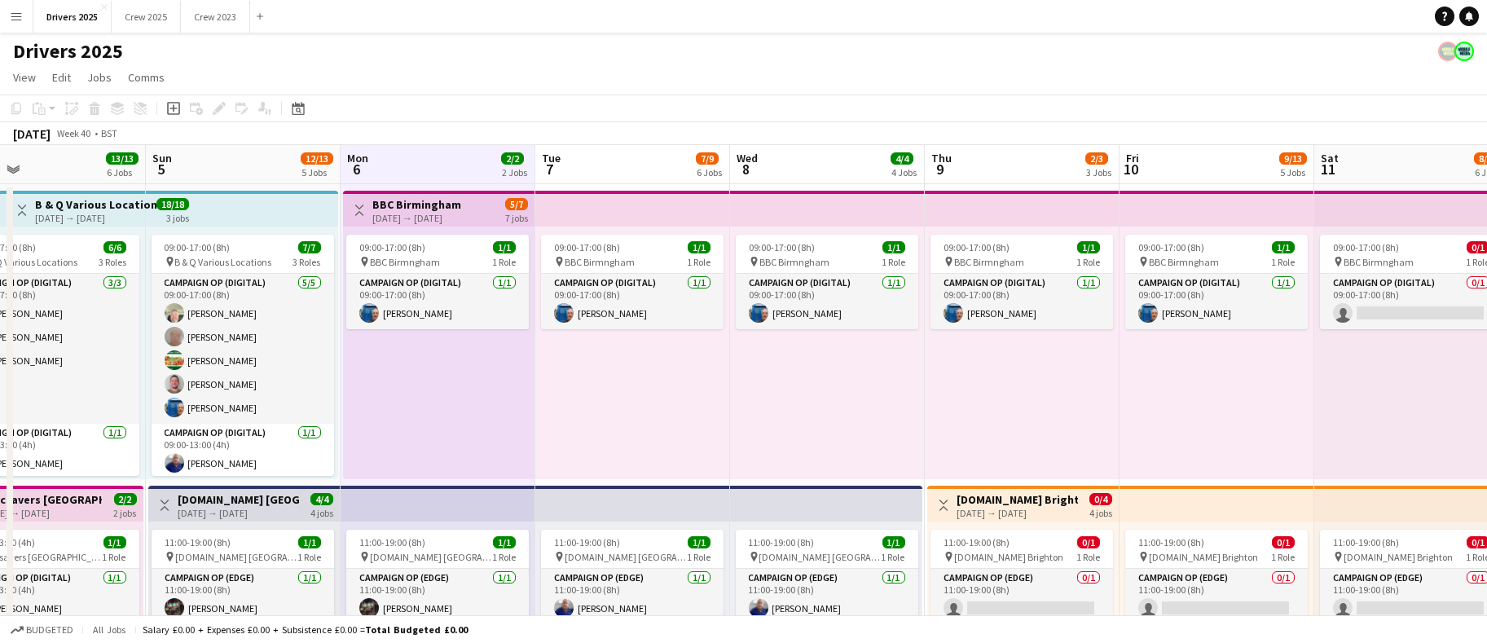
click at [588, 157] on app-board-header-date "Tue 7 7/9 6 Jobs" at bounding box center [632, 164] width 195 height 39
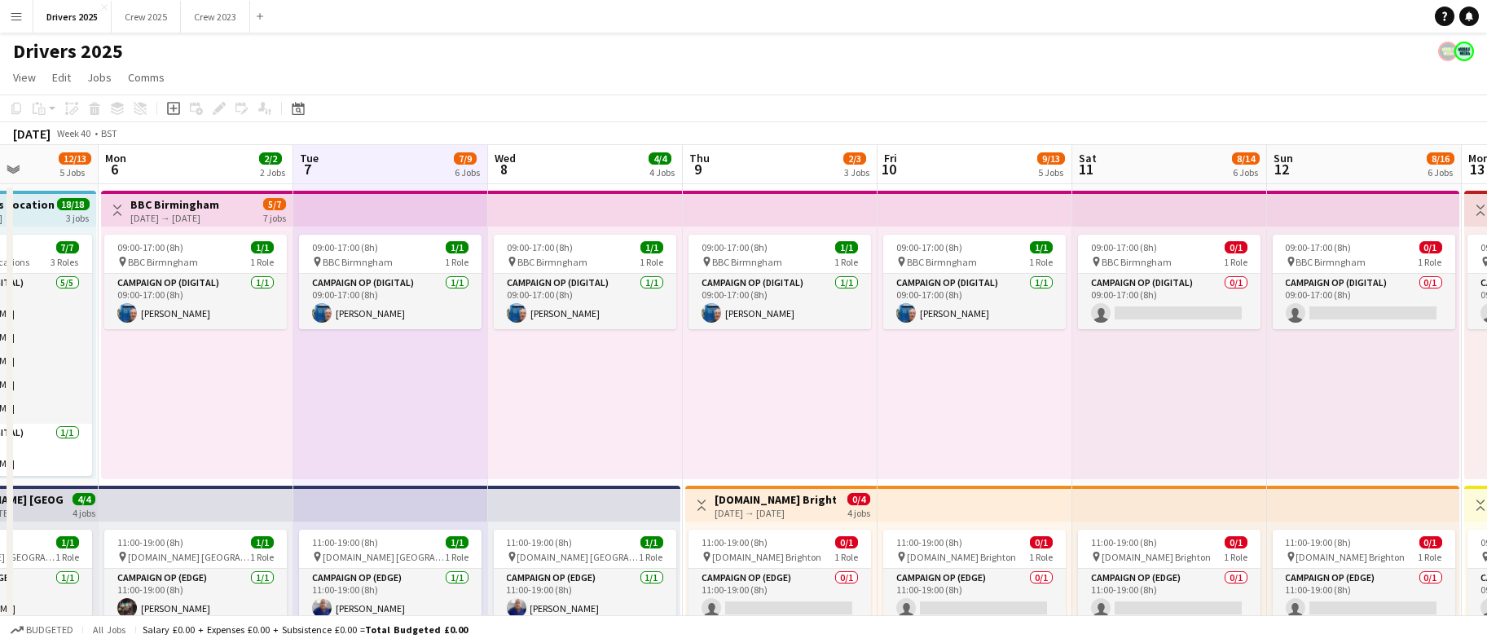
scroll to position [0, 537]
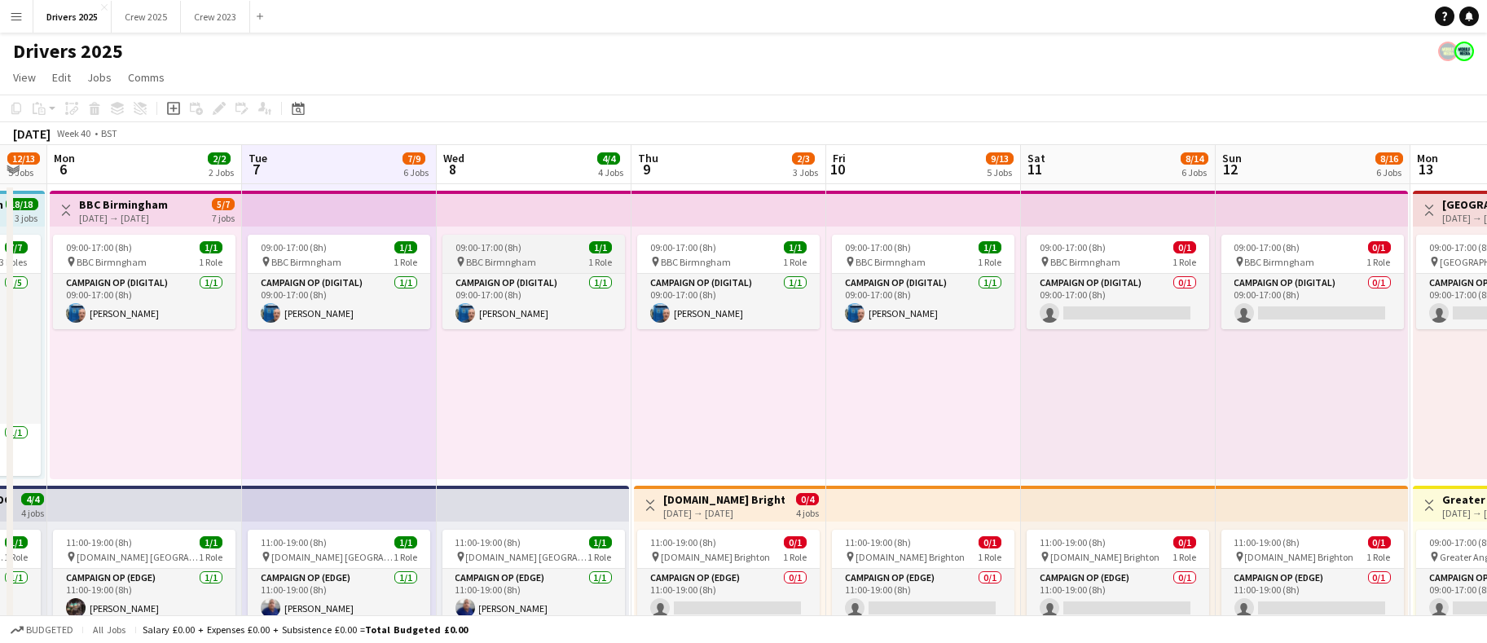
drag, startPoint x: 803, startPoint y: 370, endPoint x: 469, endPoint y: 268, distance: 349.4
click at [478, 152] on app-board-header-date "Wed 8 4/4 4 Jobs" at bounding box center [534, 164] width 195 height 39
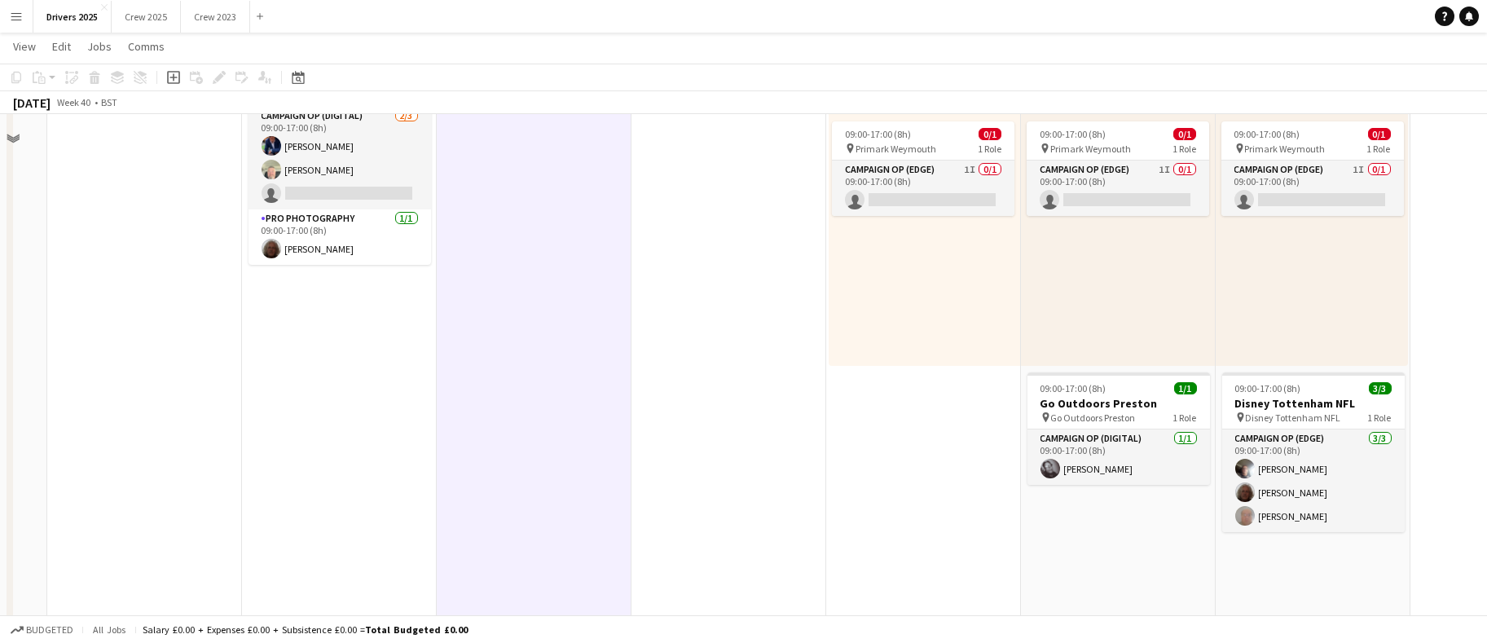
scroll to position [0, 0]
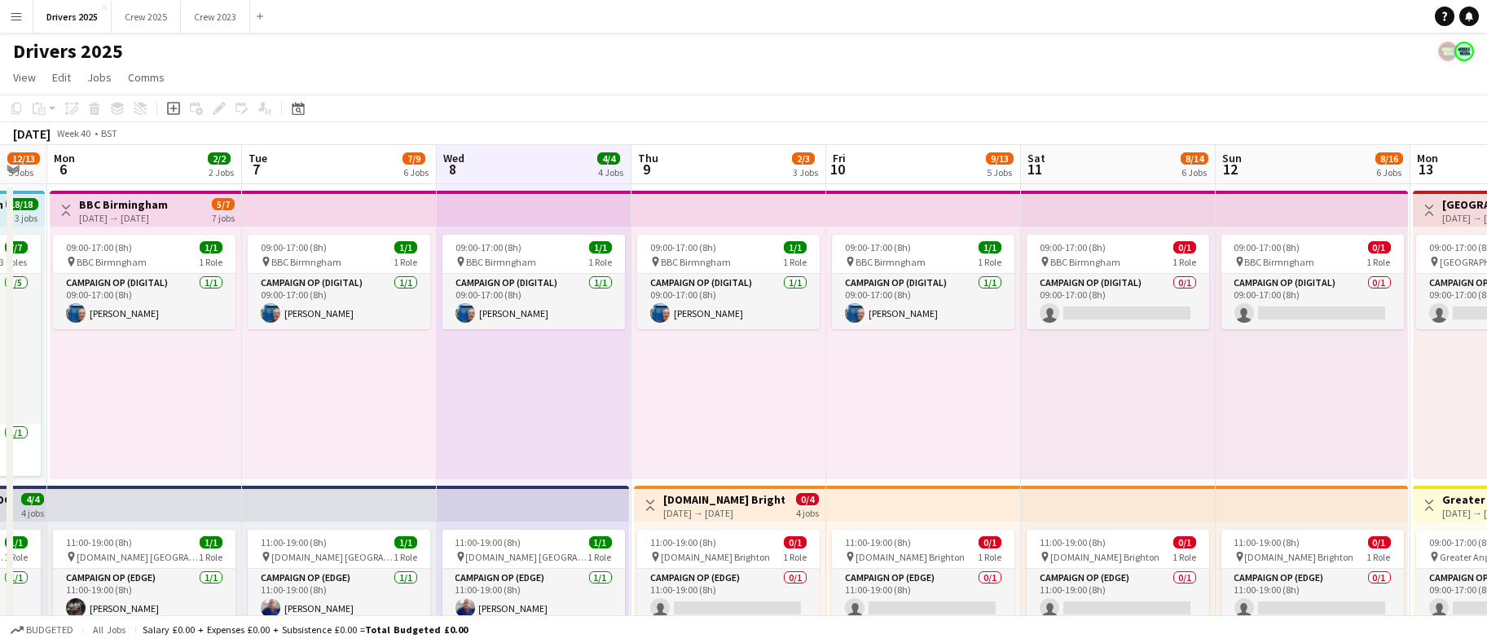
click at [707, 128] on div "[DATE] Week 40 • BST" at bounding box center [743, 133] width 1487 height 23
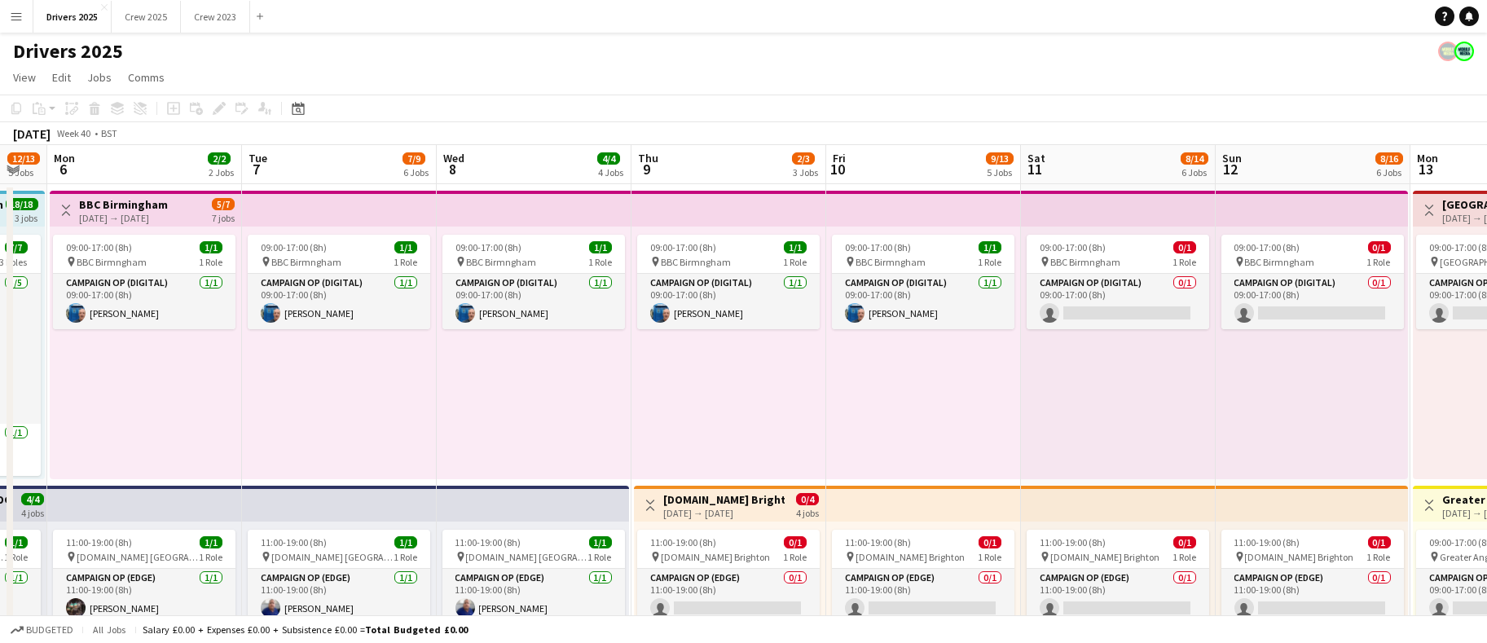
click at [708, 156] on app-board-header-date "Thu 9 2/3 3 Jobs" at bounding box center [729, 164] width 195 height 39
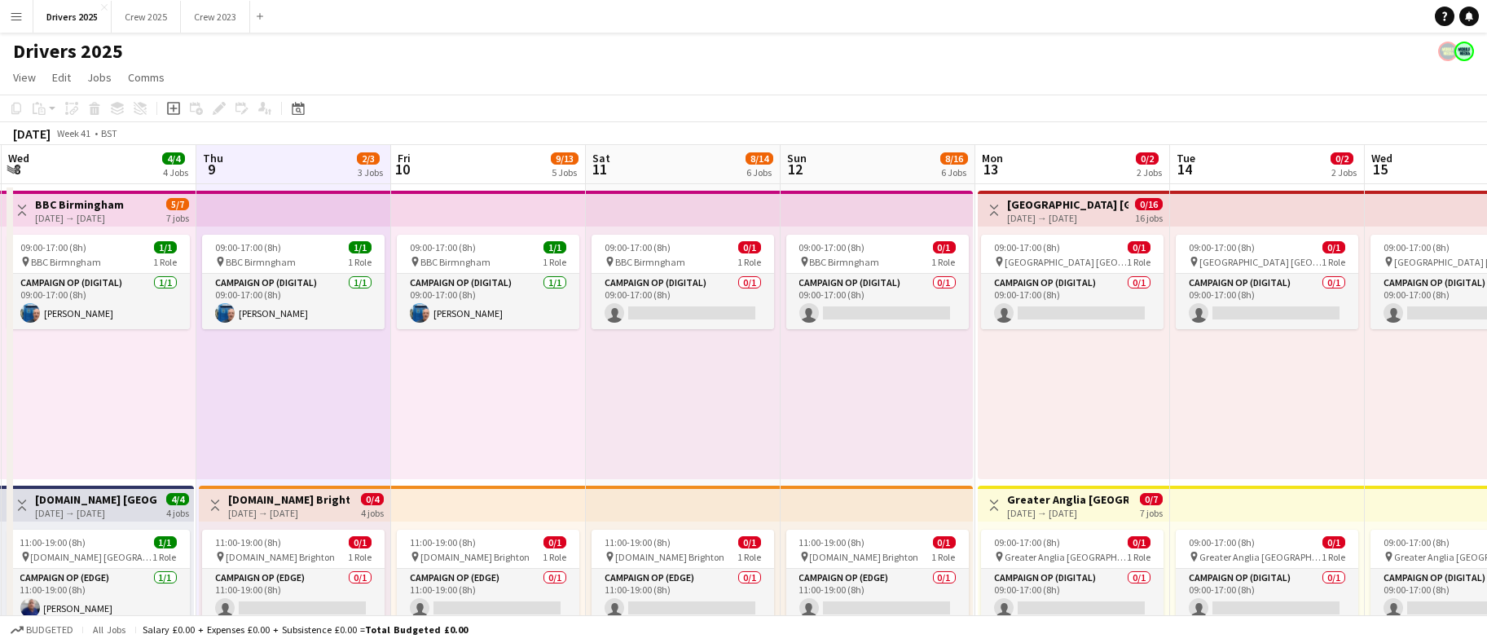
drag, startPoint x: 979, startPoint y: 405, endPoint x: 479, endPoint y: 342, distance: 503.5
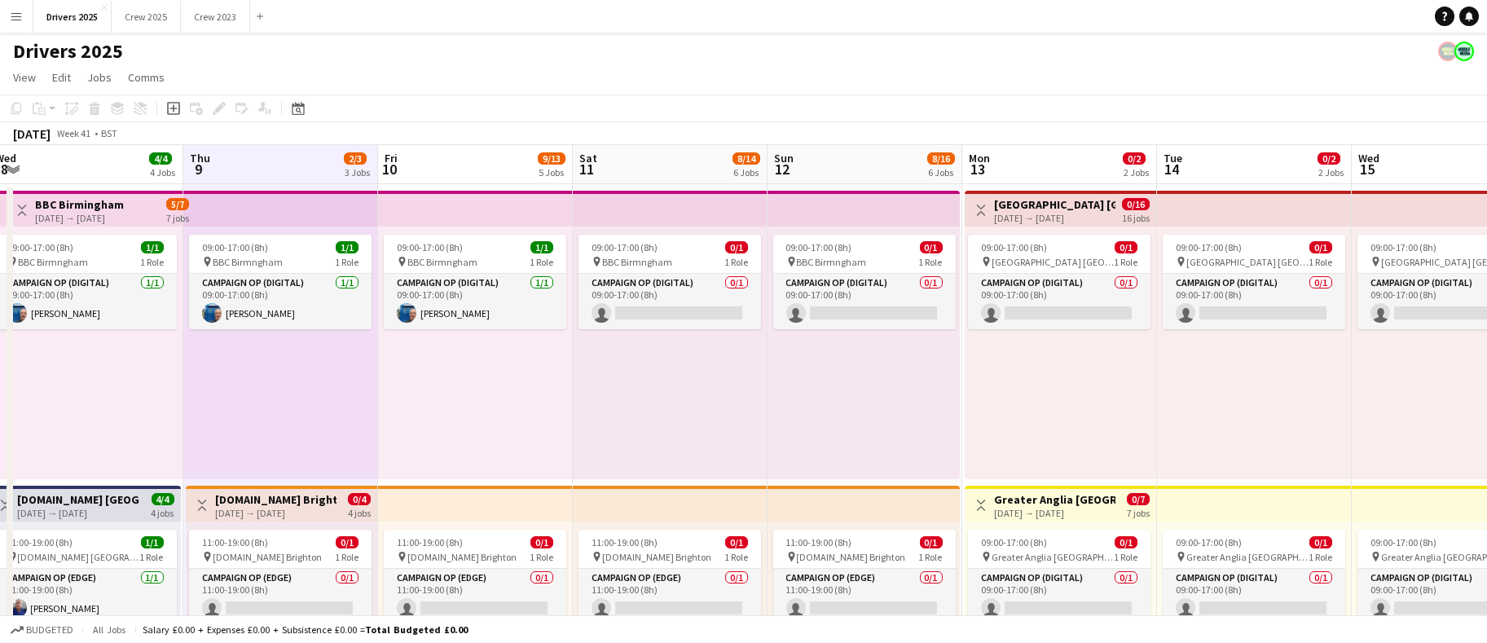
click at [412, 159] on app-board-header-date "Fri 10 9/13 5 Jobs" at bounding box center [475, 164] width 195 height 39
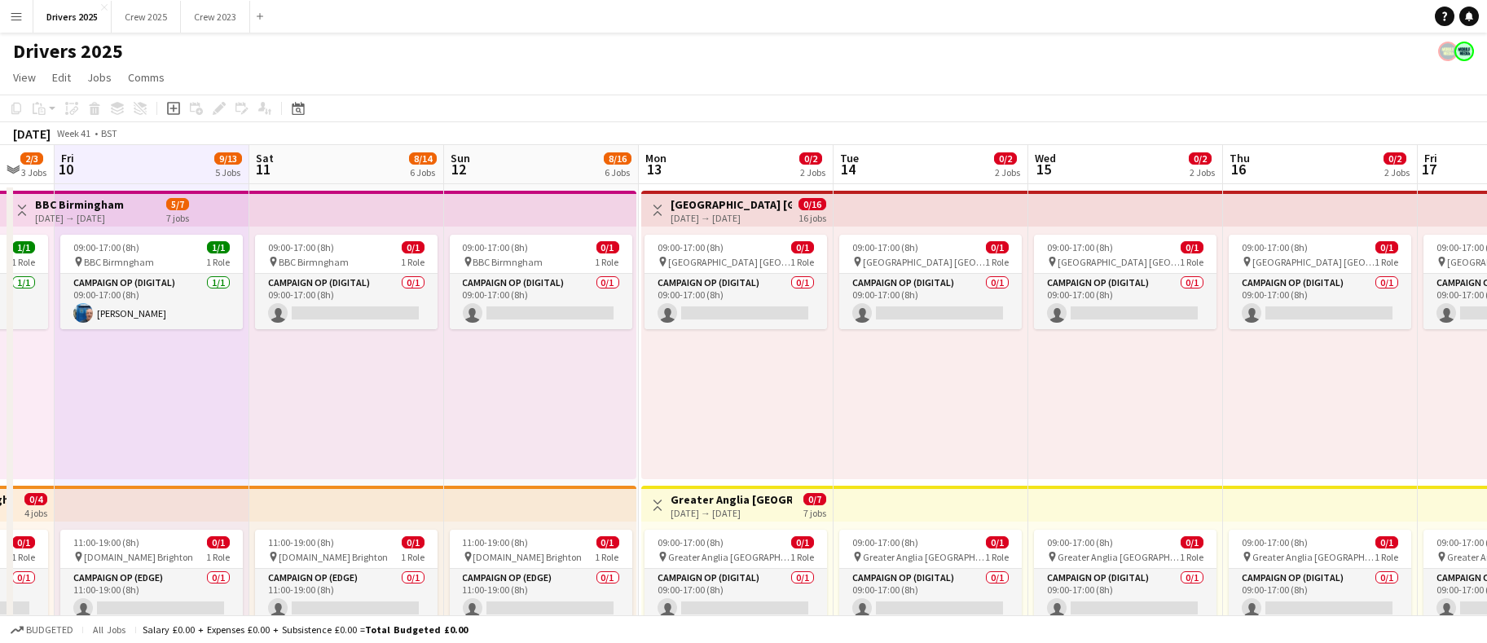
scroll to position [0, 540]
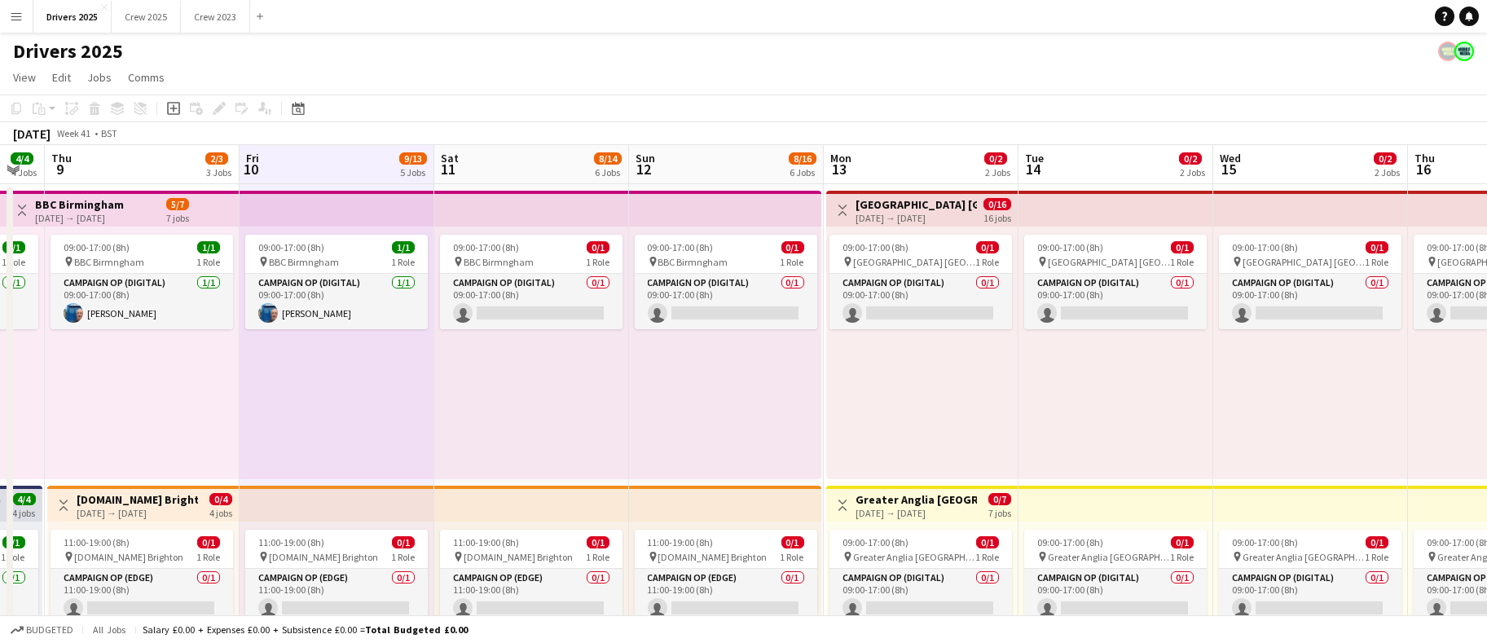
drag, startPoint x: 723, startPoint y: 239, endPoint x: 584, endPoint y: 236, distance: 138.6
click at [474, 172] on app-board-header-date "Sat 11 8/14 6 Jobs" at bounding box center [531, 164] width 195 height 39
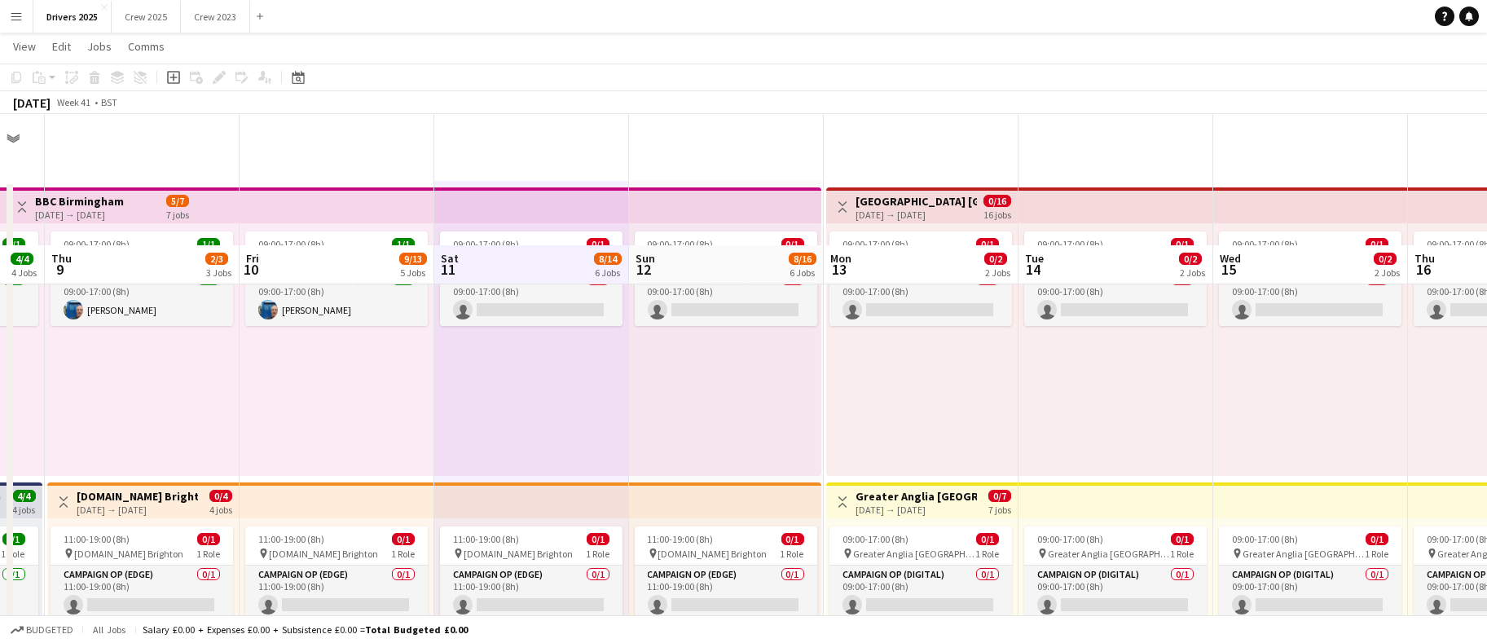
scroll to position [0, 0]
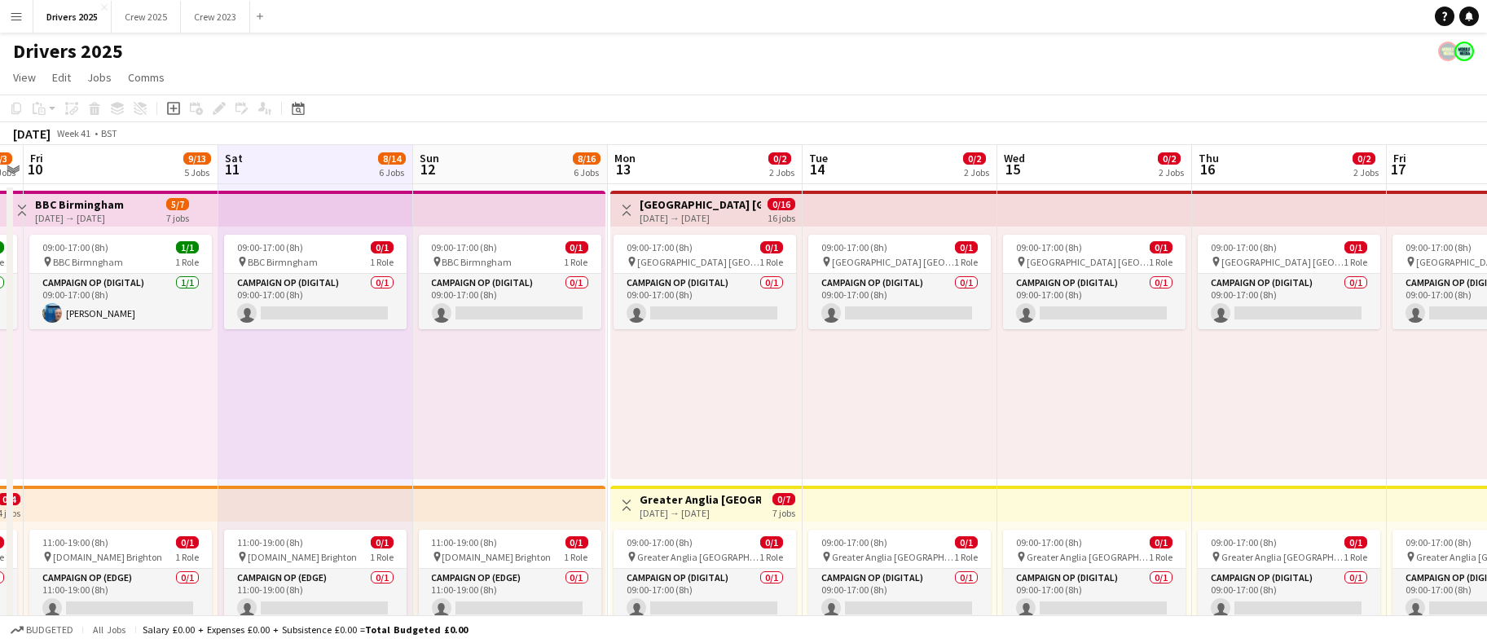
drag, startPoint x: 712, startPoint y: 415, endPoint x: 414, endPoint y: 185, distance: 375.9
click at [457, 166] on app-board-header-date "Sun 12 8/16 6 Jobs" at bounding box center [509, 164] width 195 height 39
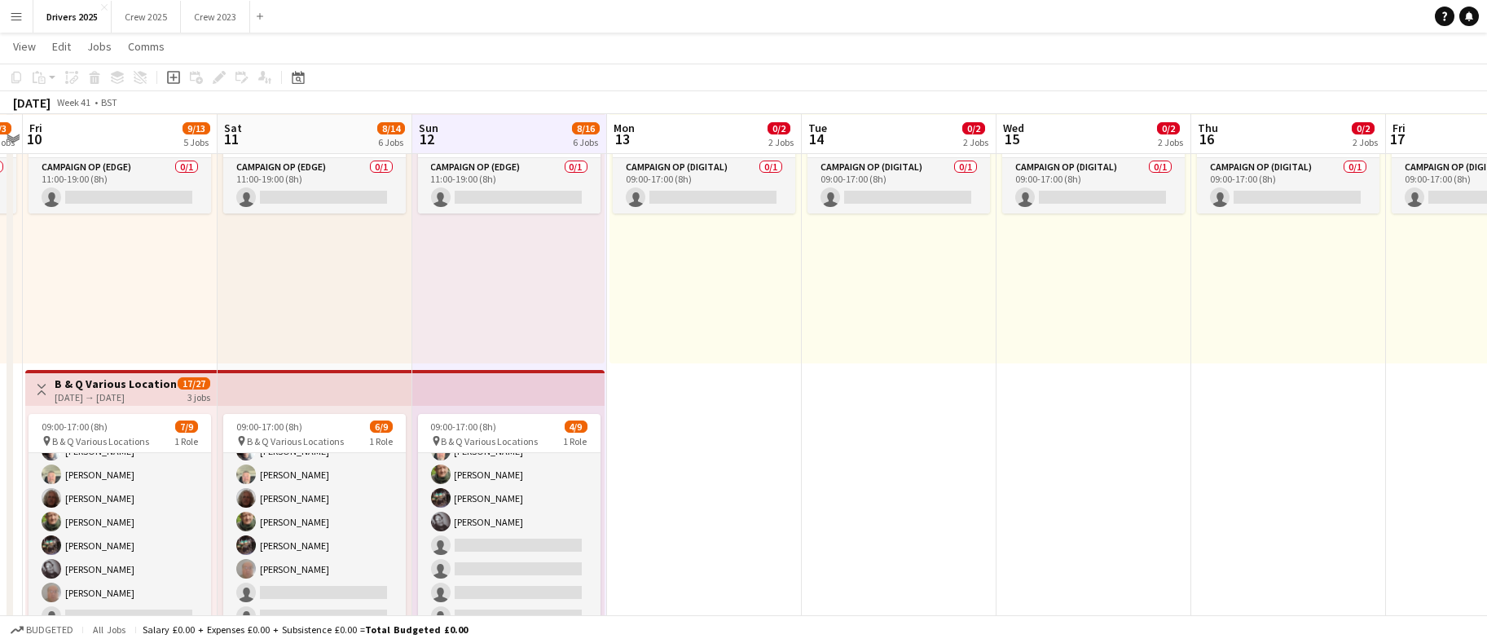
scroll to position [0, 0]
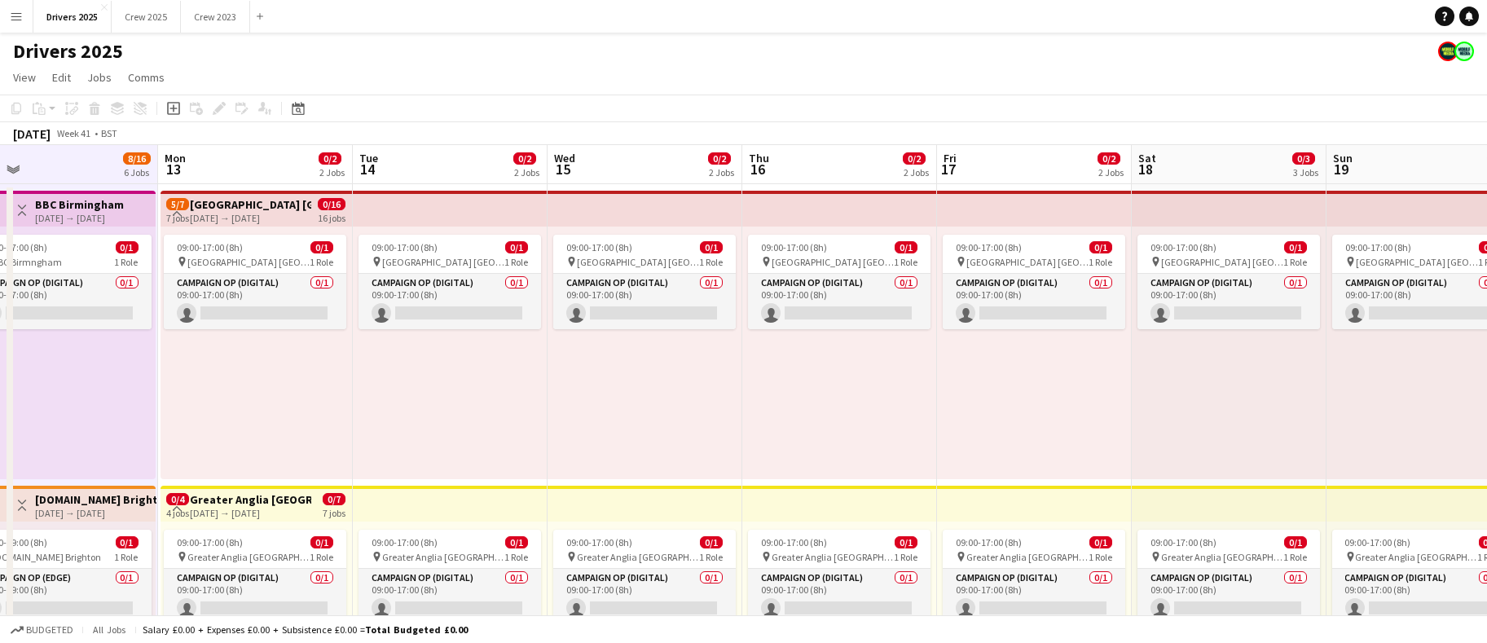
drag, startPoint x: 1045, startPoint y: 397, endPoint x: 489, endPoint y: 383, distance: 556.0
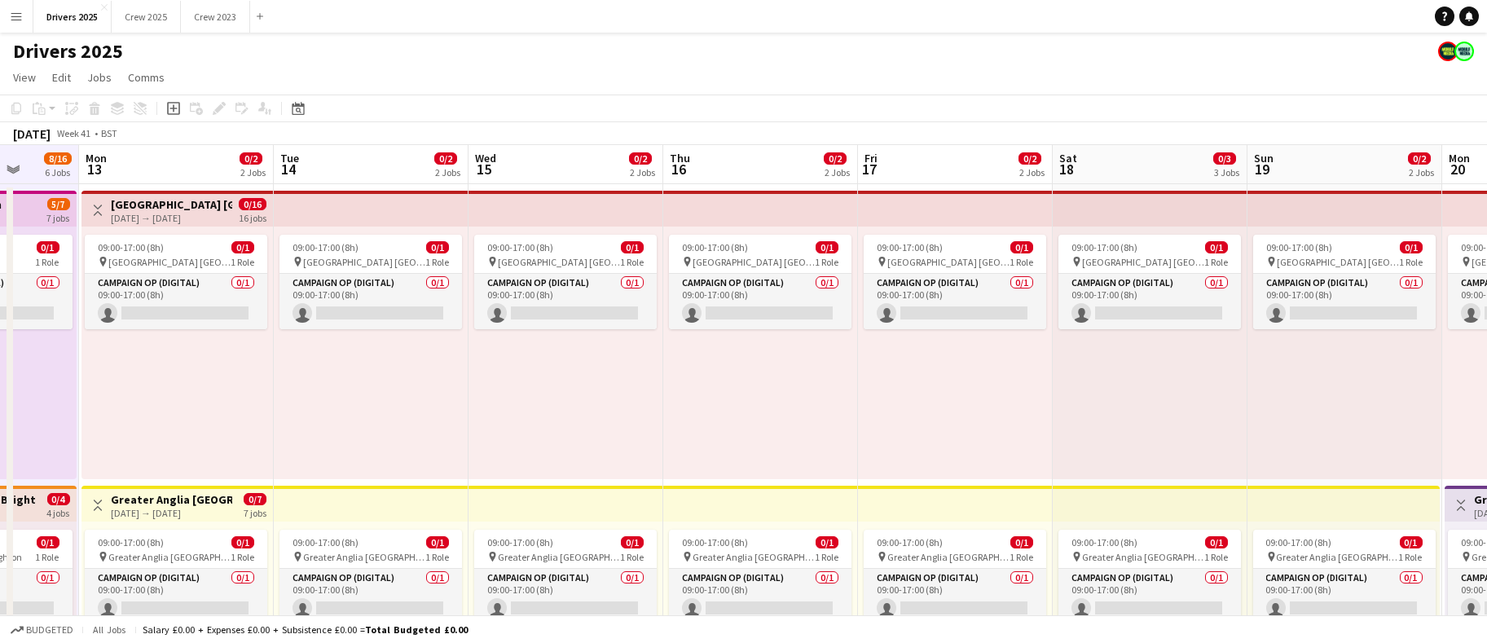
click at [178, 158] on app-board-header-date "Mon 13 0/2 2 Jobs" at bounding box center [176, 164] width 195 height 39
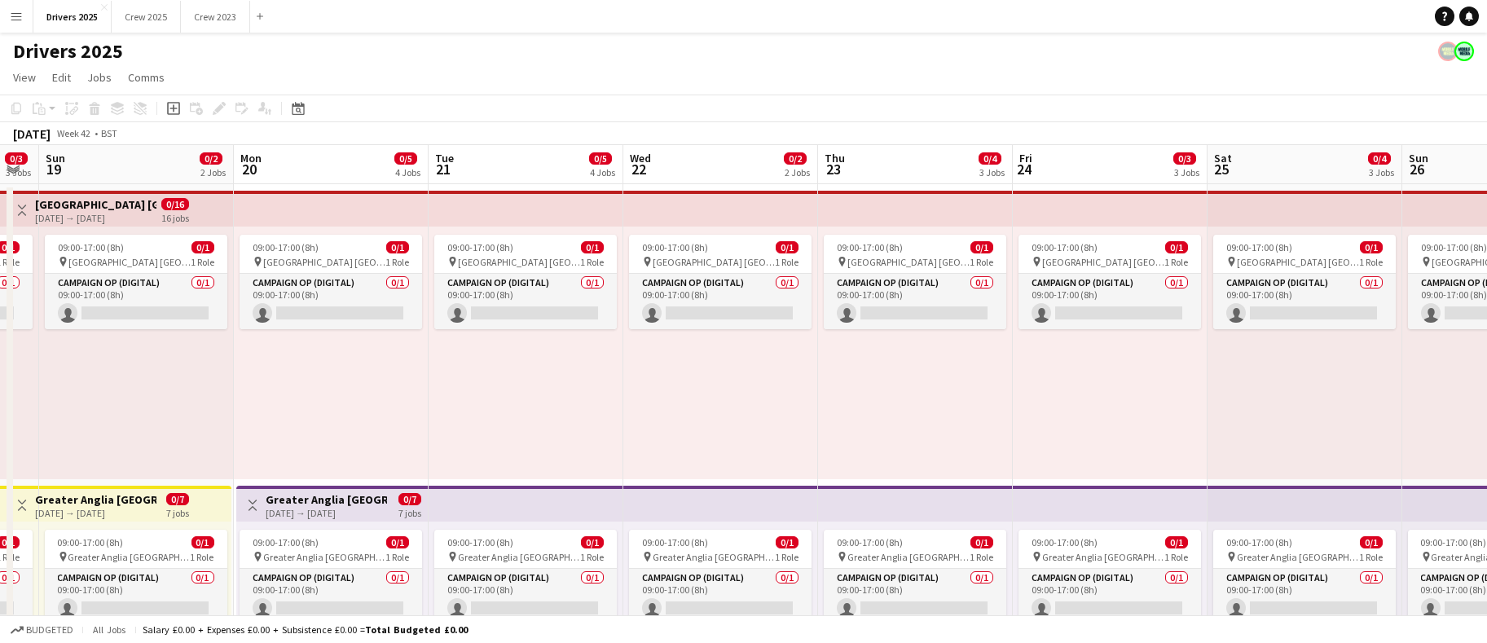
scroll to position [0, 545]
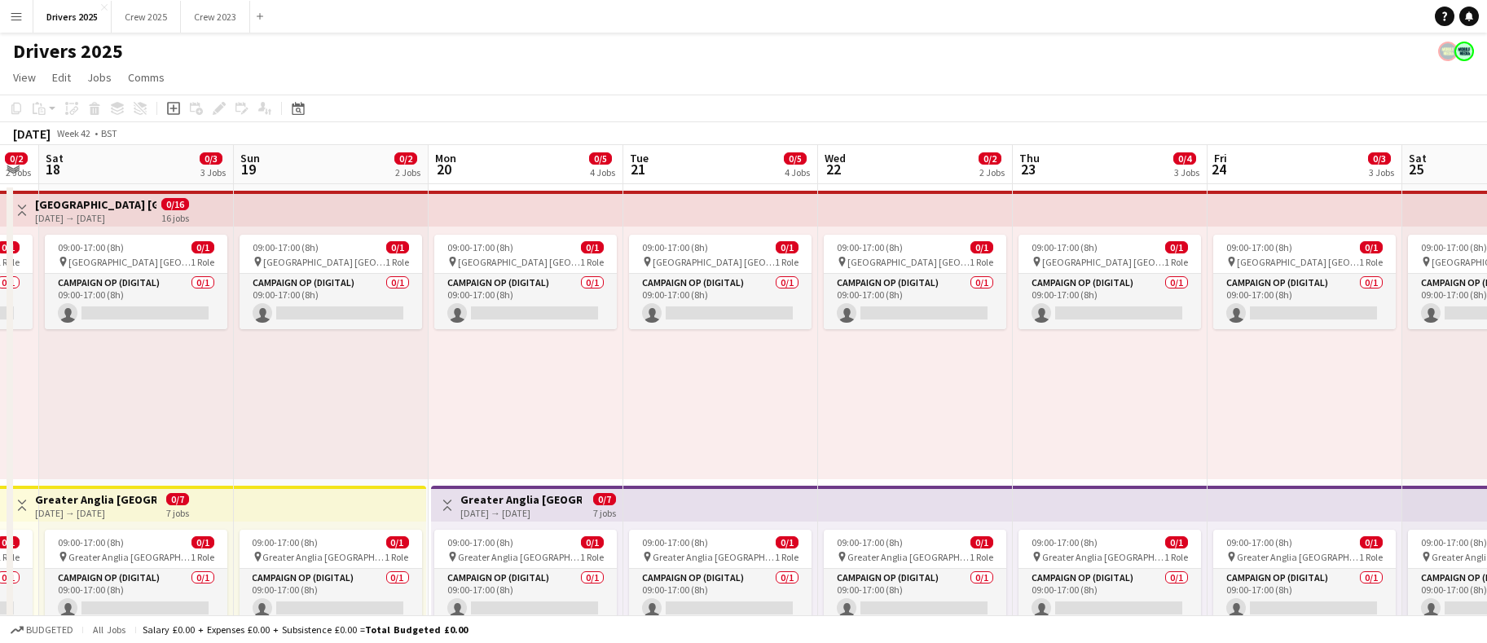
drag, startPoint x: 1015, startPoint y: 420, endPoint x: -67, endPoint y: 417, distance: 1081.6
click at [522, 176] on app-board-header-date "Mon 20 0/5 4 Jobs" at bounding box center [526, 164] width 195 height 39
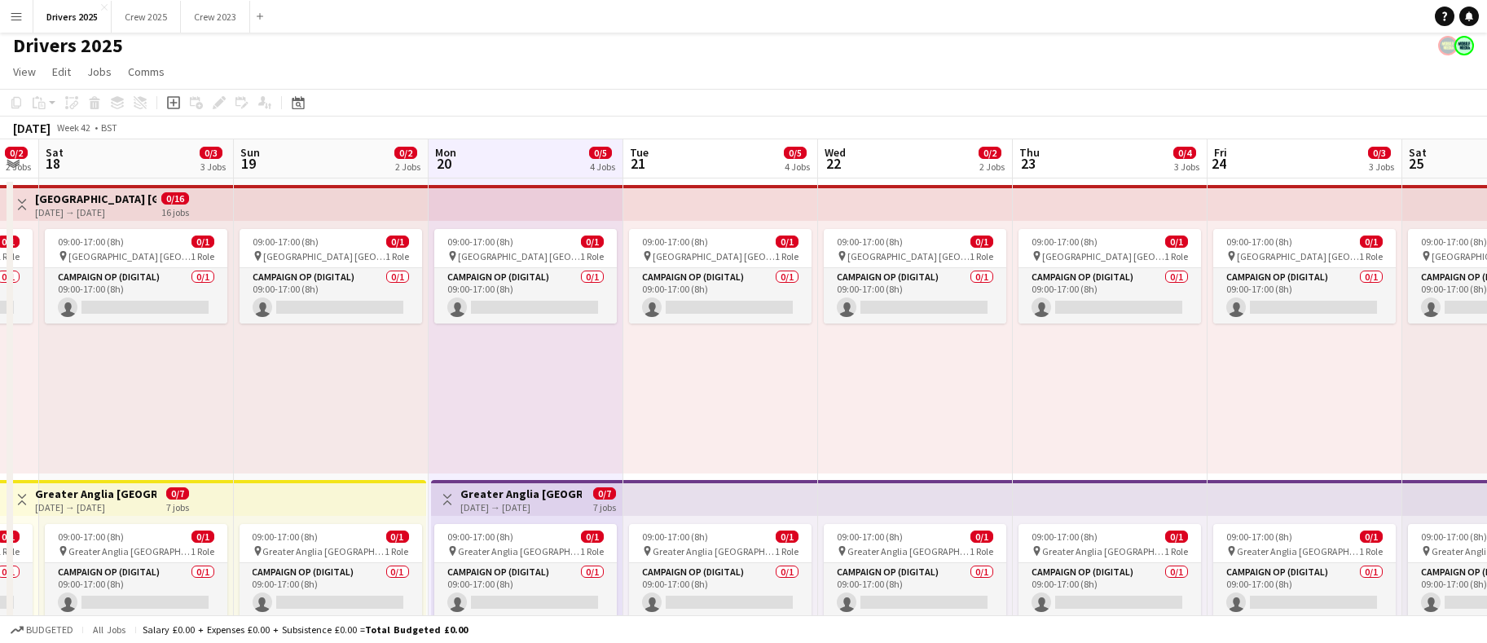
scroll to position [0, 0]
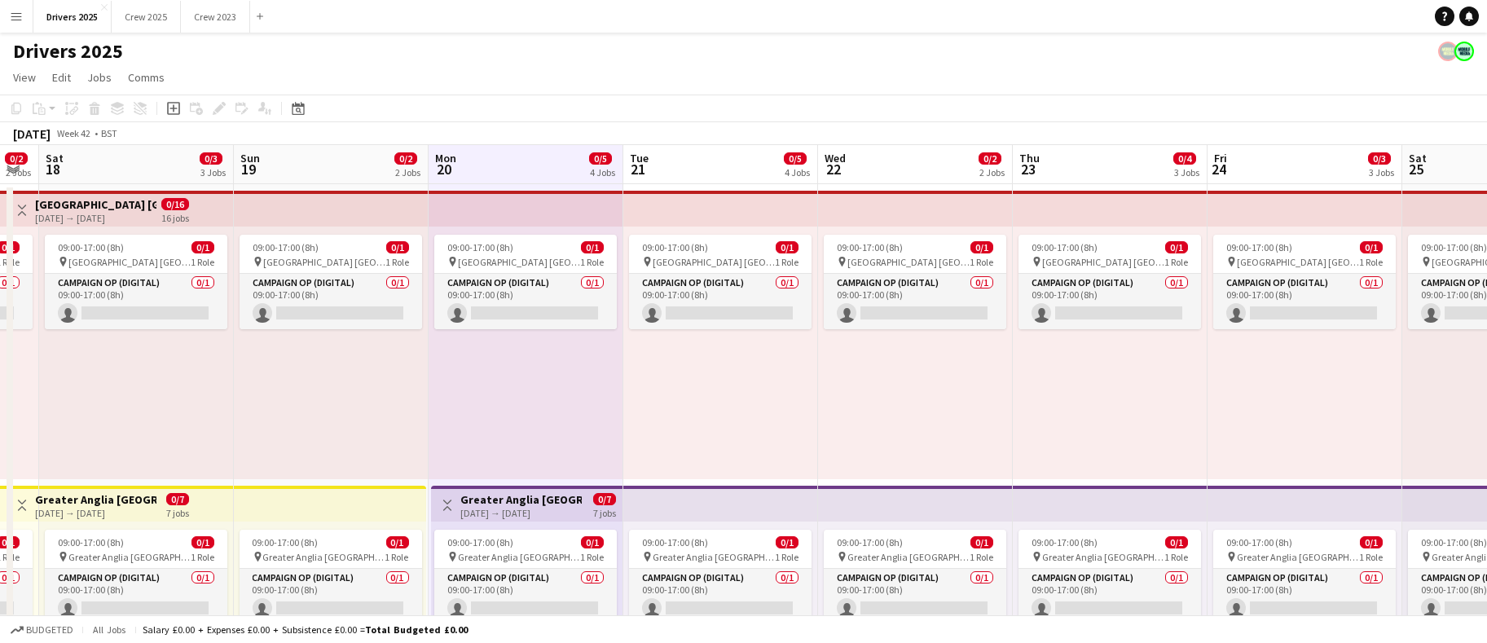
click at [718, 163] on app-board-header-date "Tue 21 0/5 4 Jobs" at bounding box center [721, 164] width 195 height 39
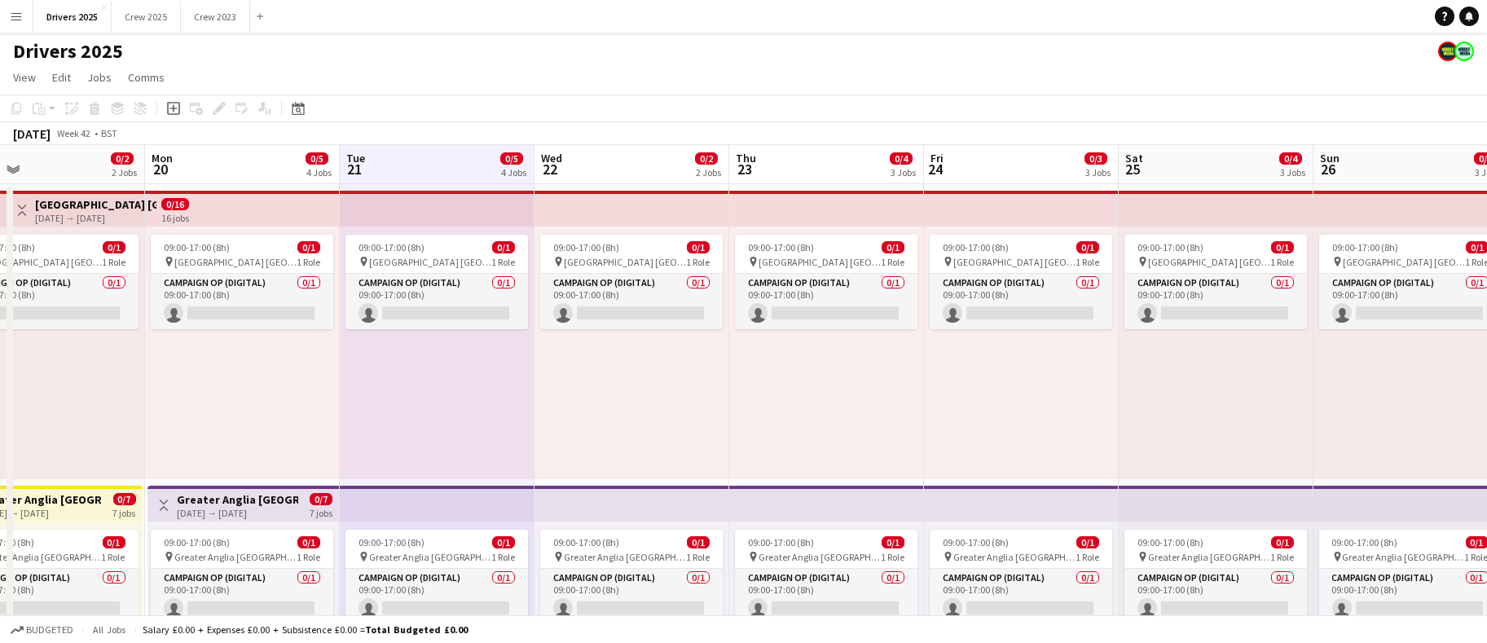
scroll to position [0, 552]
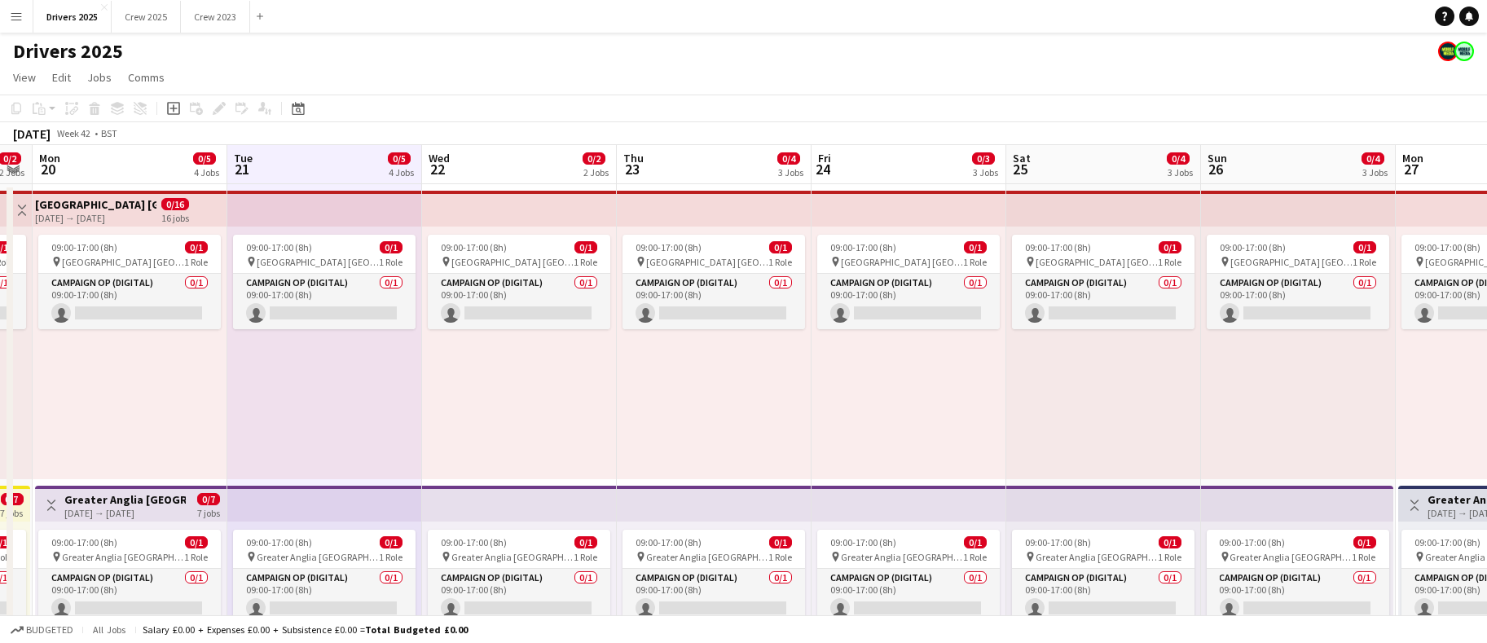
drag, startPoint x: 1038, startPoint y: 417, endPoint x: 625, endPoint y: 407, distance: 413.4
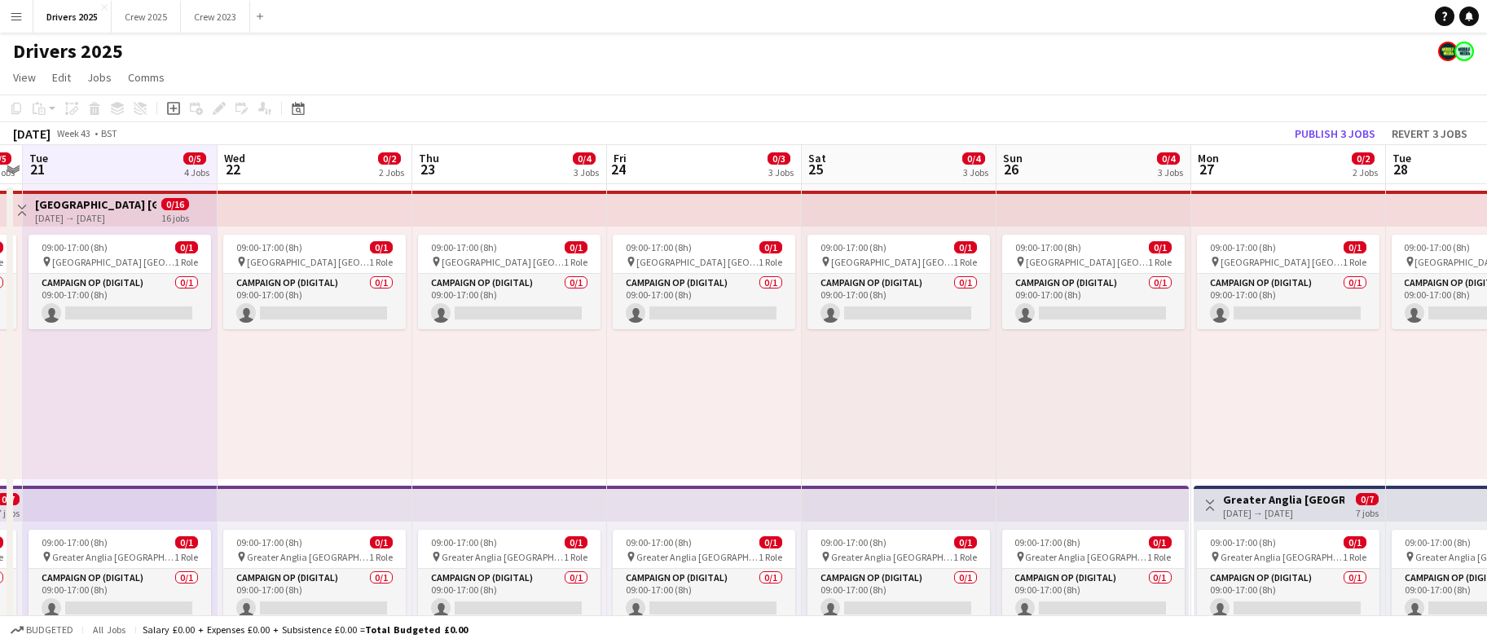
scroll to position [0, 557]
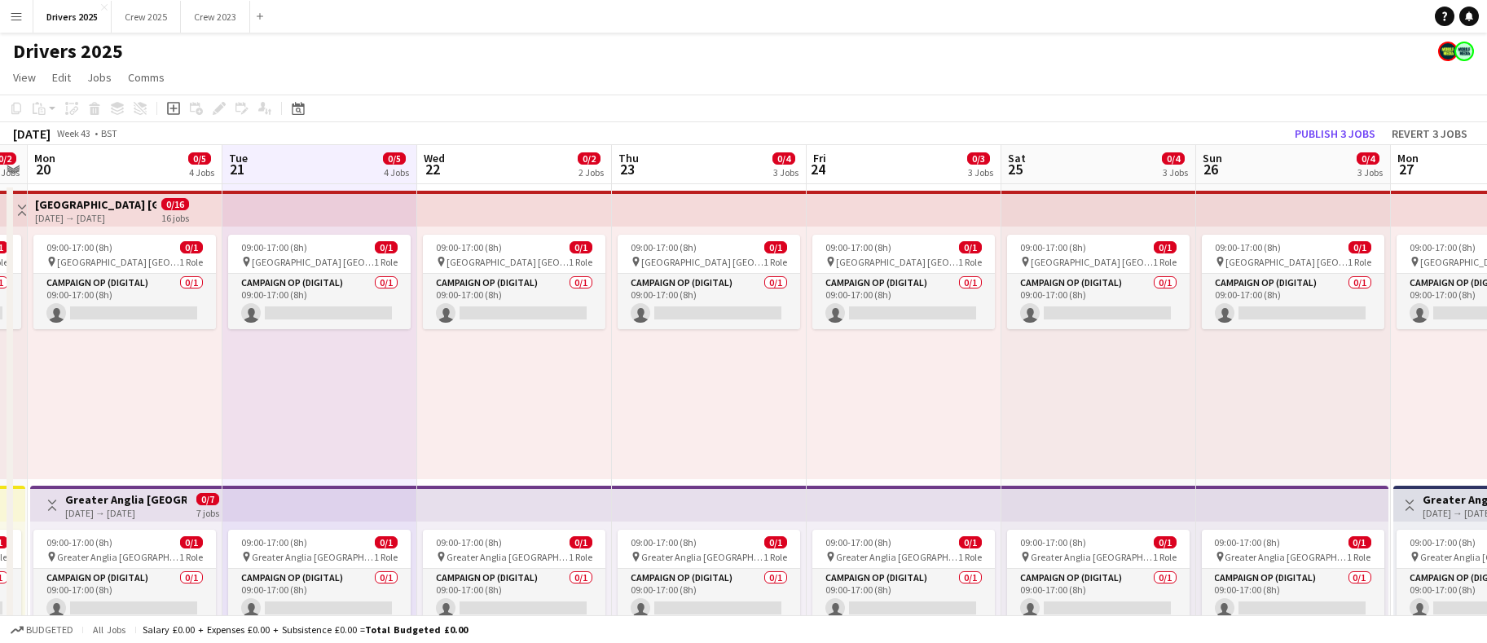
drag, startPoint x: 1242, startPoint y: 468, endPoint x: 848, endPoint y: 451, distance: 394.0
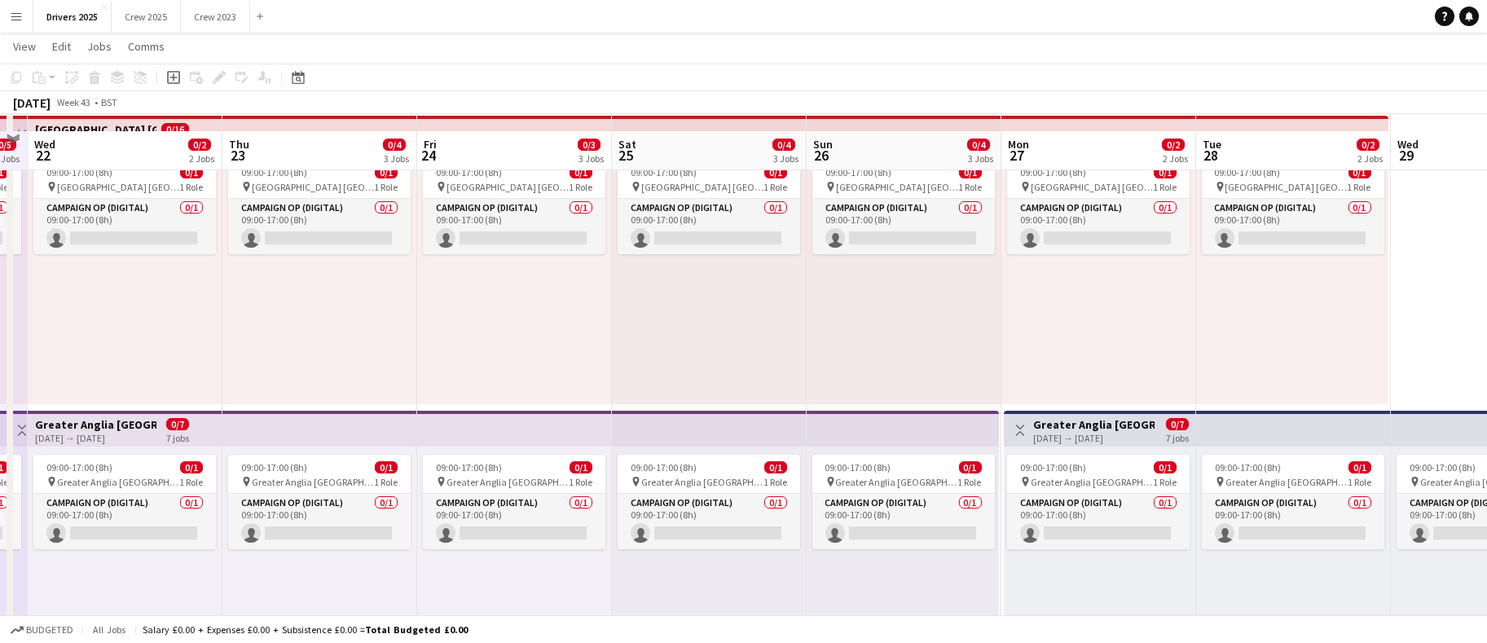
scroll to position [0, 0]
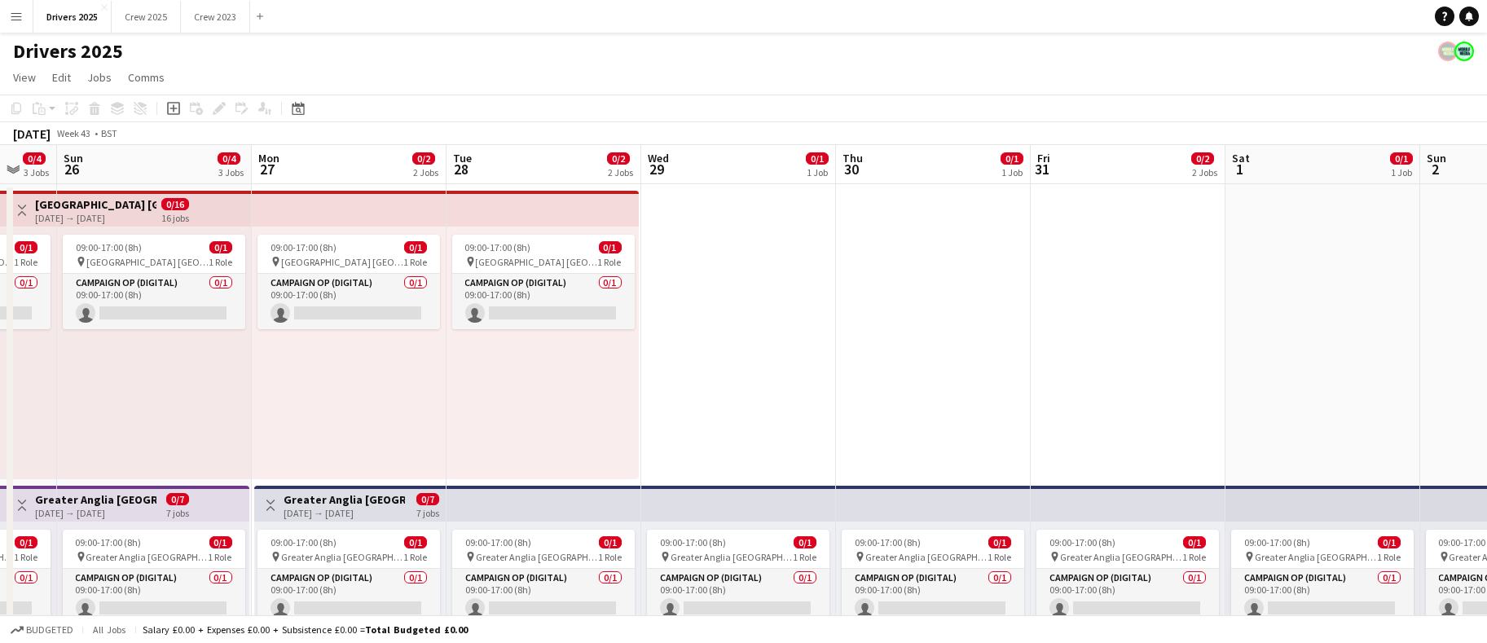
drag, startPoint x: 1252, startPoint y: 473, endPoint x: 500, endPoint y: 506, distance: 753.0
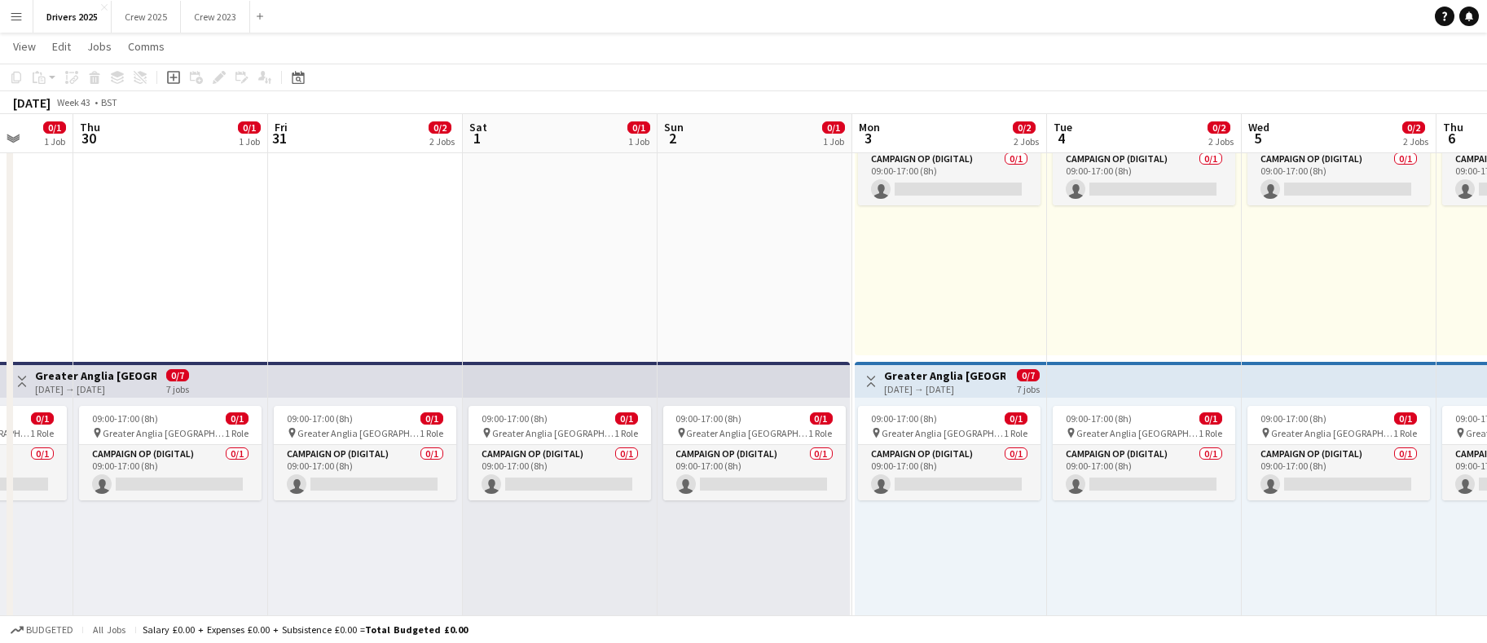
scroll to position [0, 716]
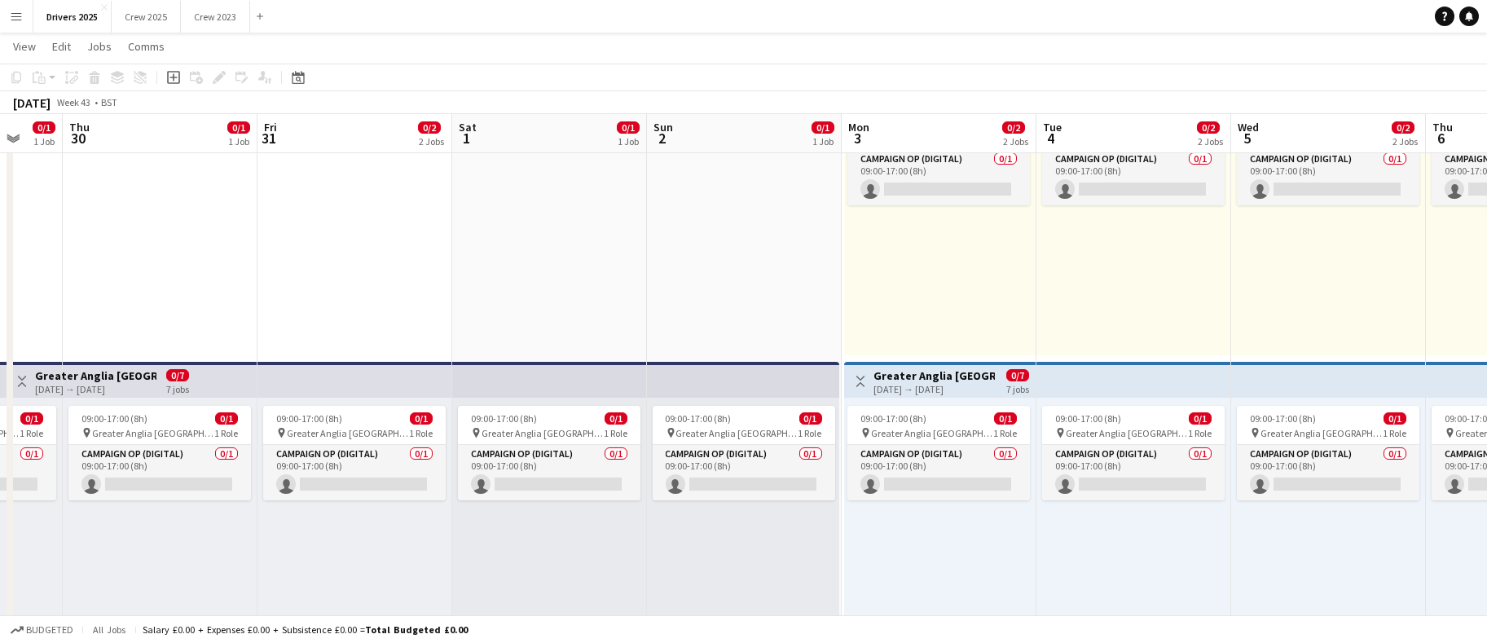
drag, startPoint x: 1062, startPoint y: 460, endPoint x: 289, endPoint y: 451, distance: 772.7
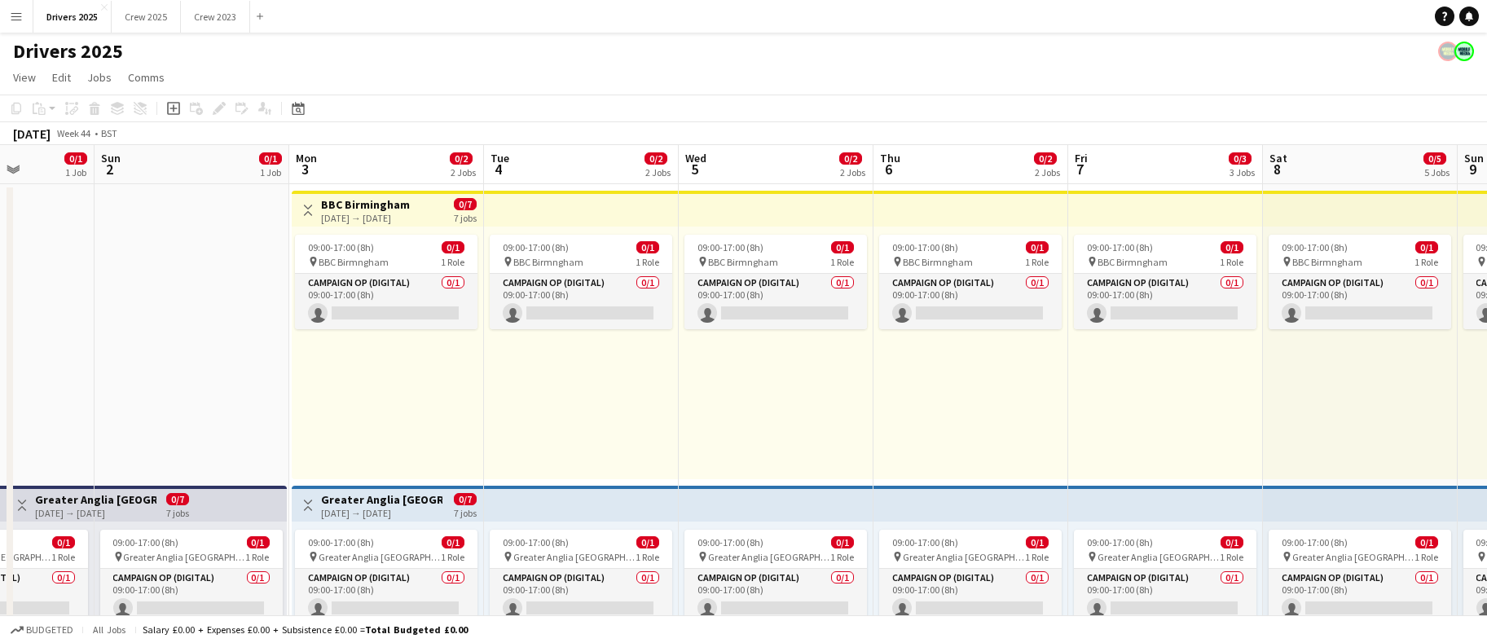
scroll to position [0, 671]
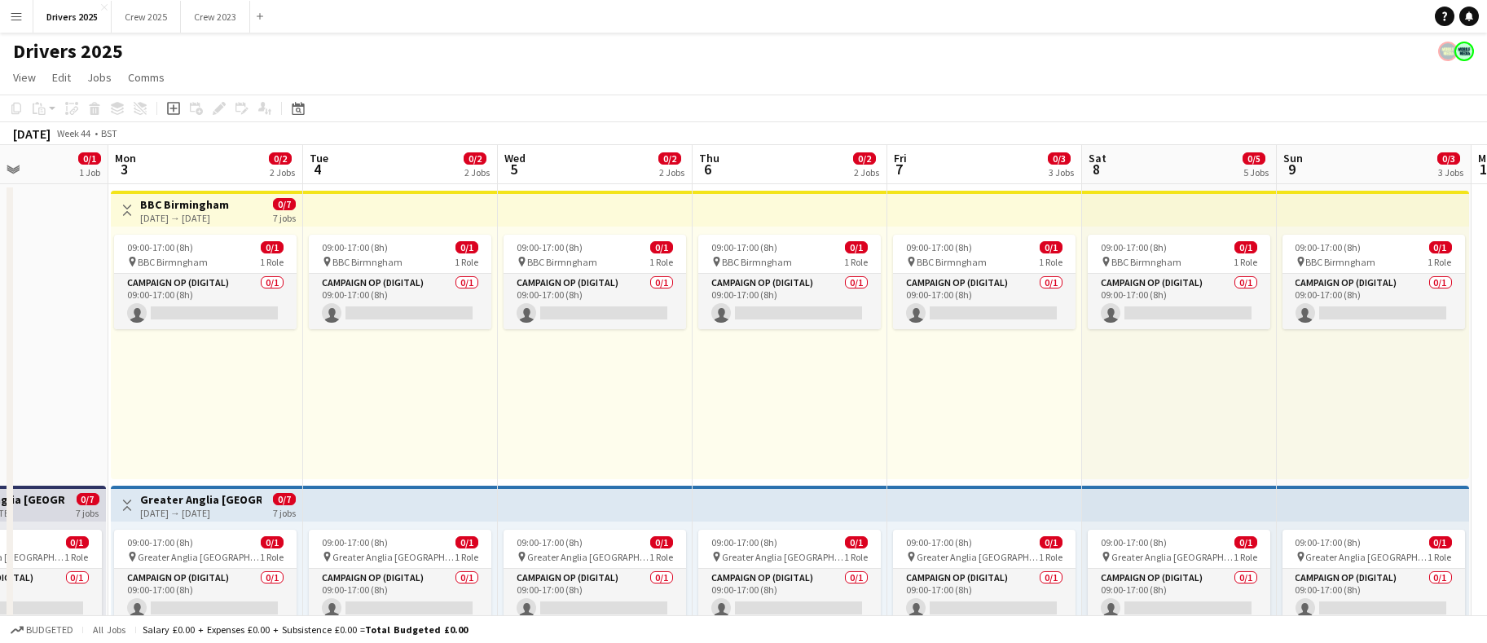
drag, startPoint x: 1034, startPoint y: 423, endPoint x: 302, endPoint y: 429, distance: 732.7
click at [229, 253] on div "09:00-17:00 (8h) 0/1" at bounding box center [205, 247] width 183 height 12
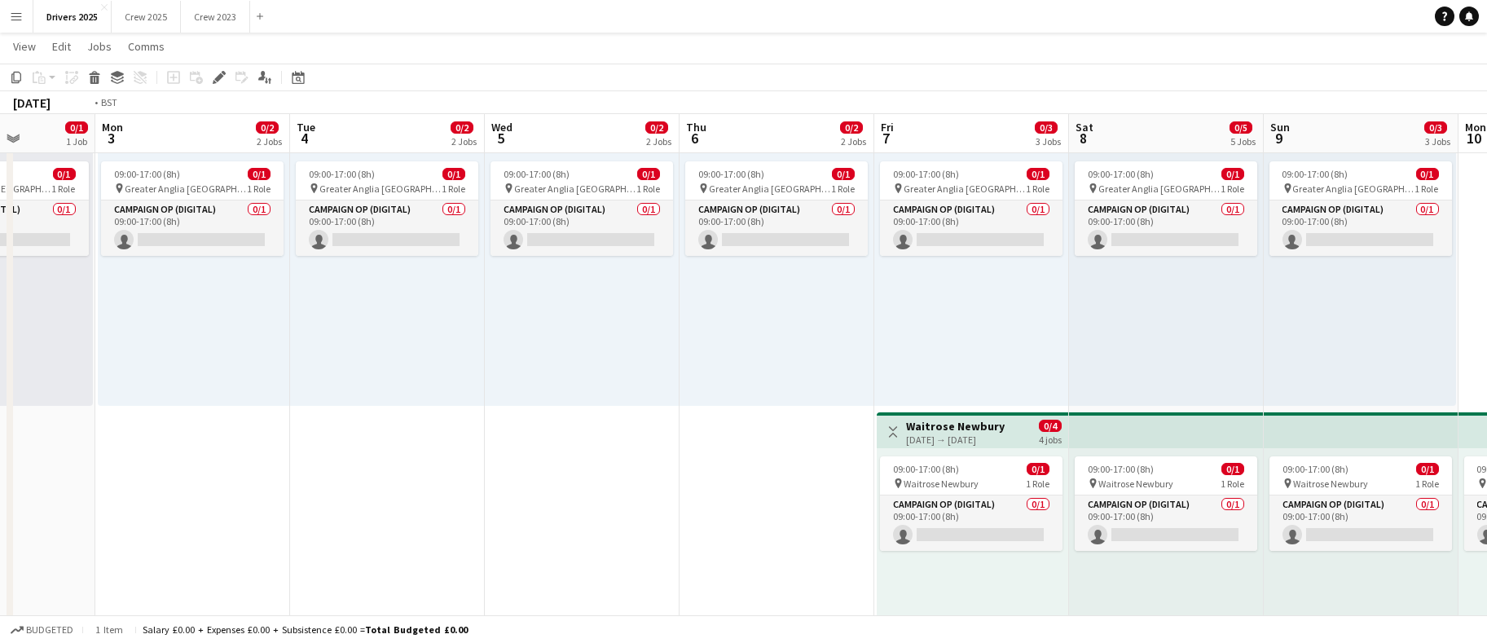
scroll to position [0, 699]
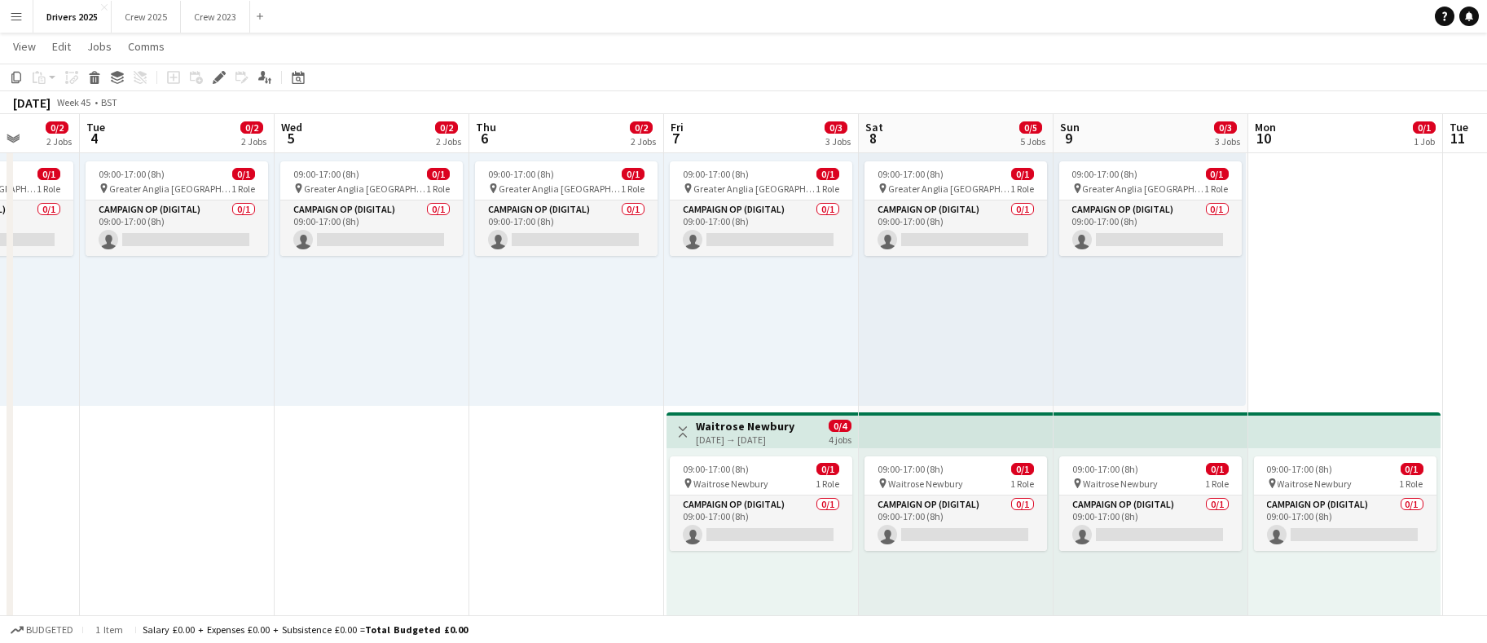
drag, startPoint x: 689, startPoint y: 531, endPoint x: 465, endPoint y: 500, distance: 226.3
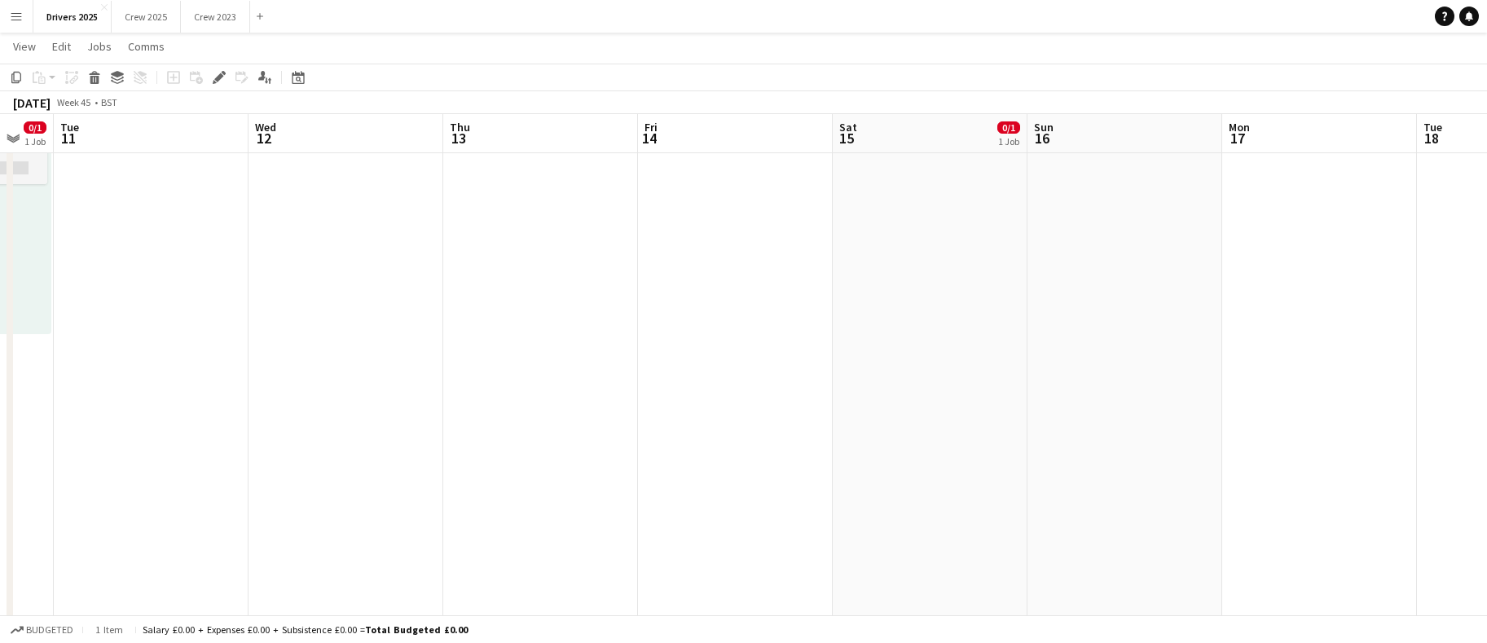
scroll to position [0, 530]
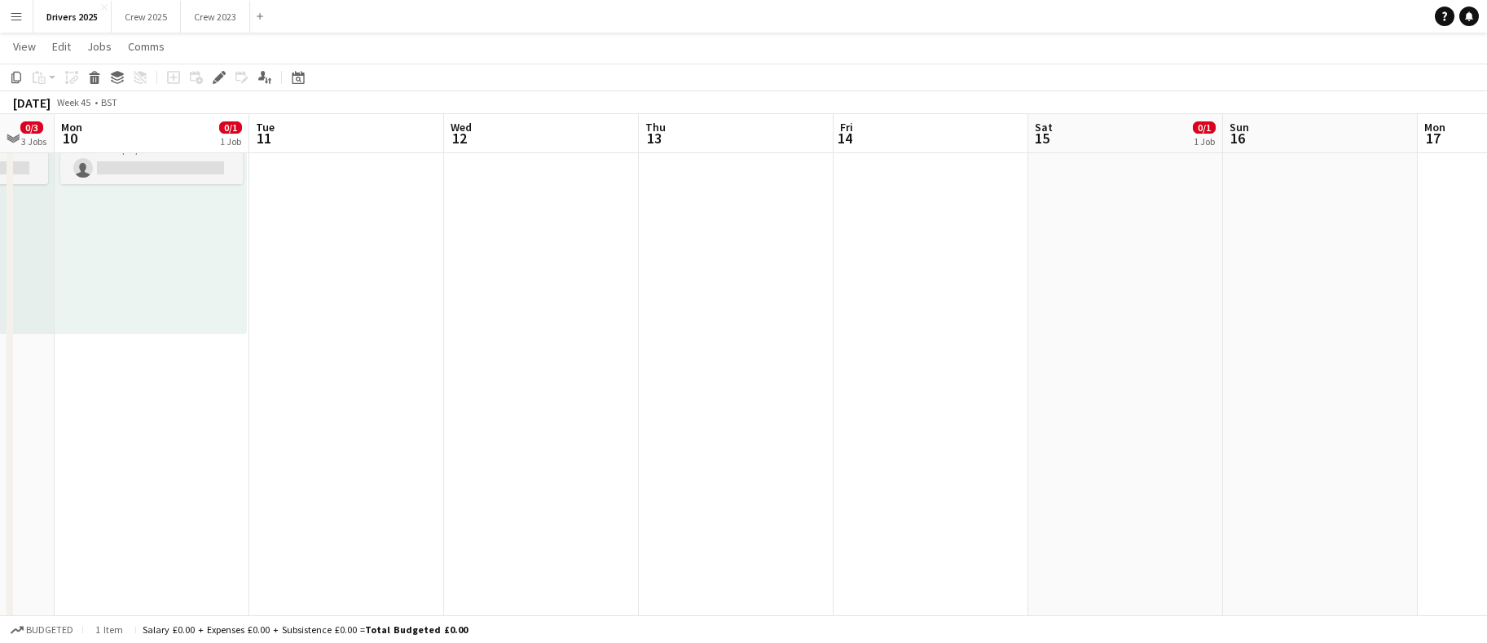
drag, startPoint x: 1214, startPoint y: 323, endPoint x: -97, endPoint y: 418, distance: 1314.9
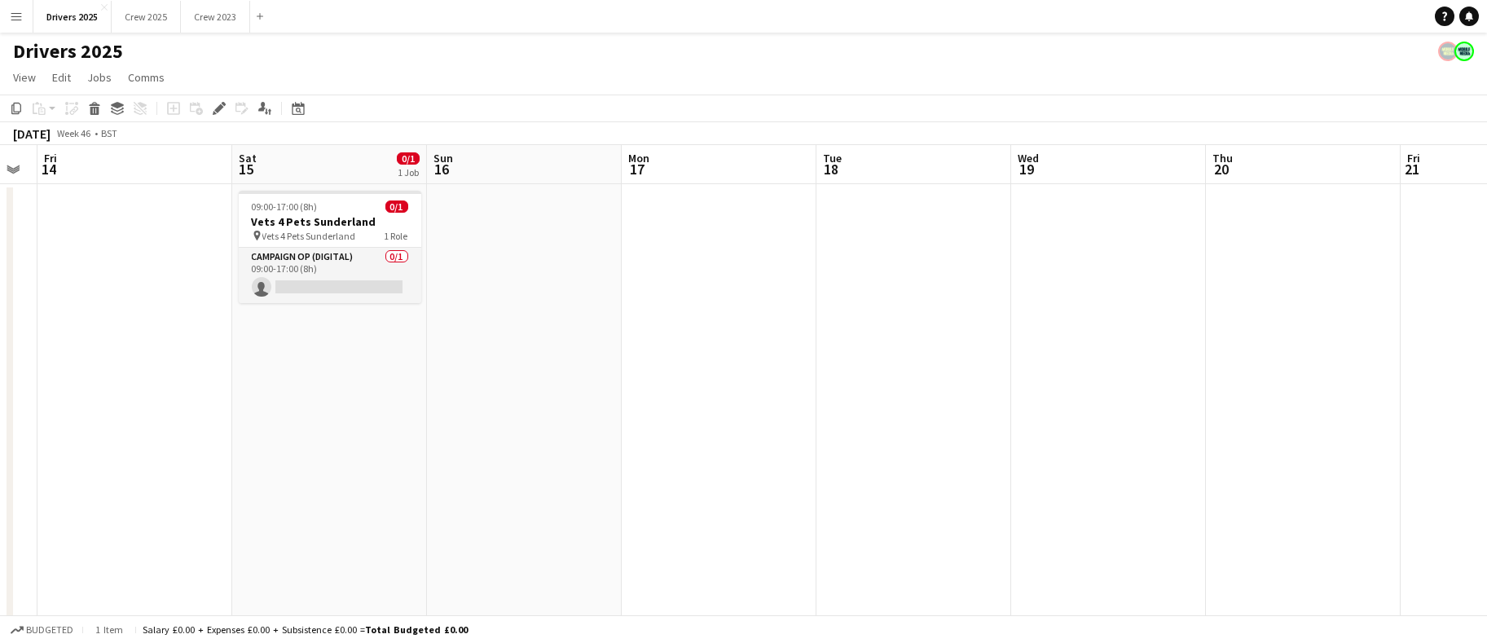
scroll to position [0, 589]
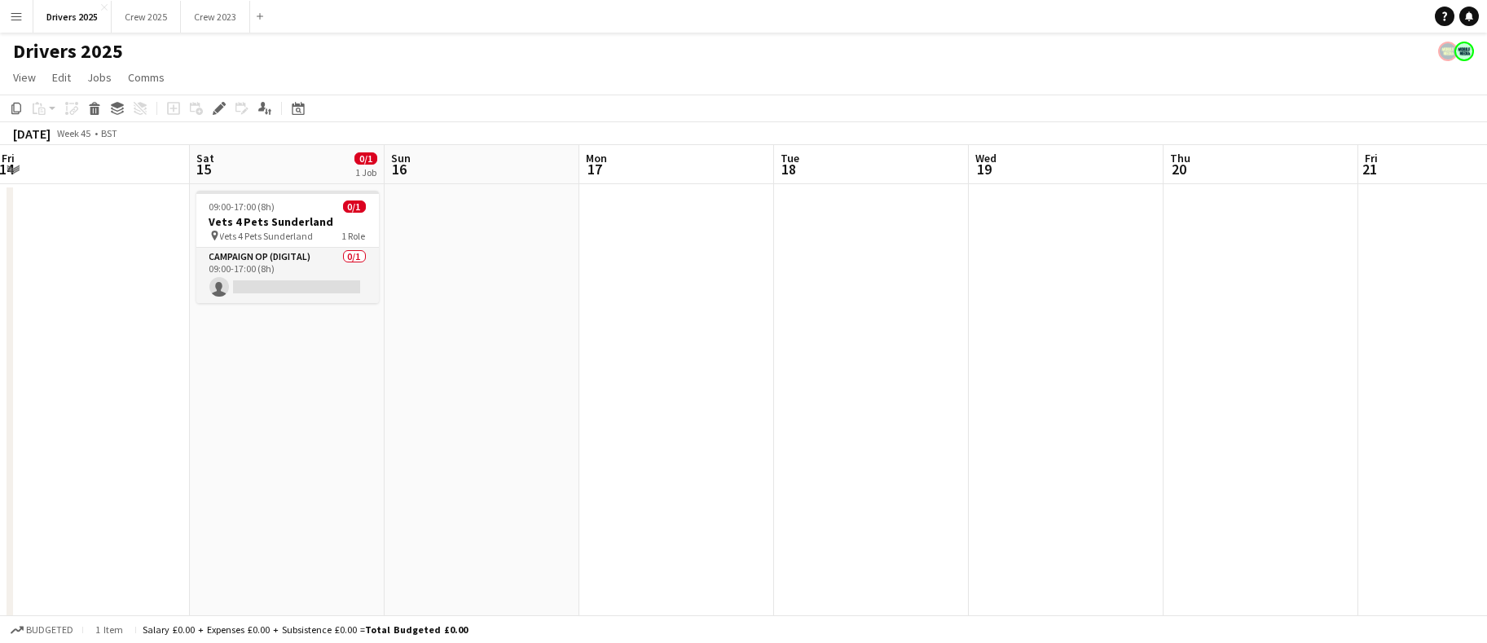
drag, startPoint x: 1045, startPoint y: 340, endPoint x: 208, endPoint y: 364, distance: 837.4
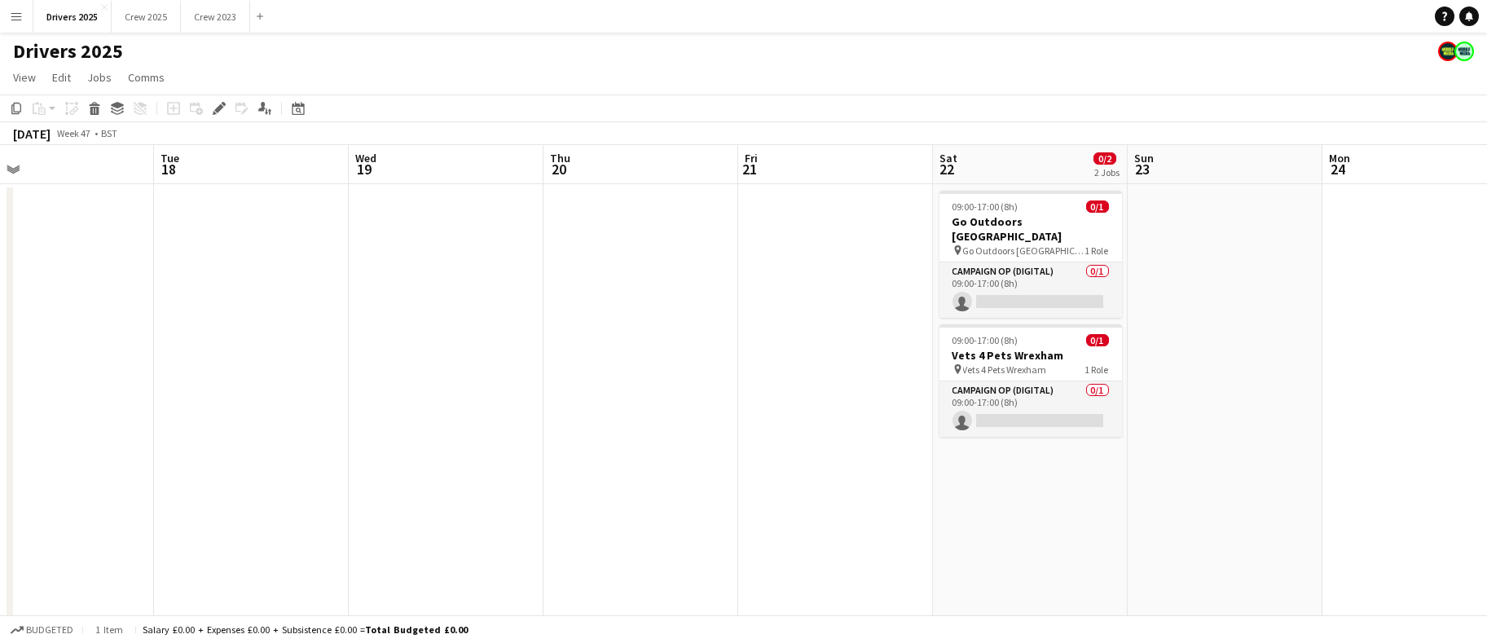
drag, startPoint x: 1136, startPoint y: 474, endPoint x: 514, endPoint y: 511, distance: 623.0
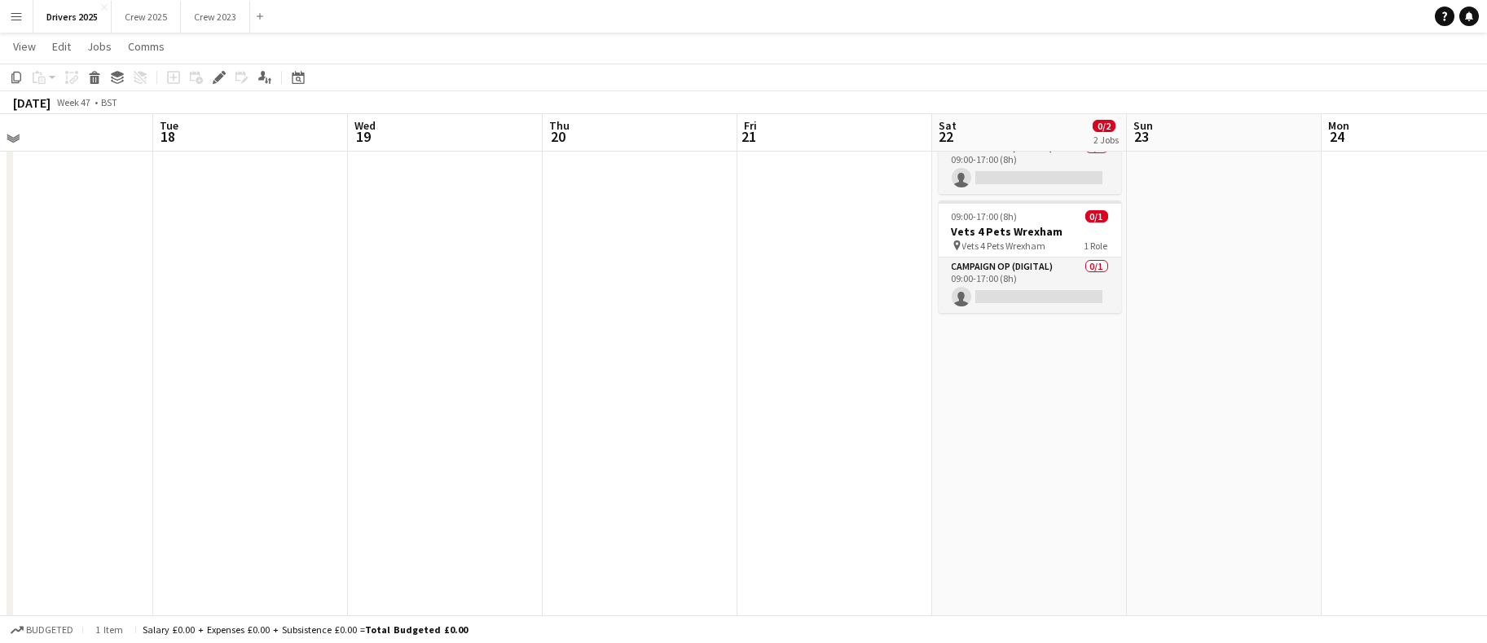
scroll to position [0, 0]
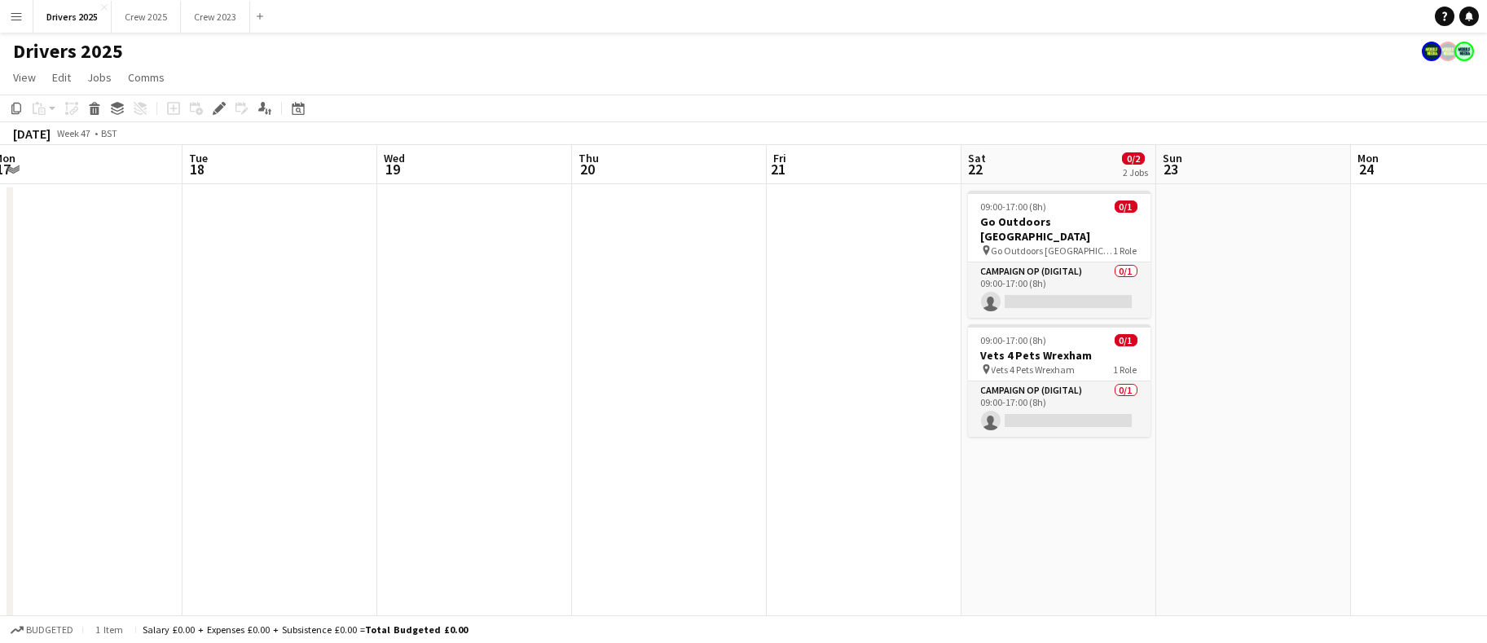
drag, startPoint x: 806, startPoint y: 390, endPoint x: -126, endPoint y: 417, distance: 932.8
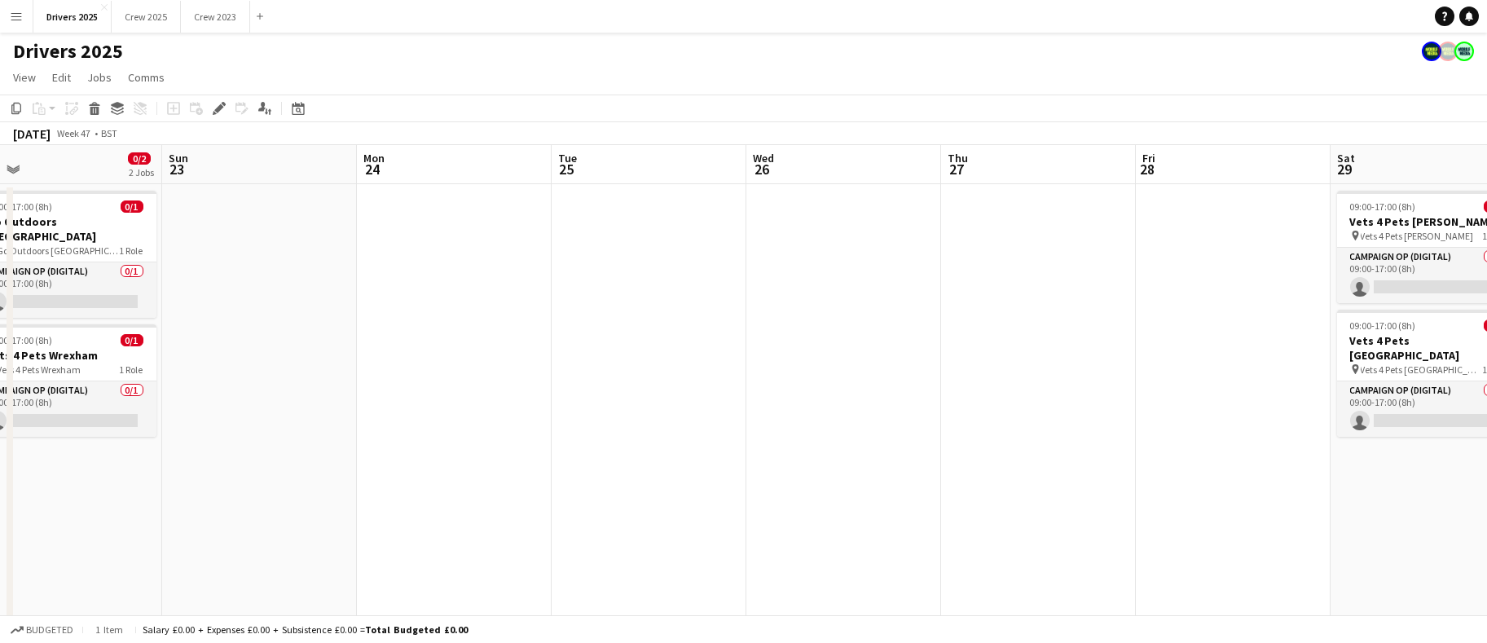
drag, startPoint x: 846, startPoint y: 437, endPoint x: 371, endPoint y: 434, distance: 475.2
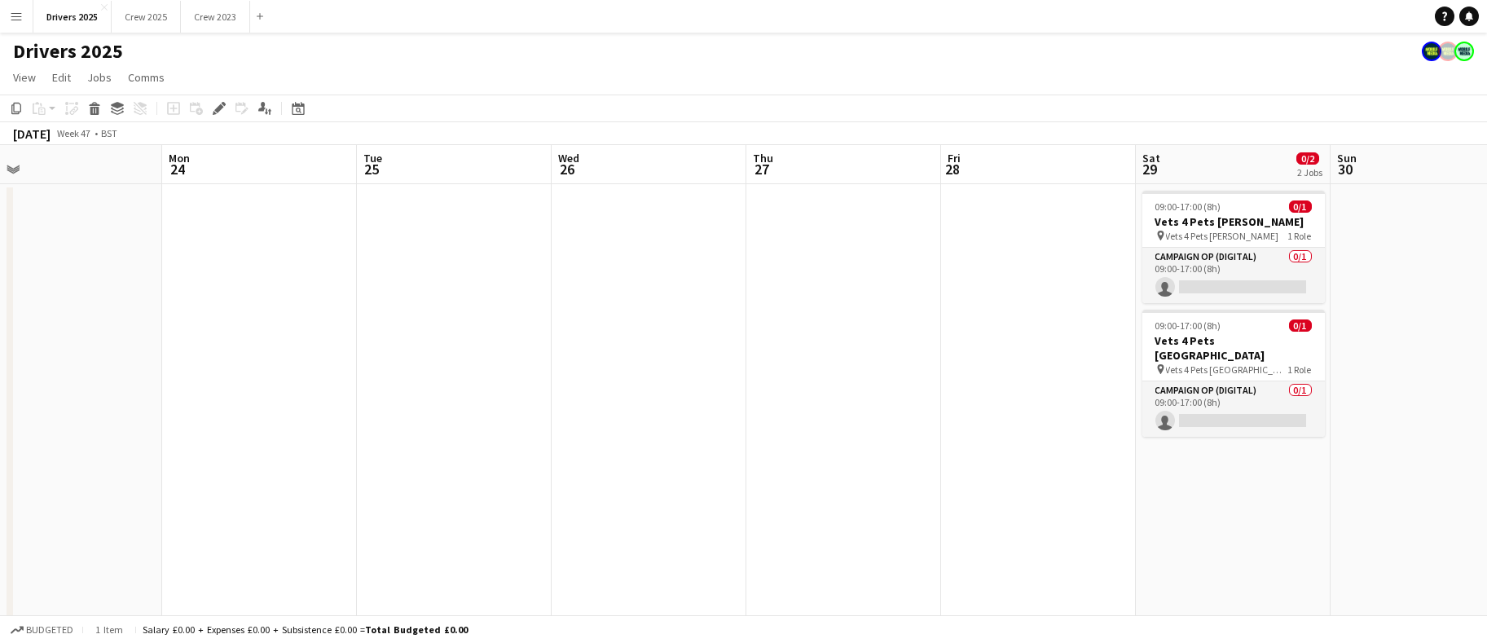
scroll to position [0, 681]
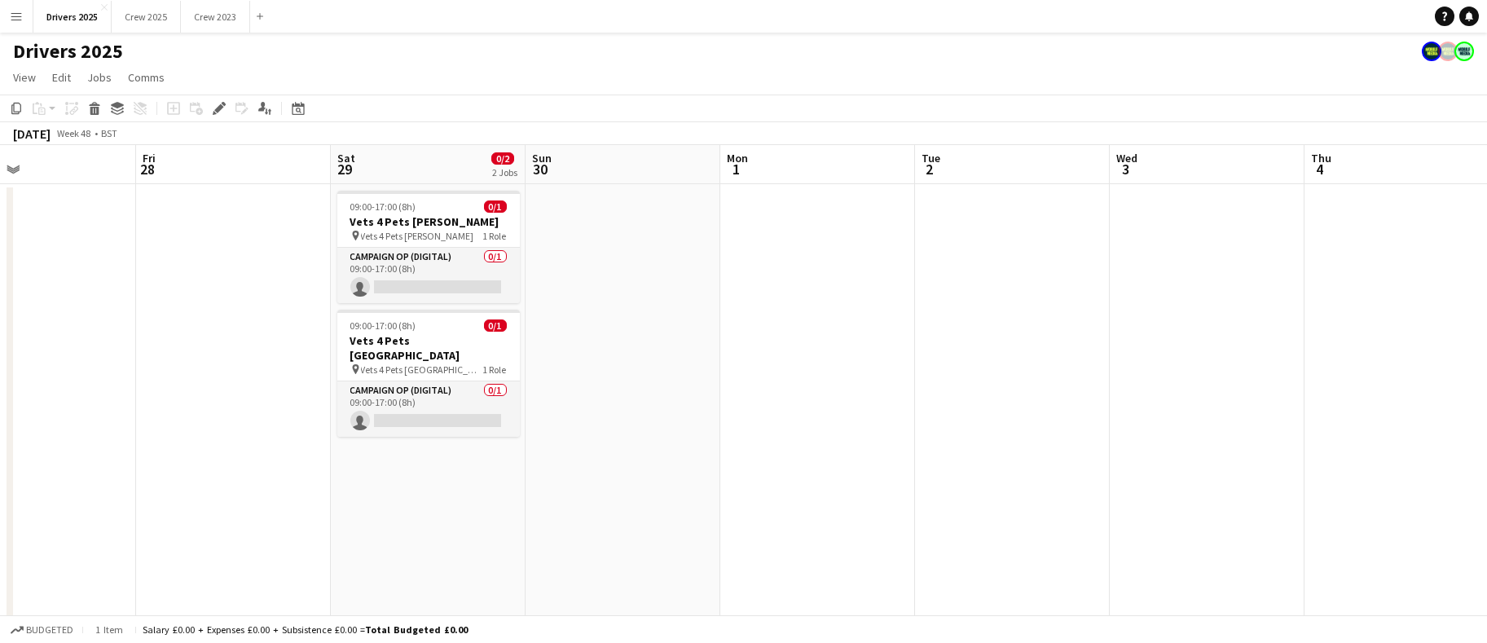
drag, startPoint x: 868, startPoint y: 346, endPoint x: -205, endPoint y: 352, distance: 1073.4
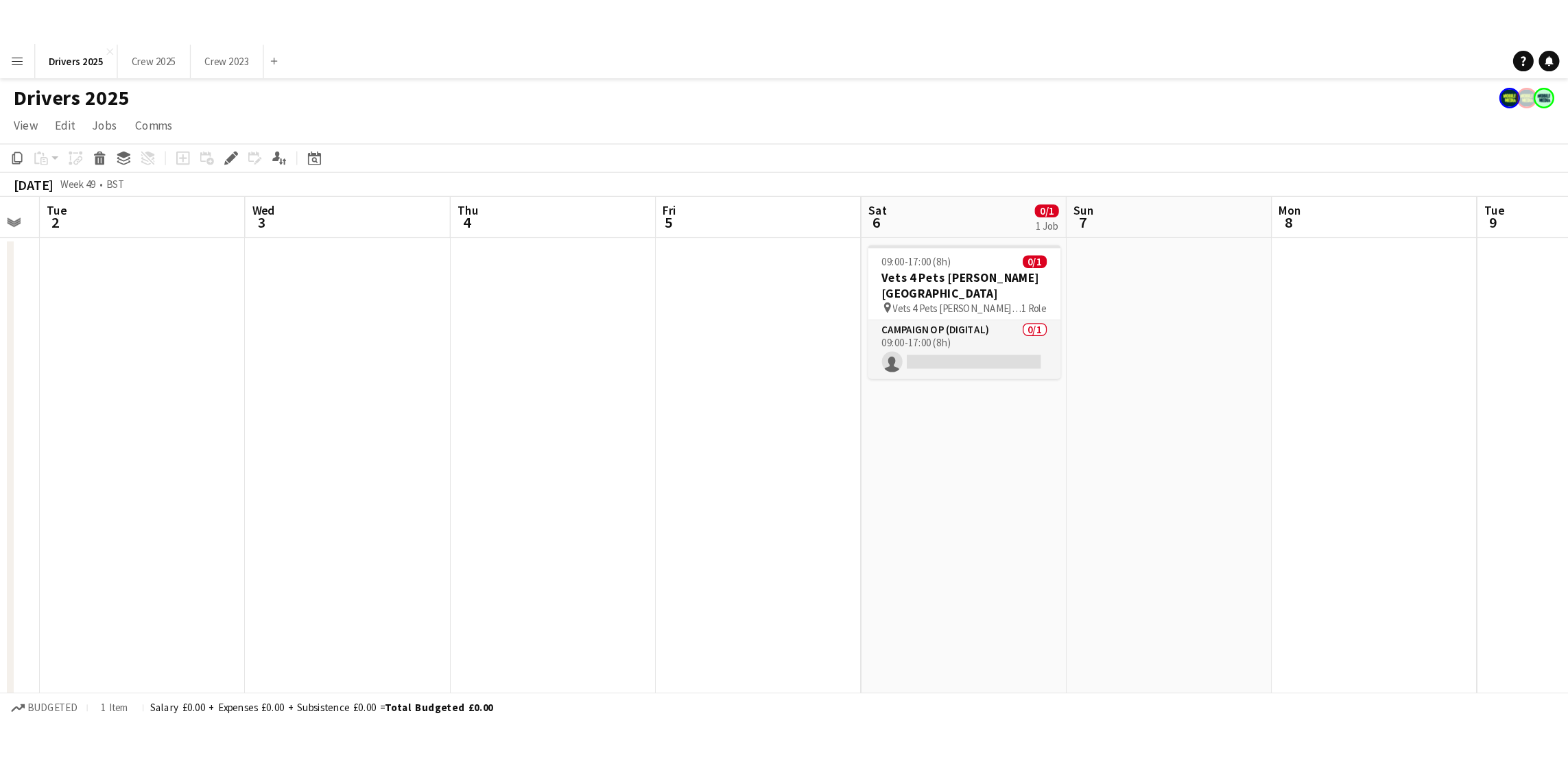
scroll to position [0, 464]
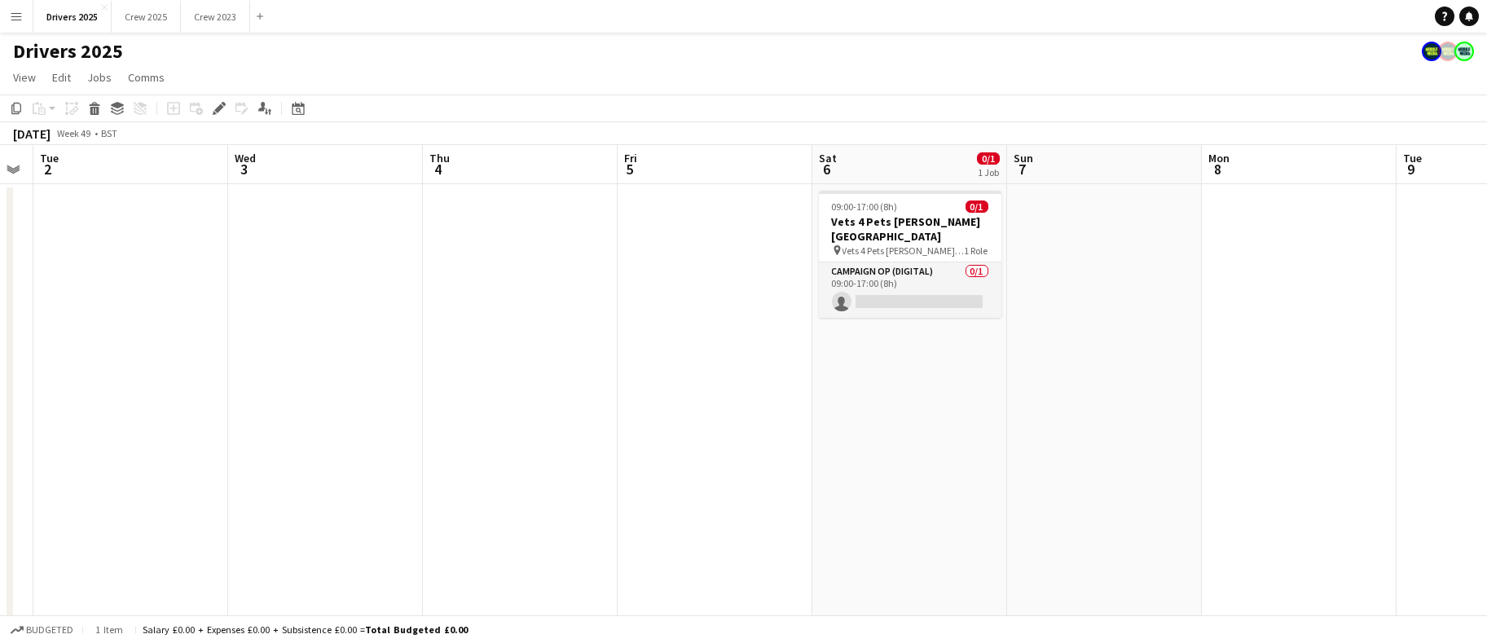
drag, startPoint x: 1100, startPoint y: 386, endPoint x: 218, endPoint y: 408, distance: 883.0
